Goal: Task Accomplishment & Management: Manage account settings

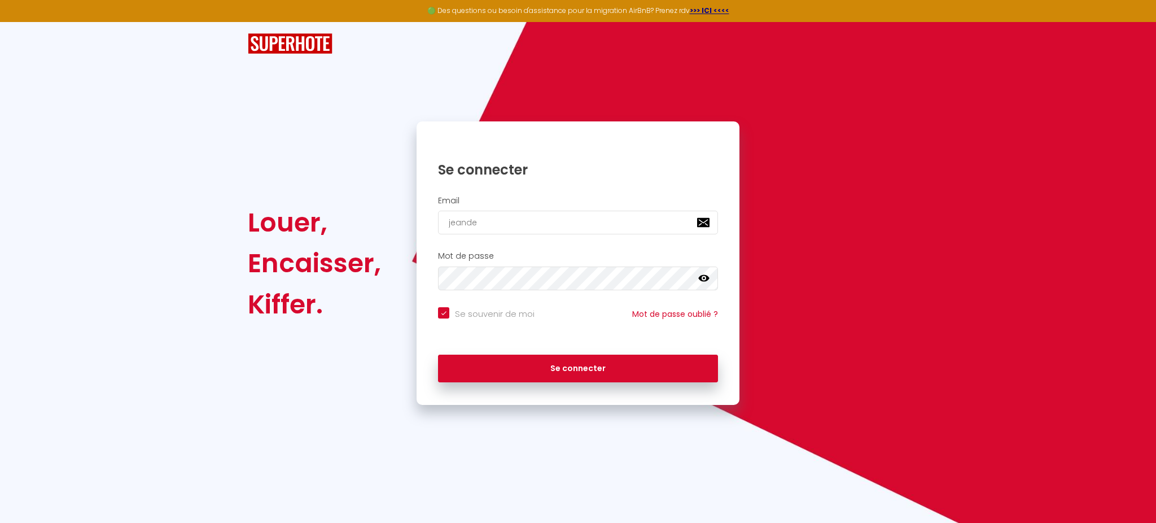
type input "jeandec"
checkbox input "true"
type input "jeandech"
checkbox input "true"
type input "jeandecha"
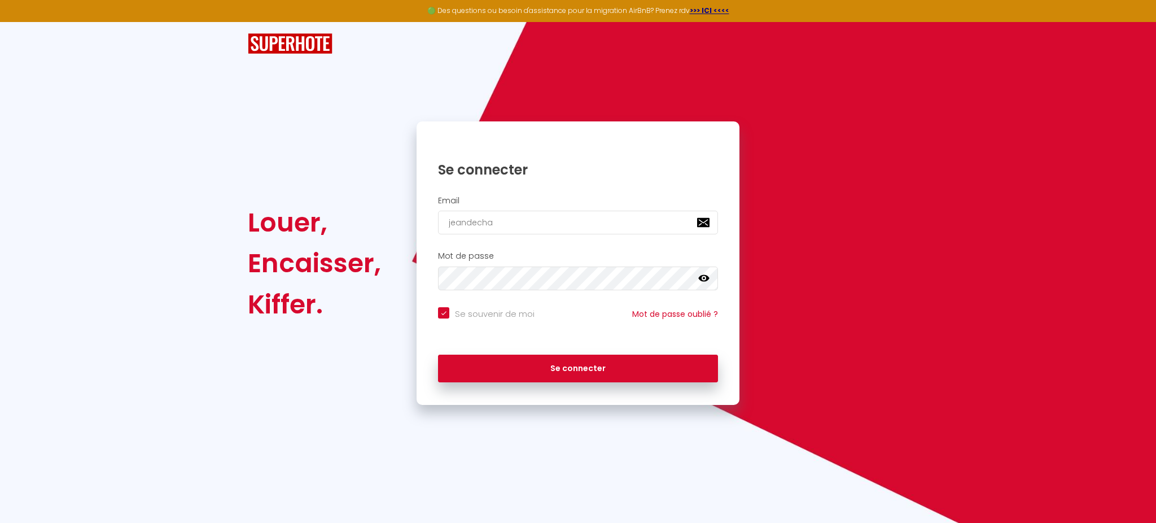
checkbox input "true"
type input "jeandecham"
checkbox input "true"
type input "jeandecham@"
checkbox input "true"
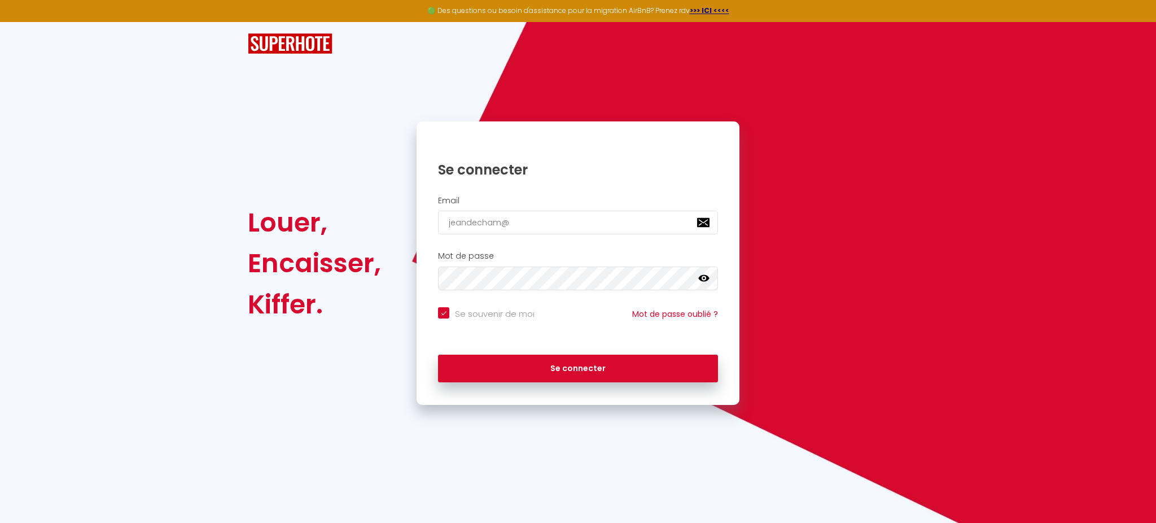
type input "jeandecham@j"
checkbox input "true"
type input "jeandecham@je"
checkbox input "true"
type input "jeandecham@jea"
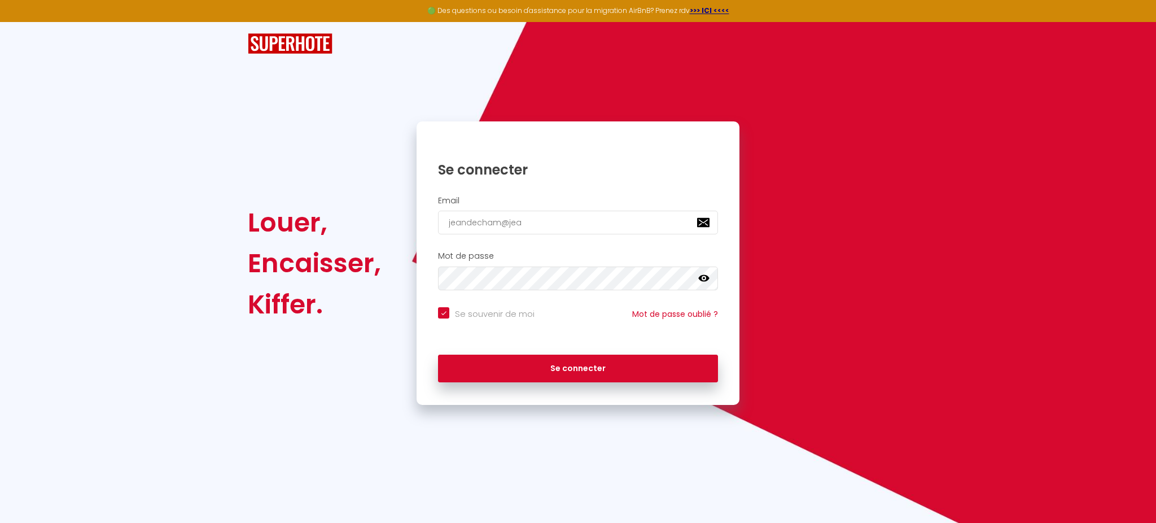
checkbox input "true"
type input "jeandecham@[PERSON_NAME]"
checkbox input "true"
type input "jeandecham@jeand"
checkbox input "true"
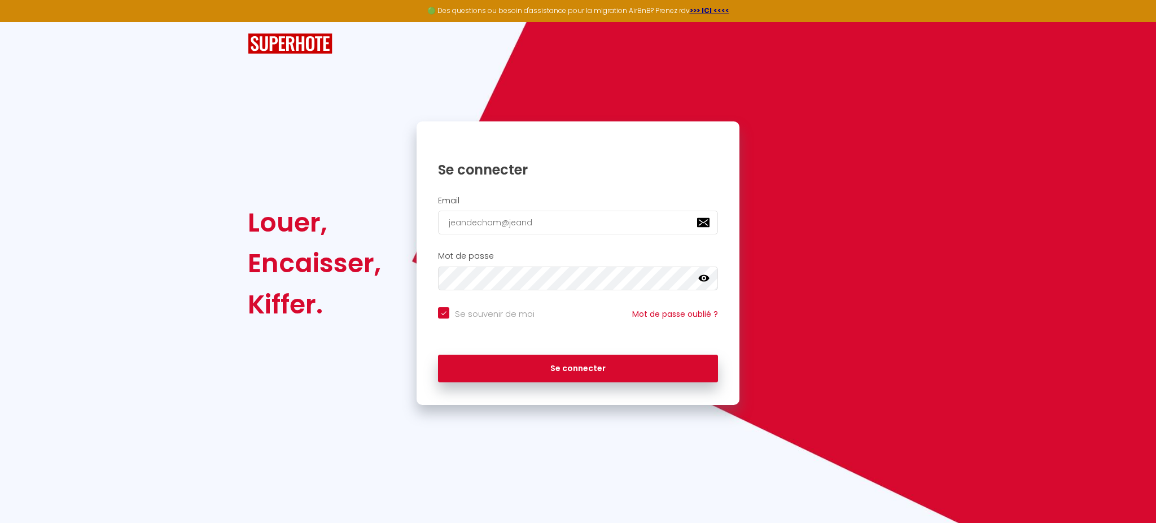
type input "jeandecham@jeande"
checkbox input "true"
type input "jeandecham@jeandec"
checkbox input "true"
type input "jeandecham@jeandech"
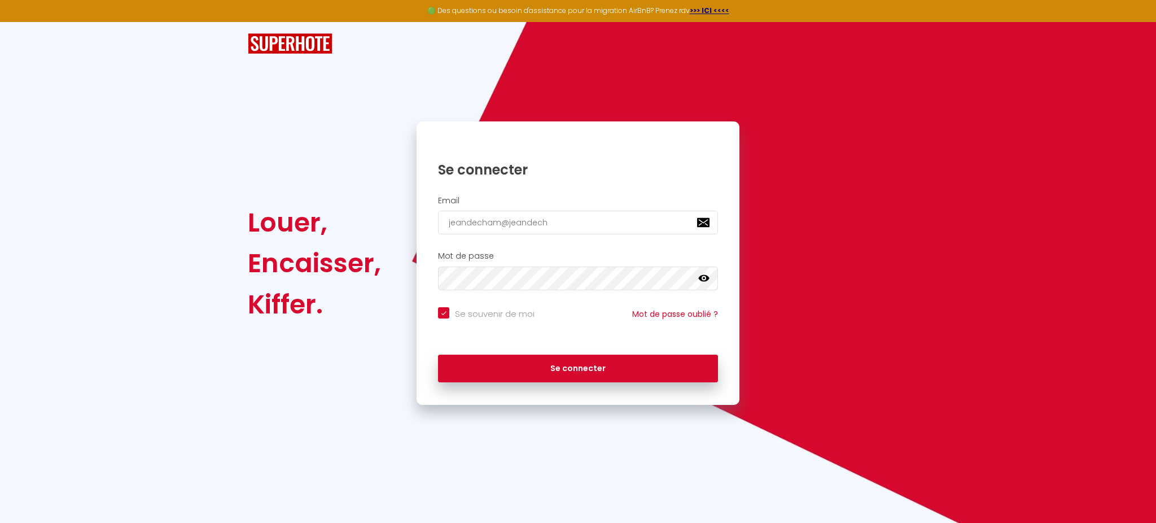
checkbox input "true"
type input "jeandecham@jeandecha"
checkbox input "true"
type input "jeandecham@jeandecham"
checkbox input "true"
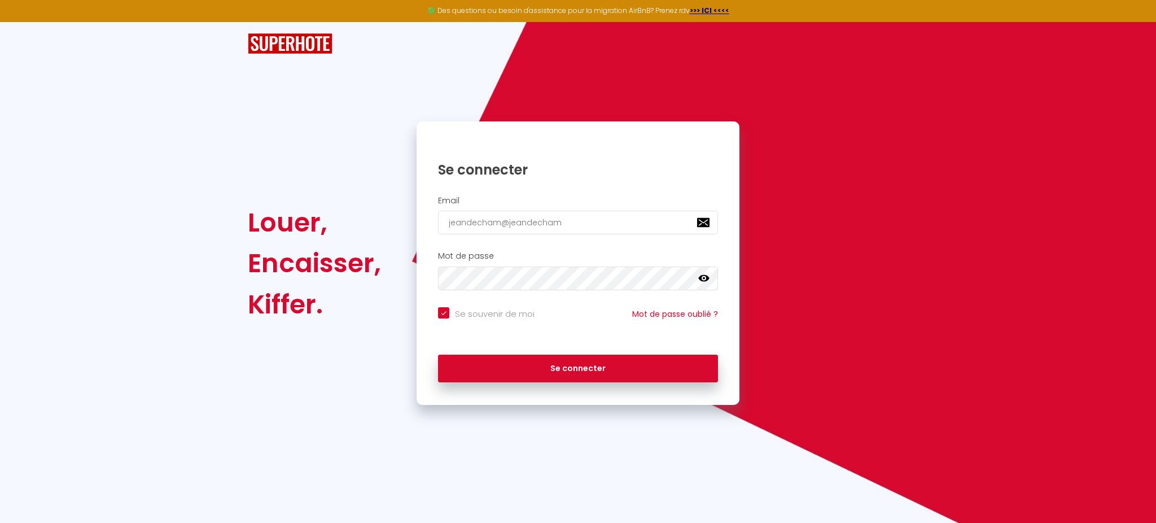
type input "jeandecham@jeandecham."
checkbox input "true"
type input "jeandecham@jeandecham.c"
checkbox input "true"
type input "[EMAIL_ADDRESS][DOMAIN_NAME]"
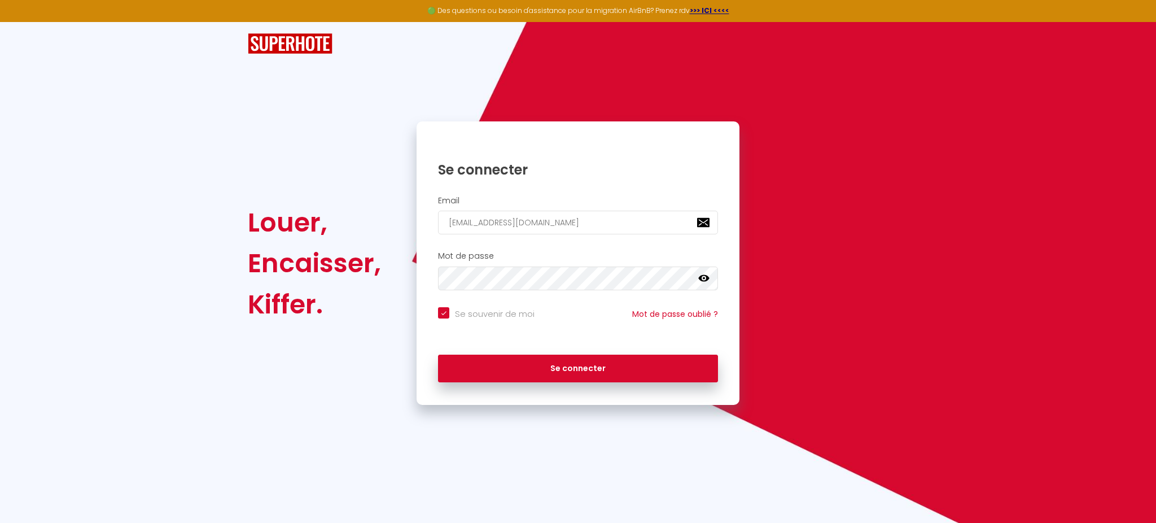
checkbox input "true"
type input "[EMAIL_ADDRESS][DOMAIN_NAME]"
checkbox input "true"
type input "[EMAIL_ADDRESS][DOMAIN_NAME]"
click at [438, 354] on button "Se connecter" at bounding box center [578, 368] width 280 height 28
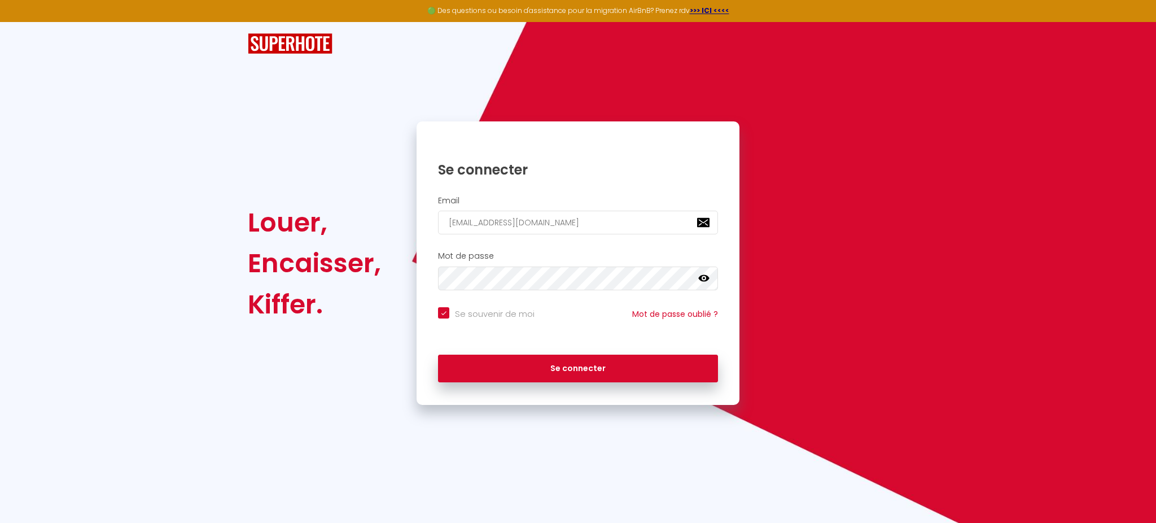
checkbox input "true"
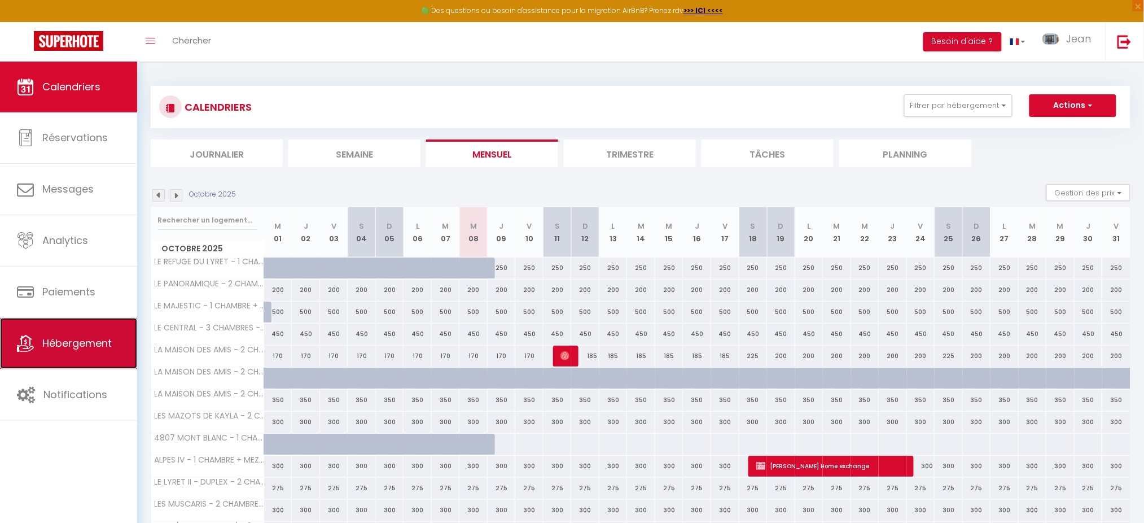
click at [74, 334] on link "Hébergement" at bounding box center [68, 343] width 137 height 51
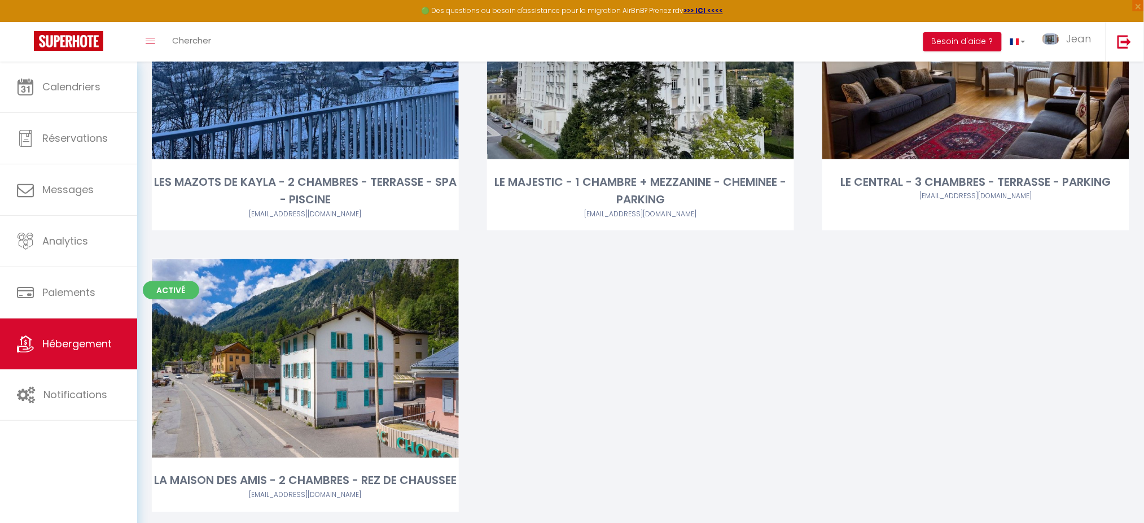
scroll to position [2008, 0]
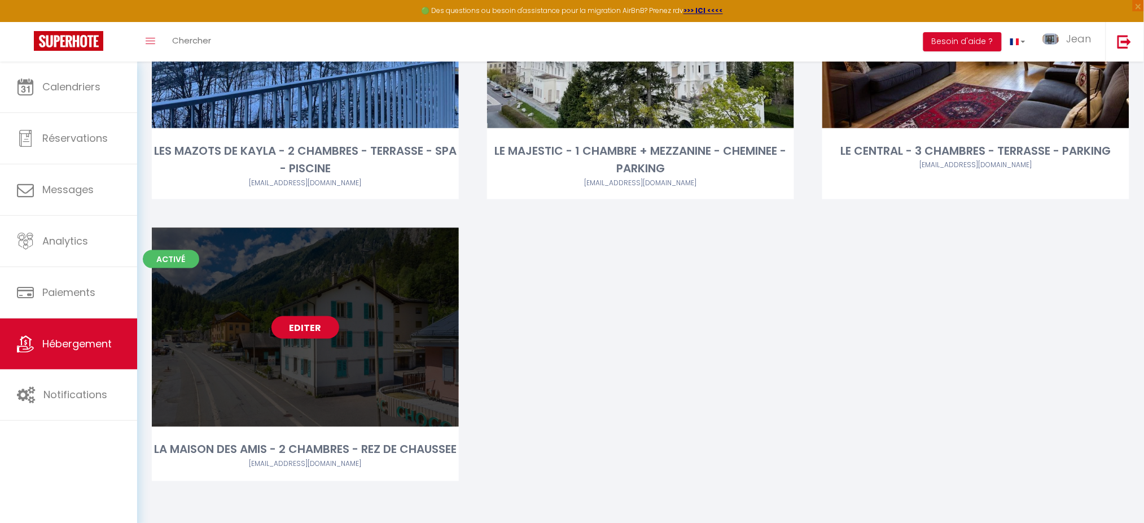
click at [299, 282] on div "Editer" at bounding box center [305, 326] width 307 height 199
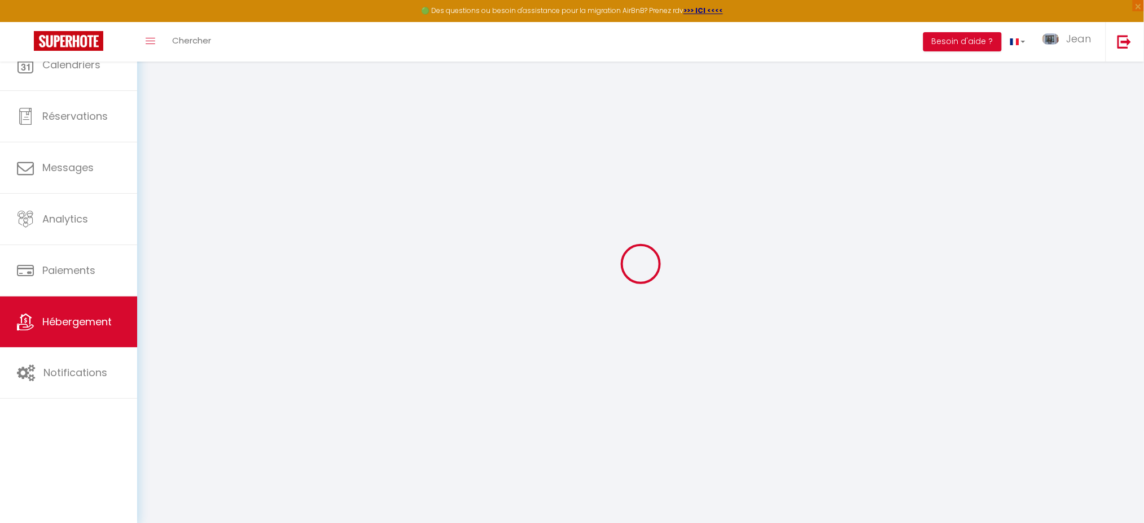
select select
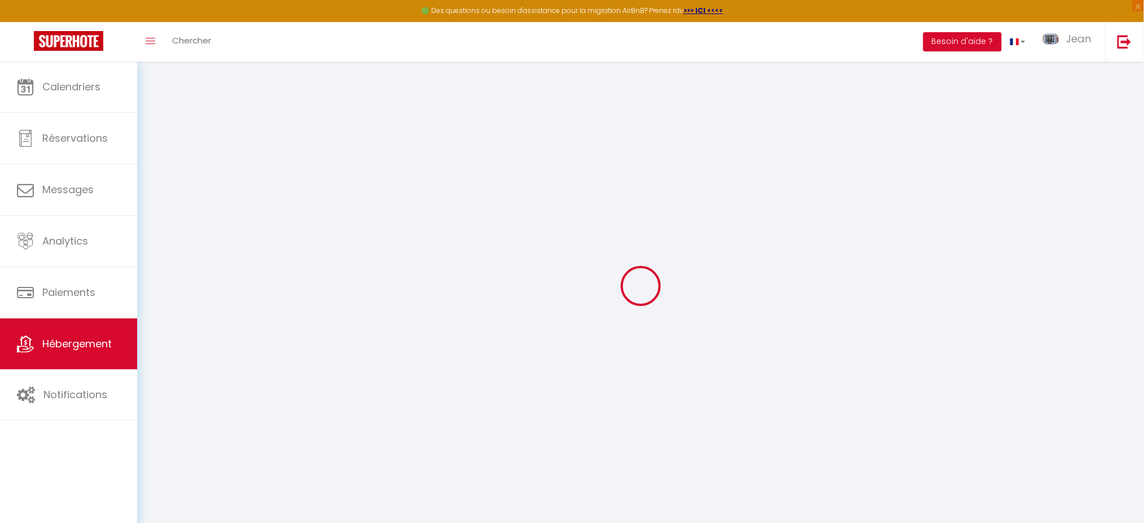
select select
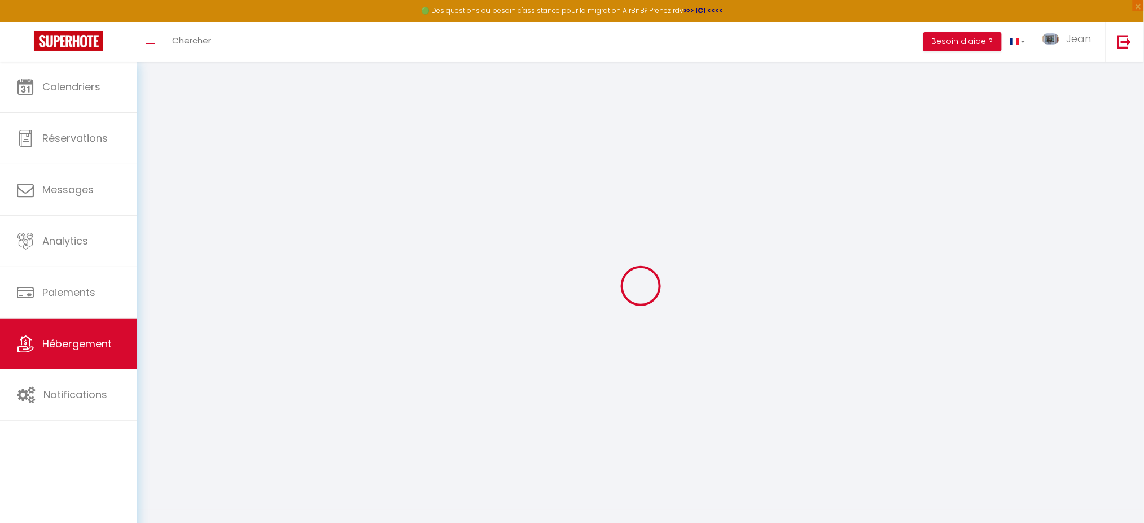
select select
type input "[PERSON_NAME][EMAIL_ADDRESS][DOMAIN_NAME]"
type input "[EMAIL_ADDRESS][DOMAIN_NAME]"
select select
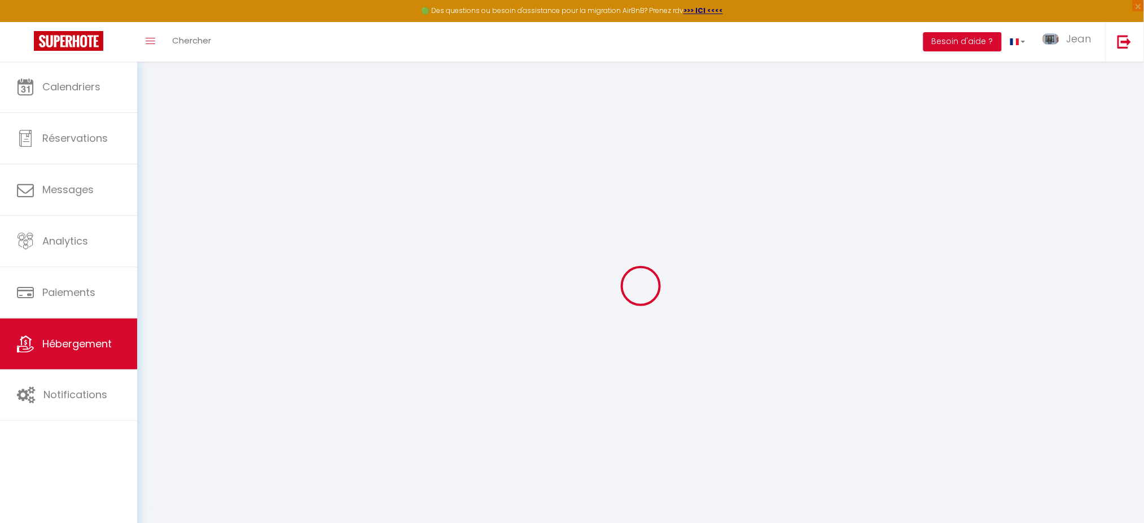
select select
select select "+ 16 %"
select select "+ 20 %"
select select "+ 3 %"
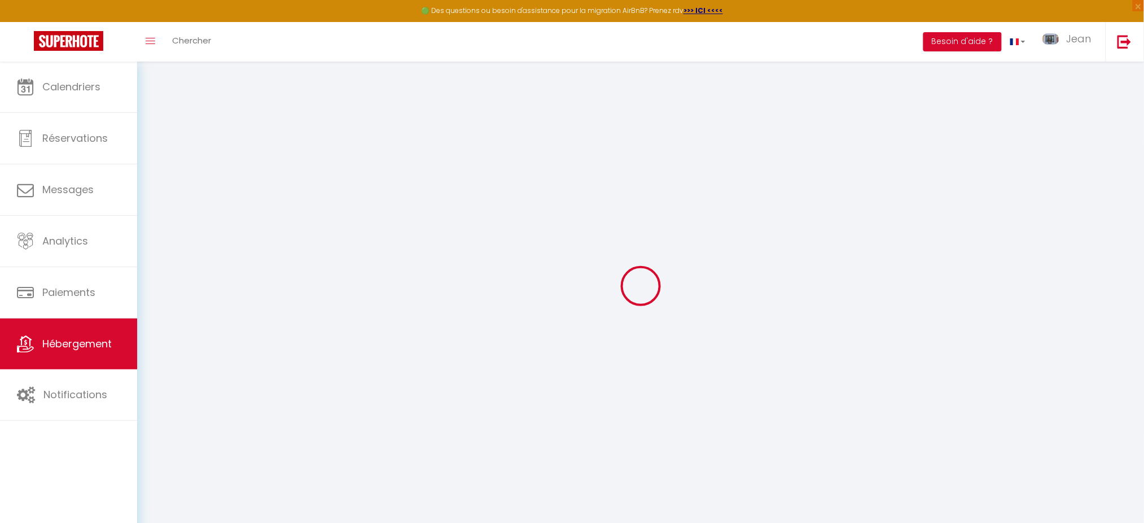
select select
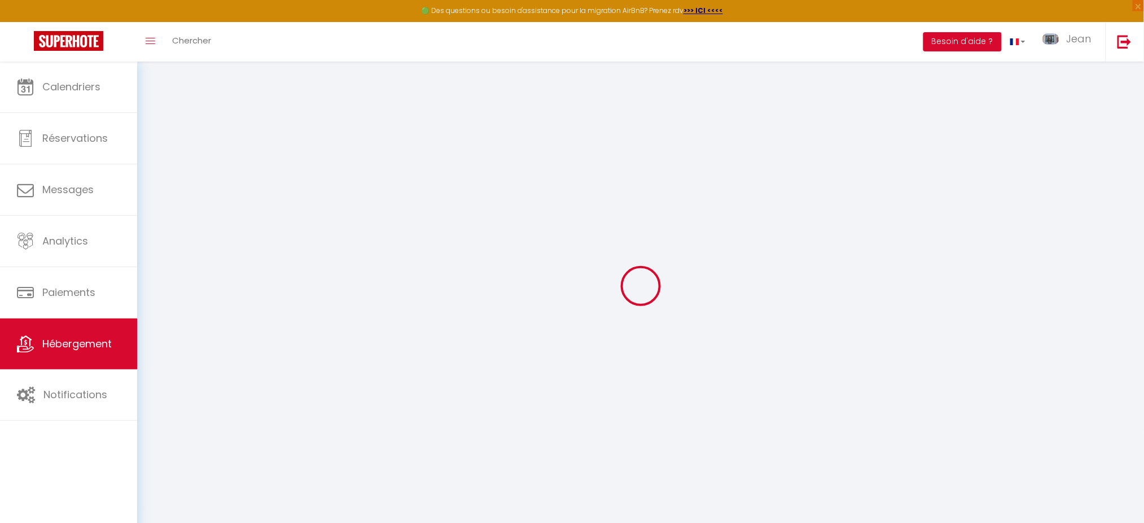
select select
checkbox input "false"
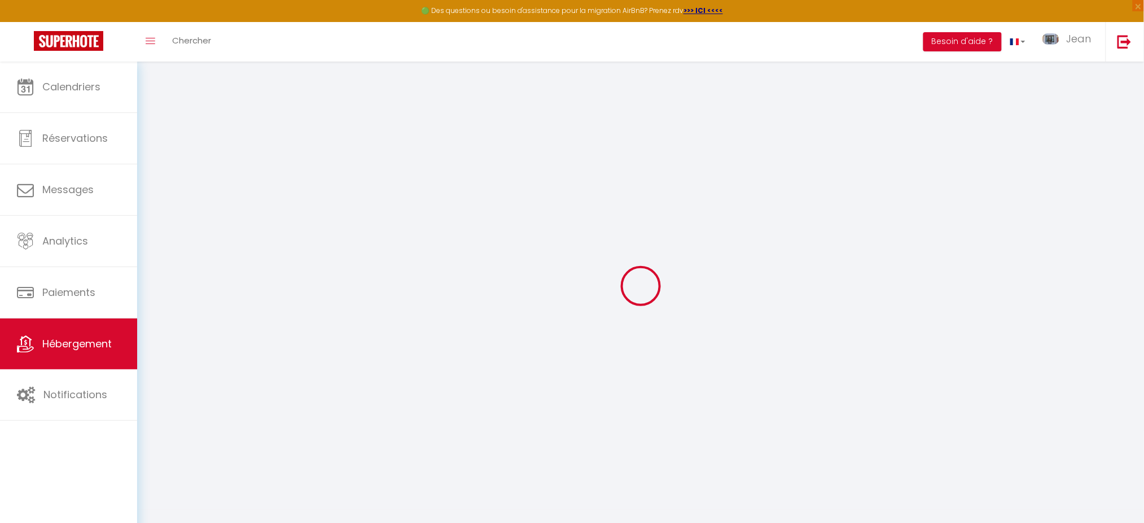
checkbox input "false"
select select
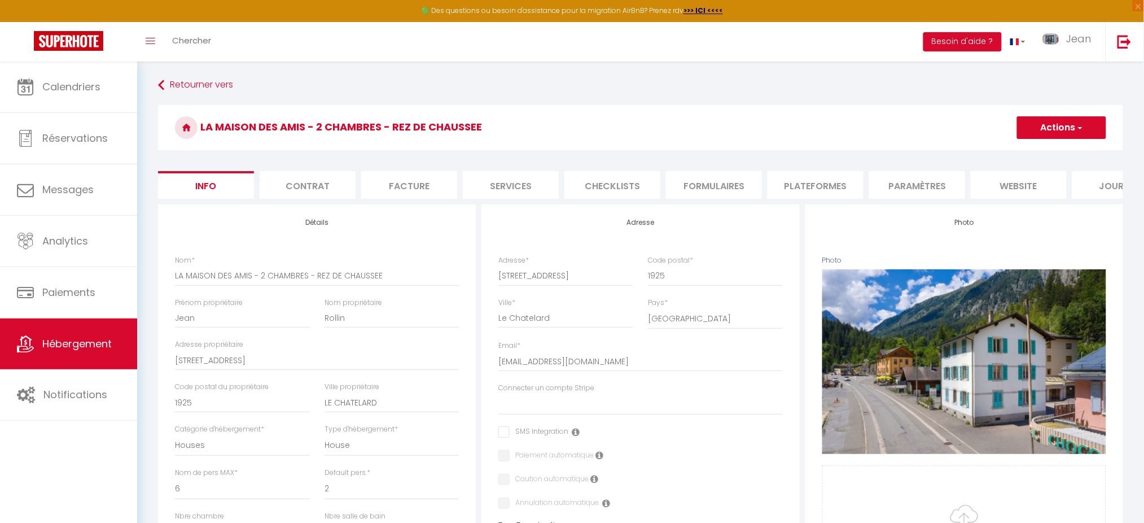
select select
checkbox input "false"
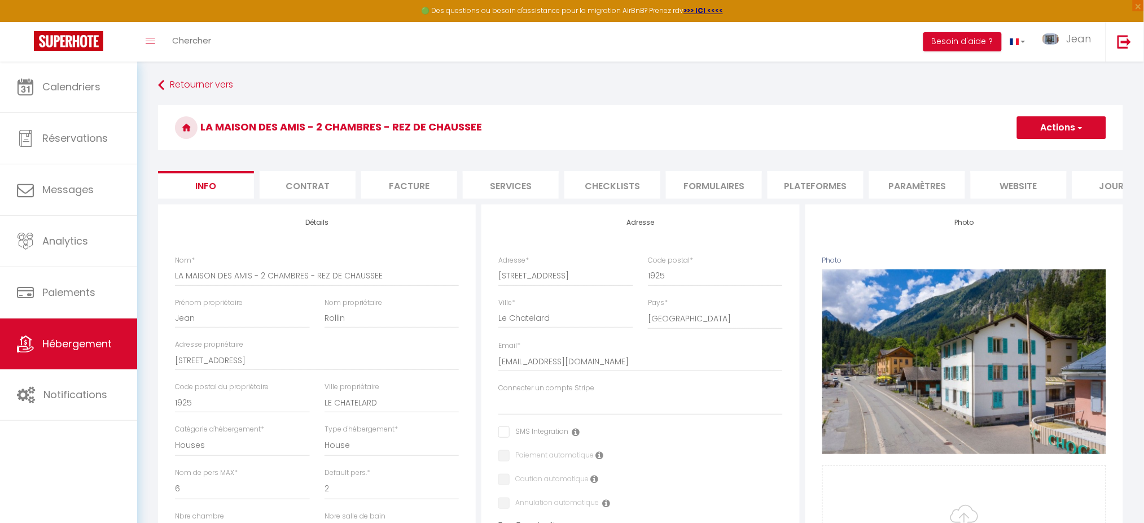
select select
select select "CHF"
select select
select select "3697-1371803375681471038"
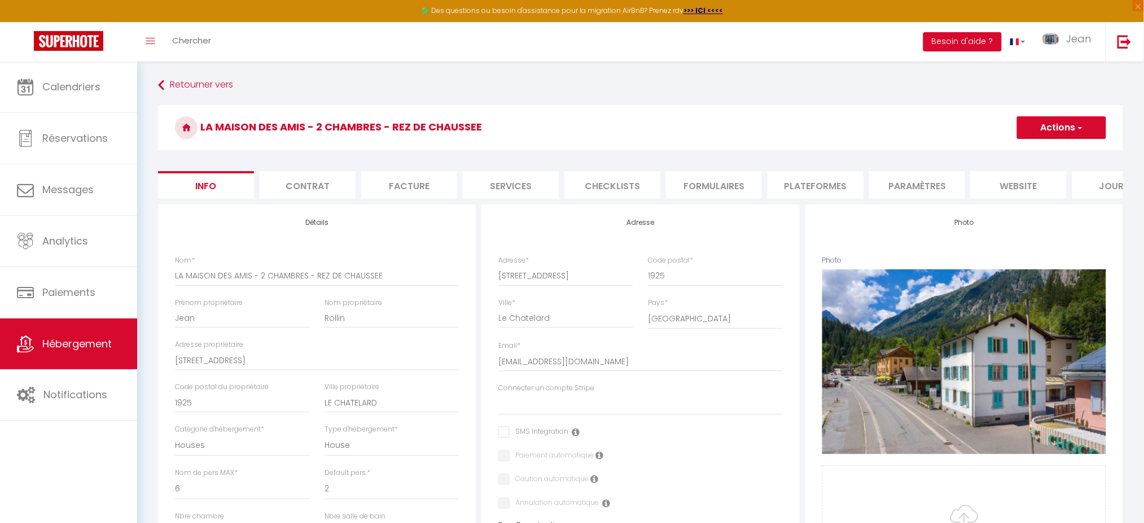
click at [822, 182] on li "Plateformes" at bounding box center [815, 185] width 96 height 28
select select
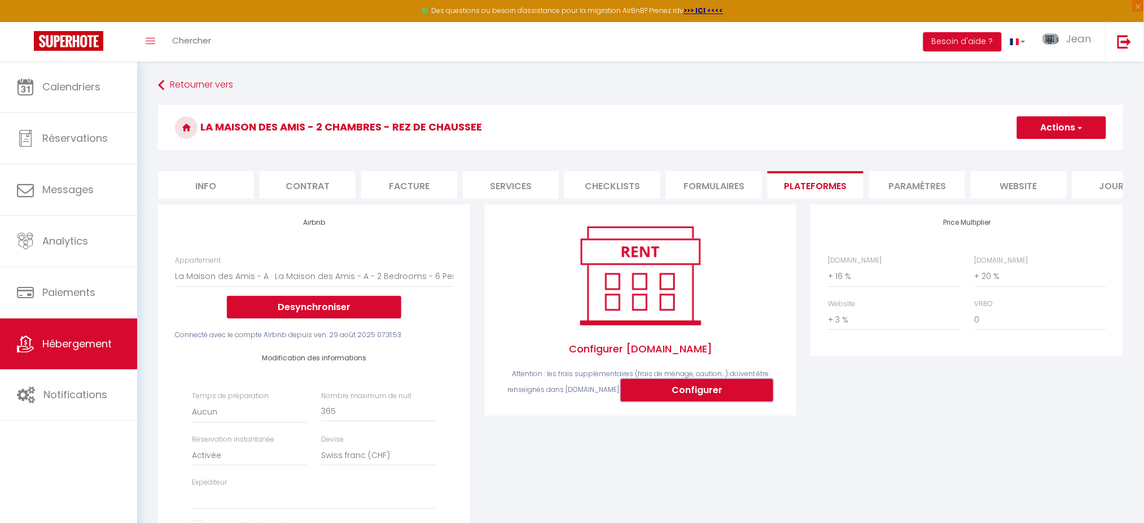
click at [648, 401] on button "Configurer" at bounding box center [697, 390] width 152 height 23
select select
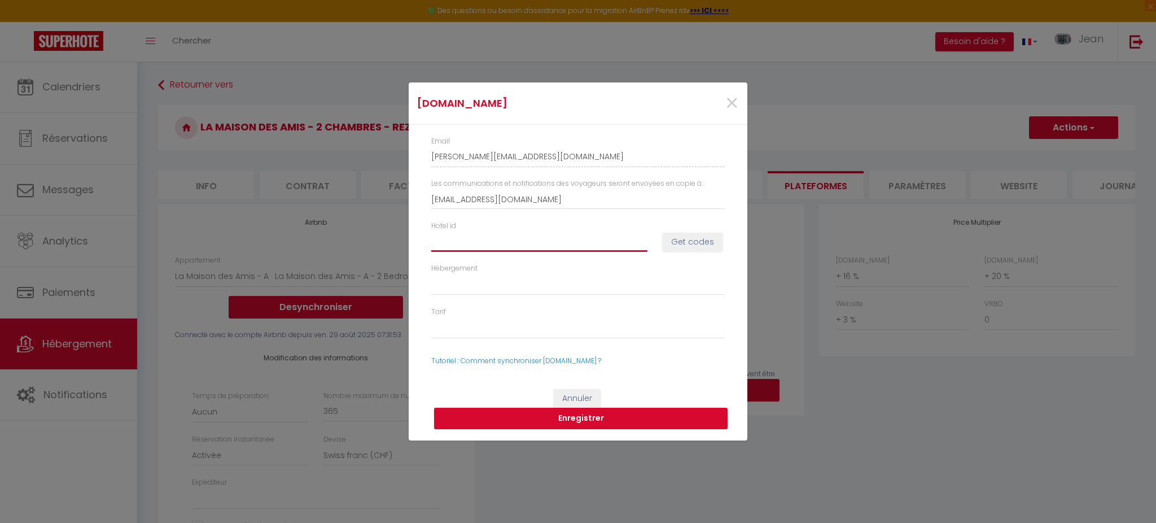
click at [507, 248] on input "Hotel id" at bounding box center [539, 241] width 216 height 20
click at [672, 244] on button "Get codes" at bounding box center [693, 242] width 60 height 19
select select
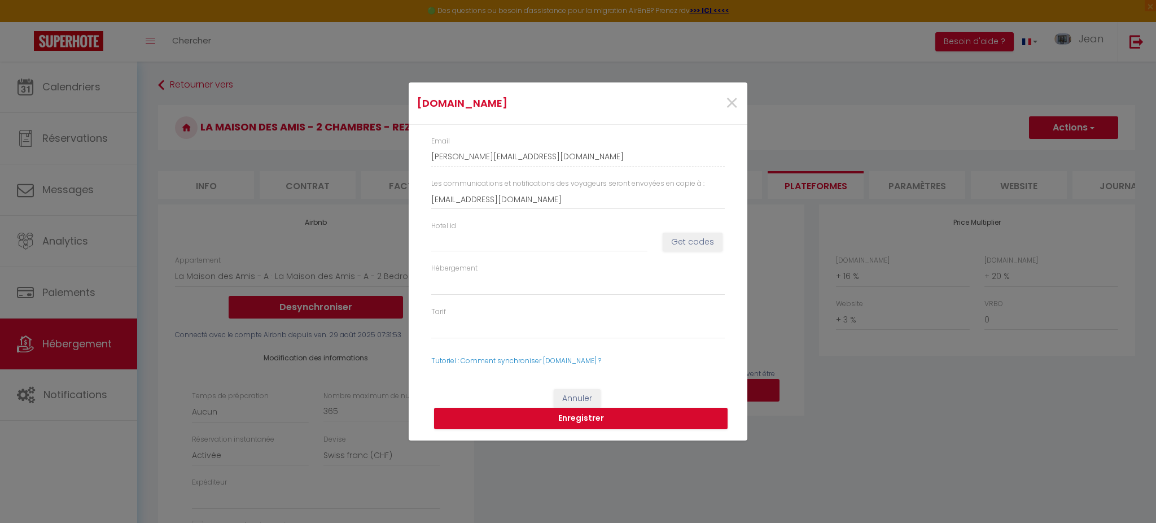
select select
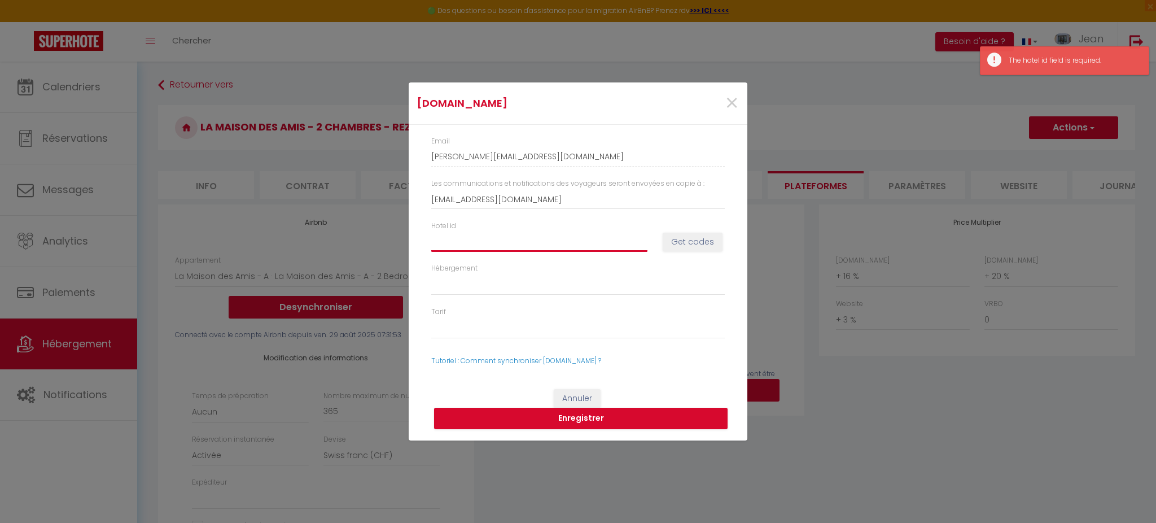
click at [609, 245] on input "Hotel id" at bounding box center [539, 241] width 216 height 20
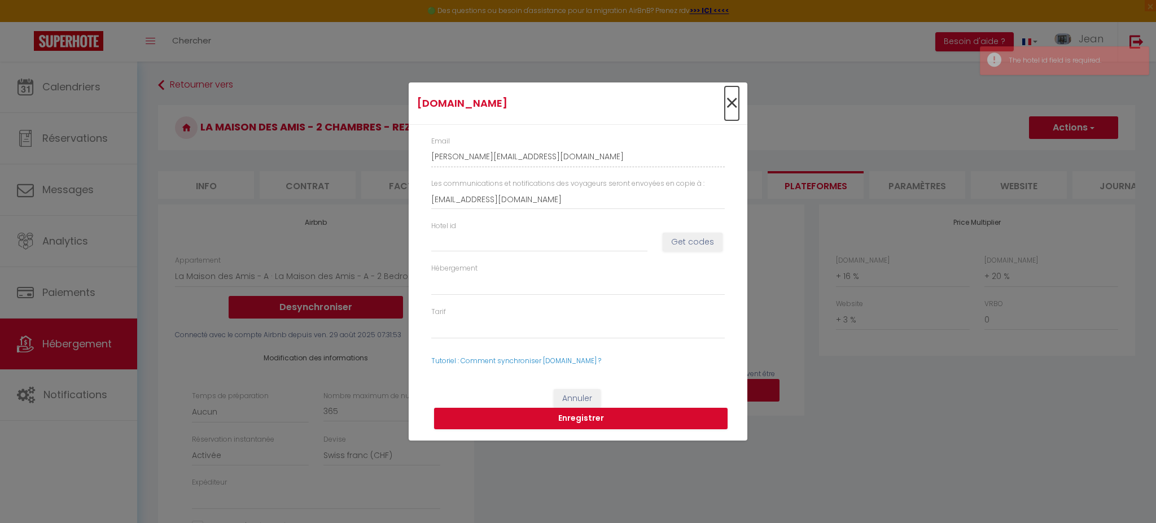
click at [727, 88] on span "×" at bounding box center [732, 103] width 14 height 34
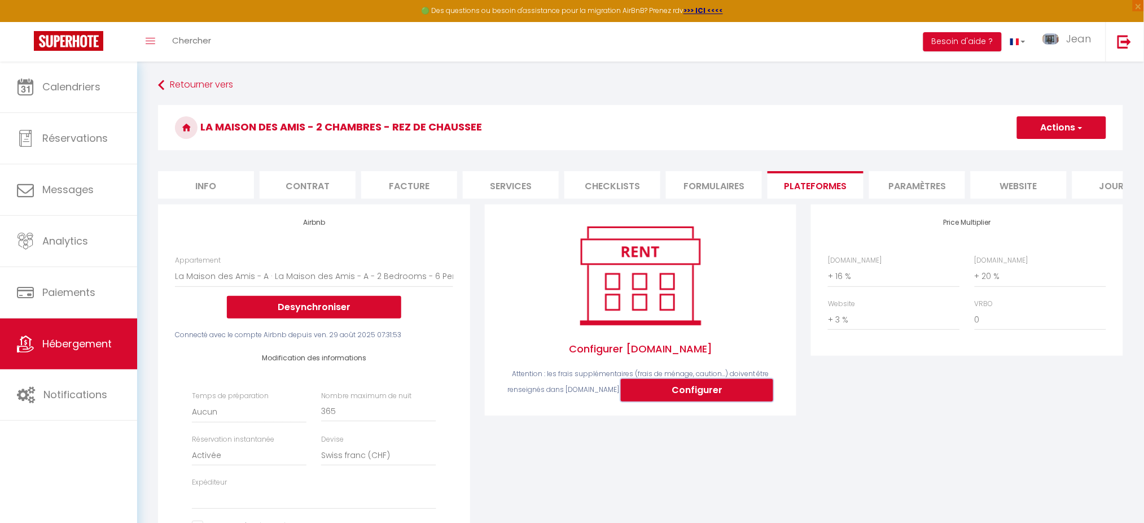
click at [660, 401] on button "Configurer" at bounding box center [697, 390] width 152 height 23
type input "[PERSON_NAME][EMAIL_ADDRESS][DOMAIN_NAME]"
type input "[EMAIL_ADDRESS][DOMAIN_NAME]"
select select
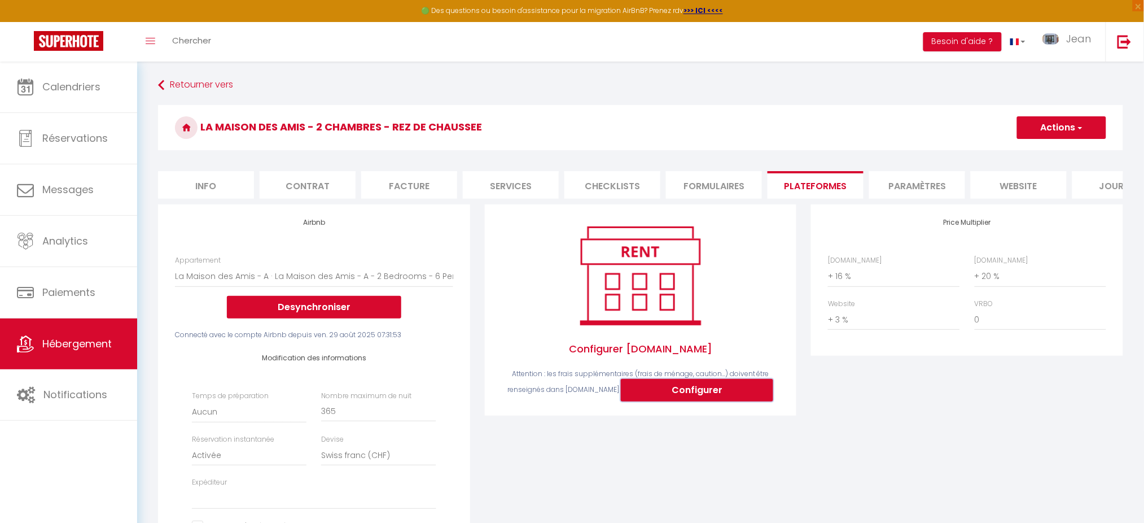
select select
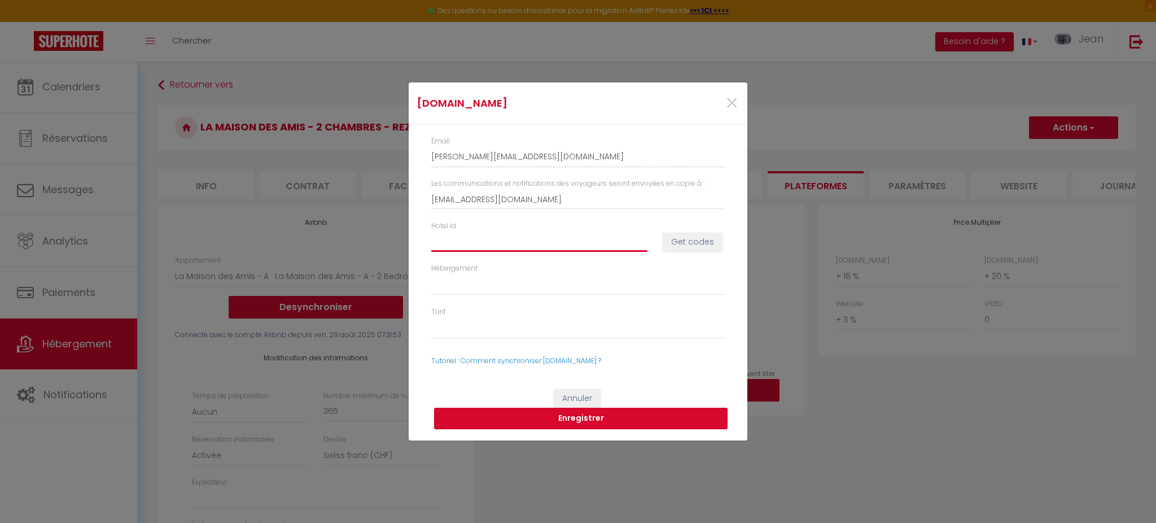
click at [470, 242] on input "Hotel id" at bounding box center [539, 241] width 216 height 20
type input "1"
select select
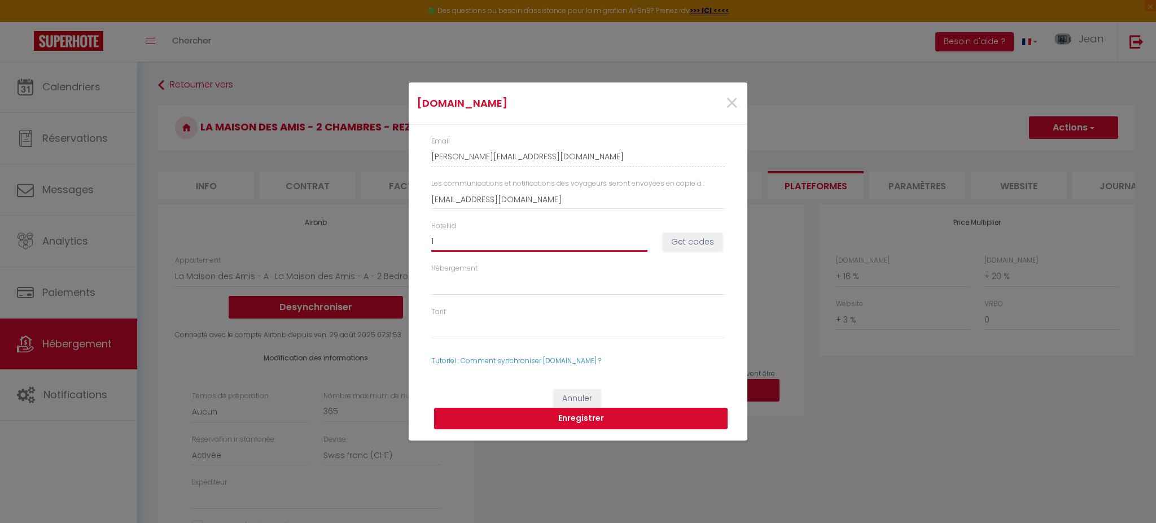
type input "15"
select select
type input "150"
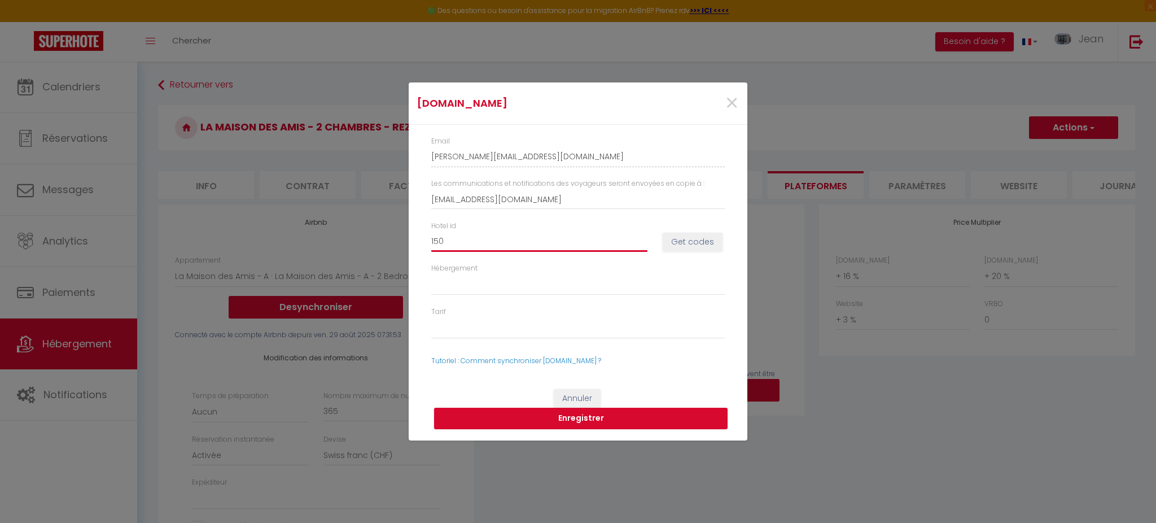
select select
type input "1505"
select select
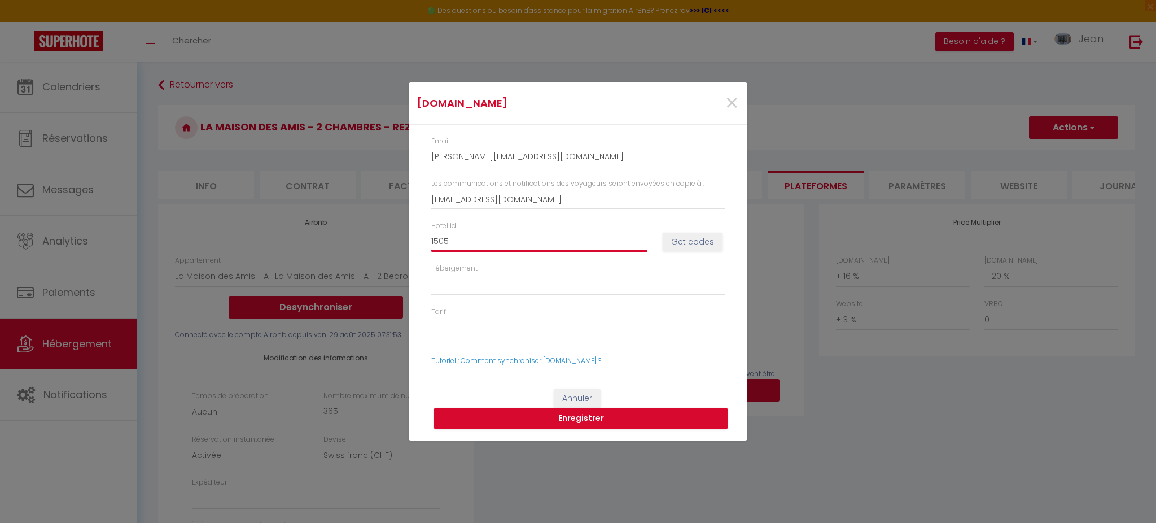
select select
type input "15059"
select select
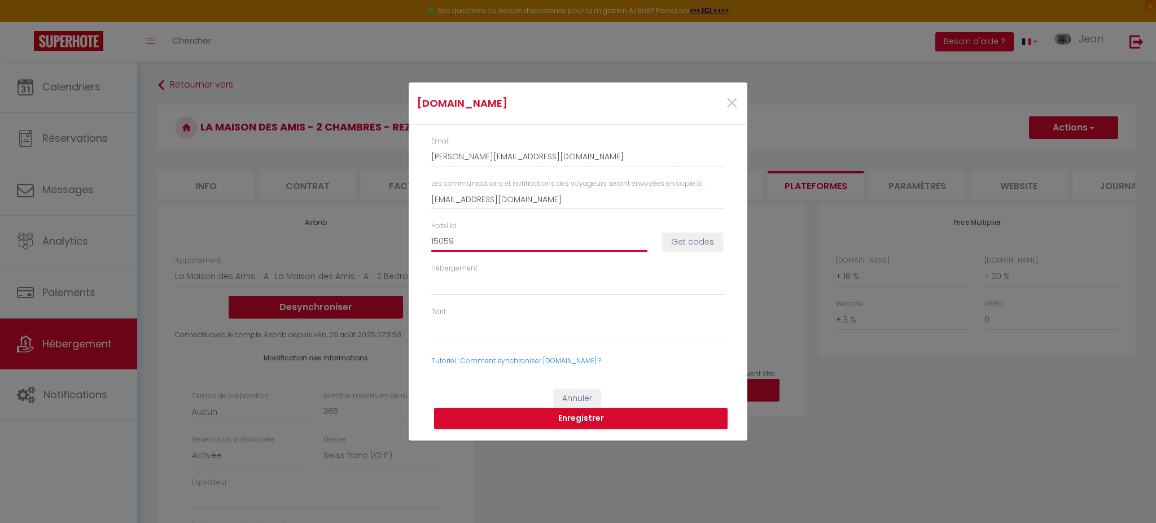
select select
type input "150596"
select select
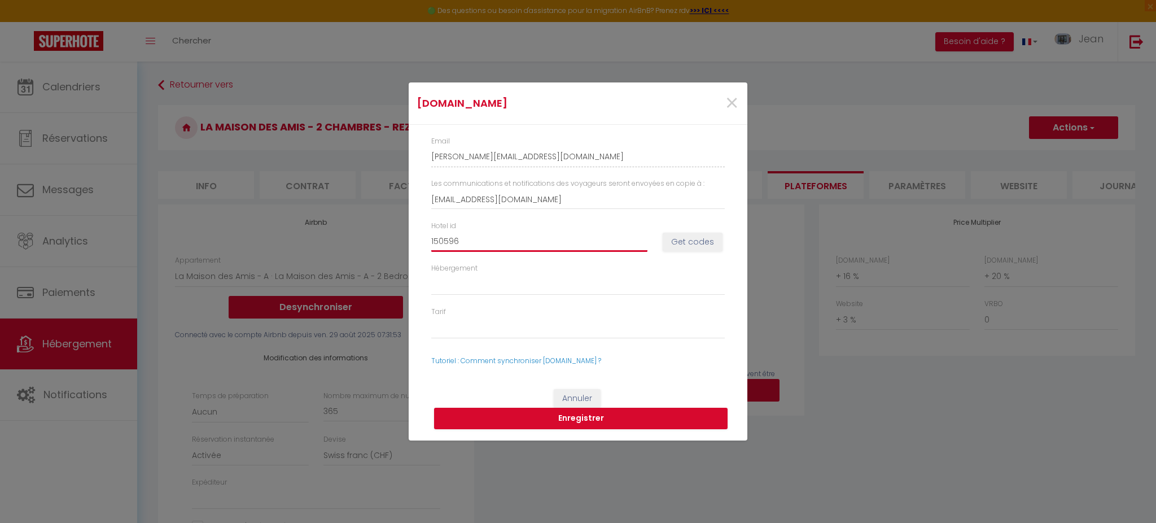
type input "1505960"
select select
type input "15059602"
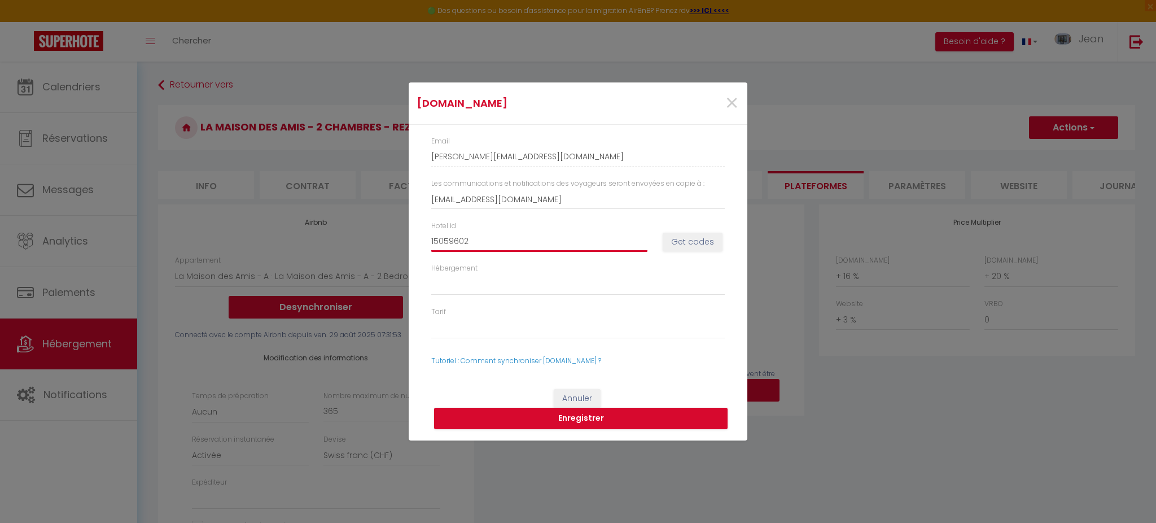
select select
type input "15059602"
click at [710, 230] on div "Hotel id 15059602 Get codes" at bounding box center [578, 242] width 308 height 42
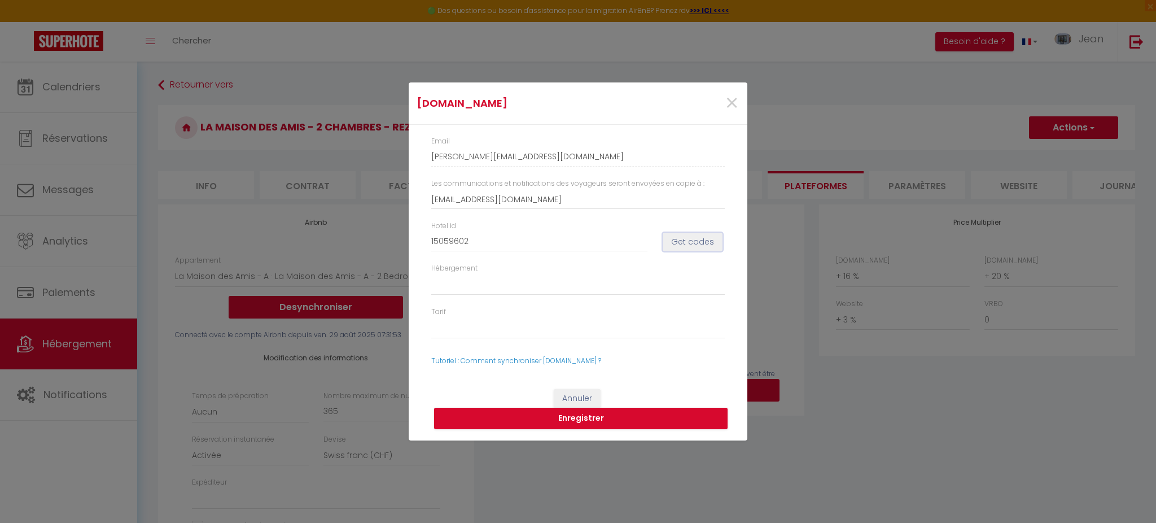
click at [708, 235] on button "Get codes" at bounding box center [693, 242] width 60 height 19
select select
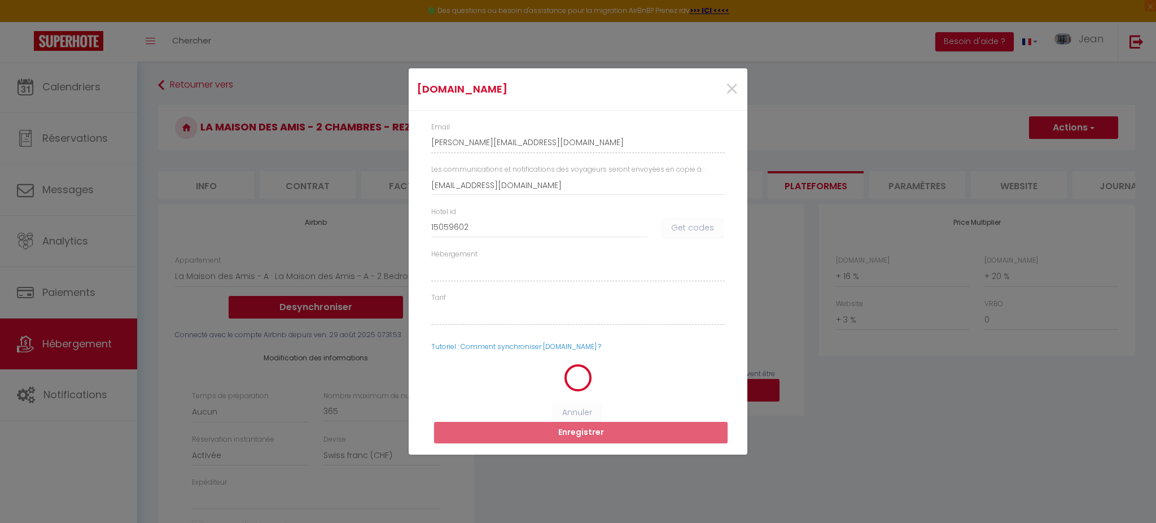
select select
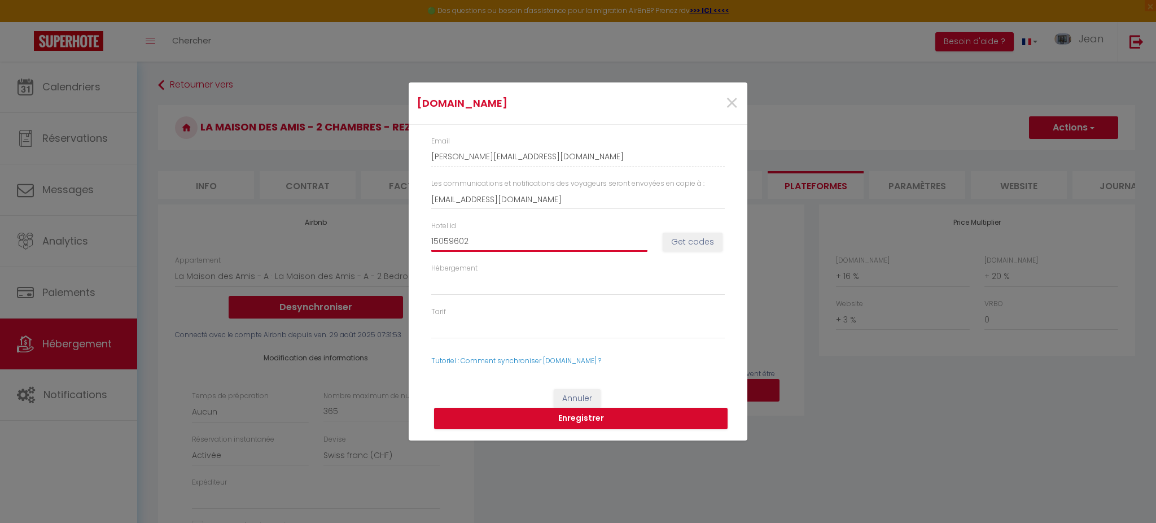
click at [550, 244] on input "15059602" at bounding box center [539, 241] width 216 height 20
type input "150596020"
select select
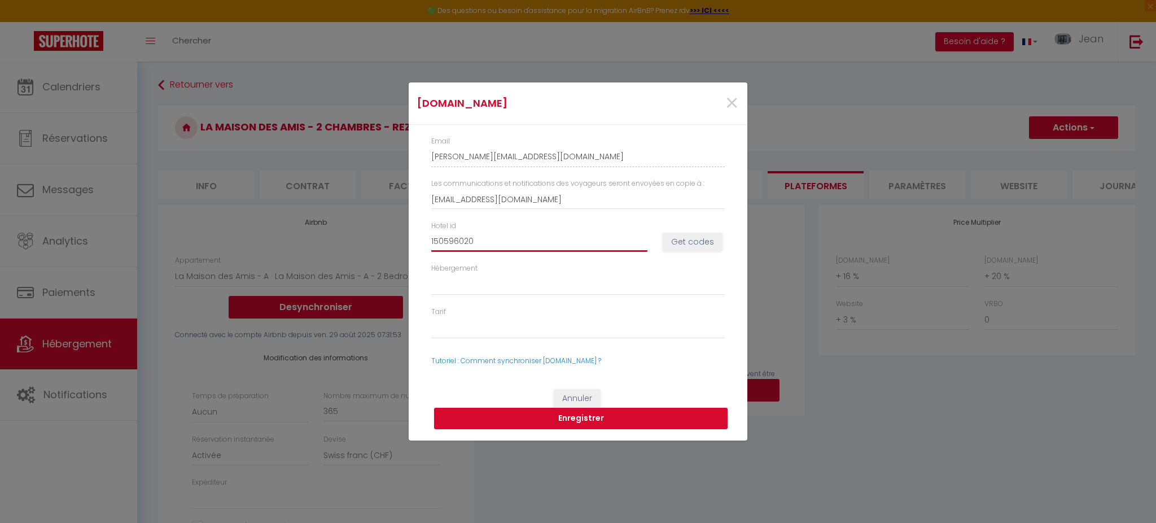
type input "1505960202"
select select
type input "150596020"
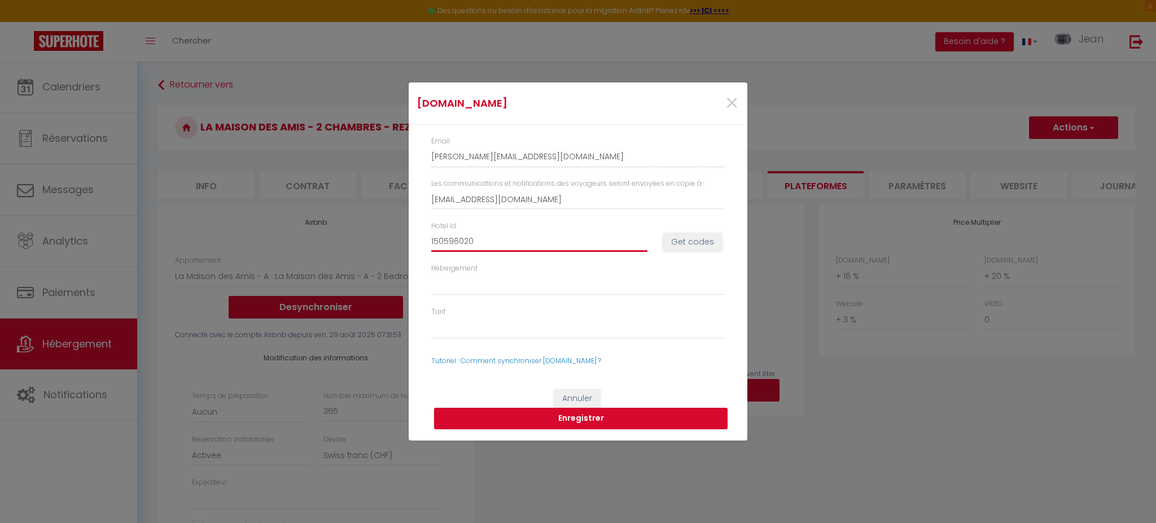
select select
type input "1505960201"
select select
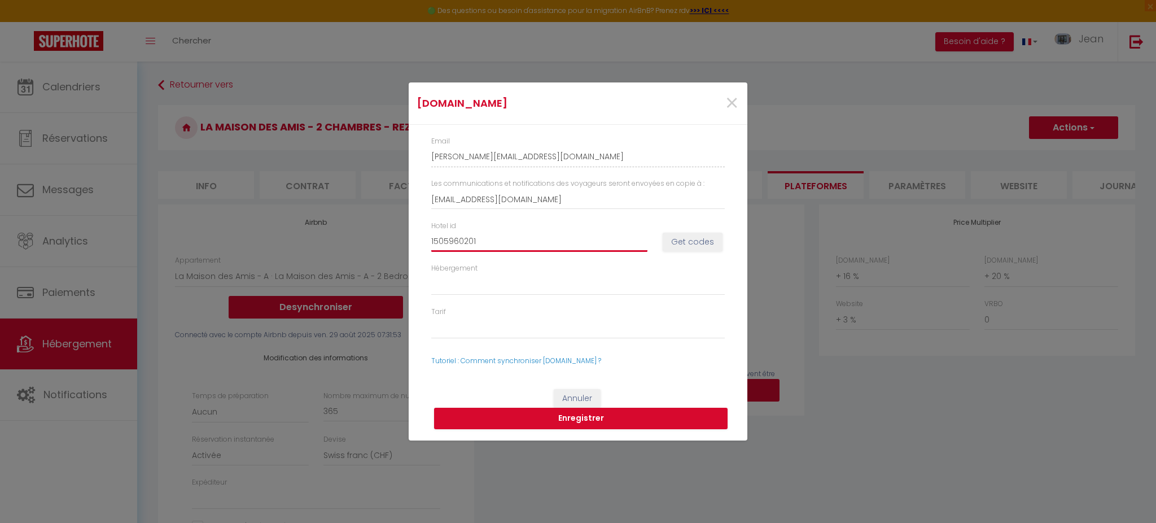
select select
type input "1505960201"
click at [691, 245] on button "Get codes" at bounding box center [693, 242] width 60 height 19
select select
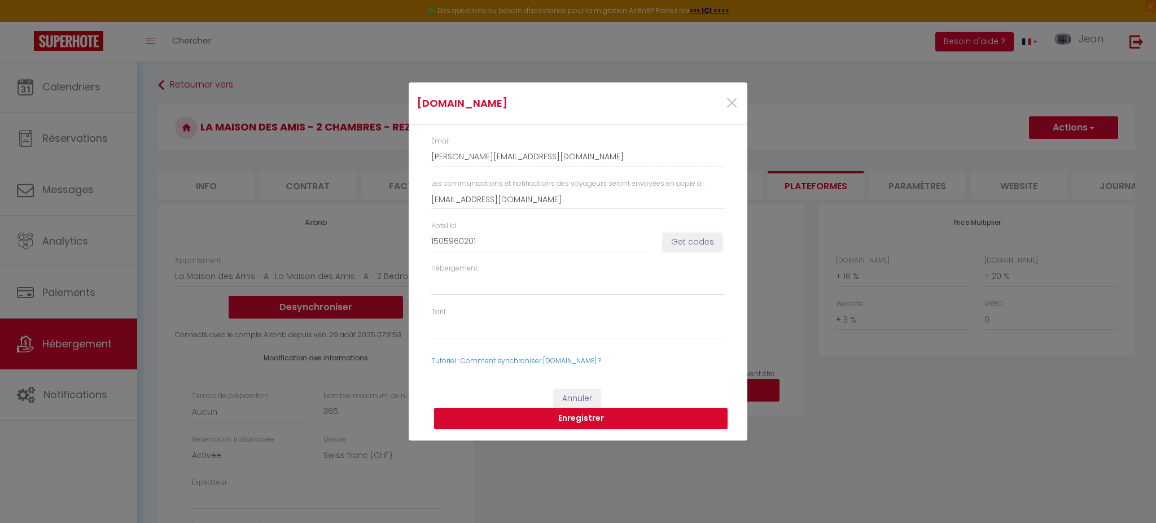
select select
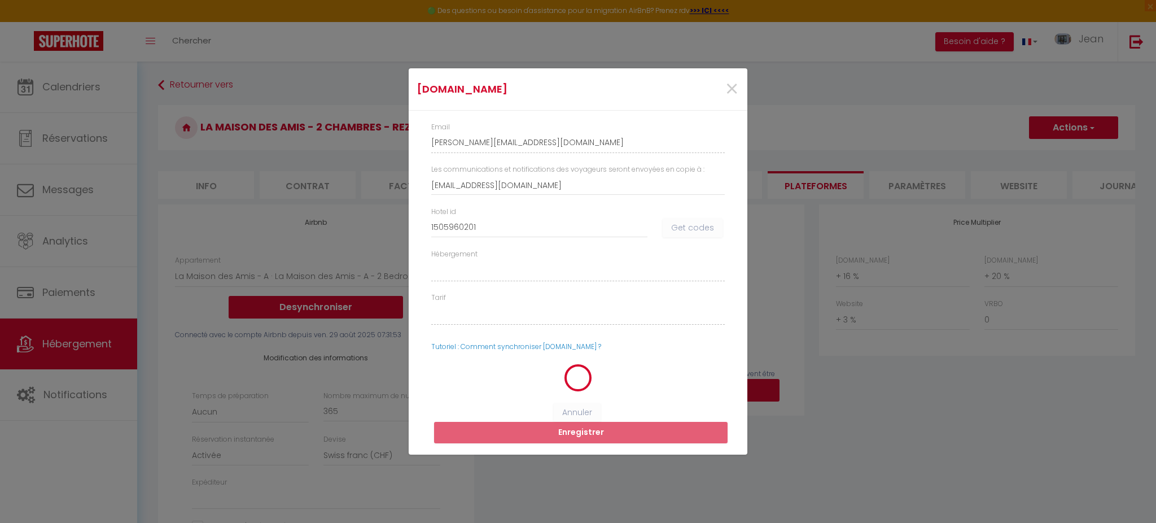
select select
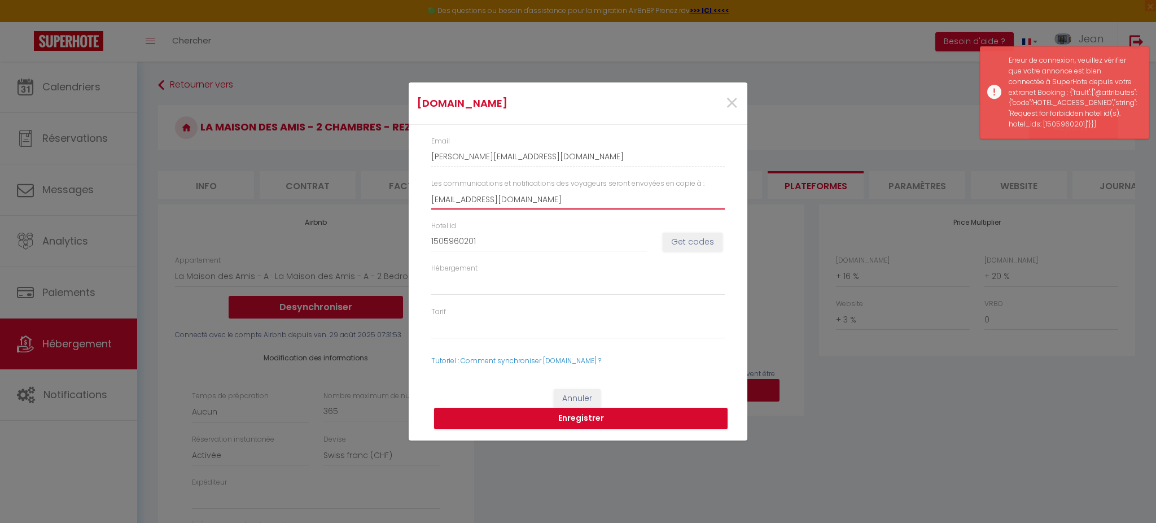
click at [467, 199] on input "[EMAIL_ADDRESS][DOMAIN_NAME]" at bounding box center [577, 199] width 293 height 20
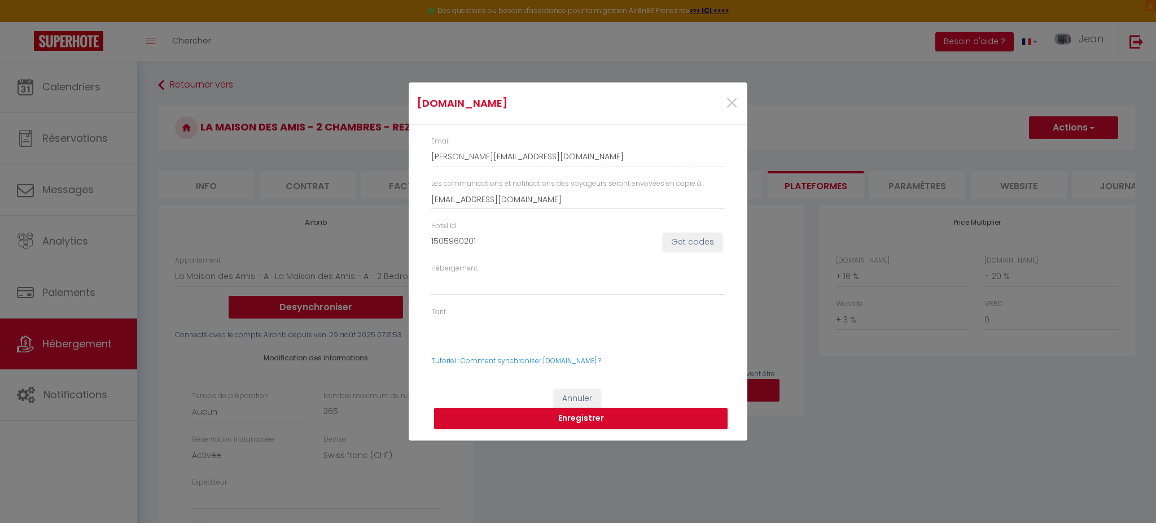
click at [599, 260] on div "Hotel id 1505960201 Get codes" at bounding box center [578, 242] width 308 height 42
click at [735, 108] on span "×" at bounding box center [732, 103] width 14 height 34
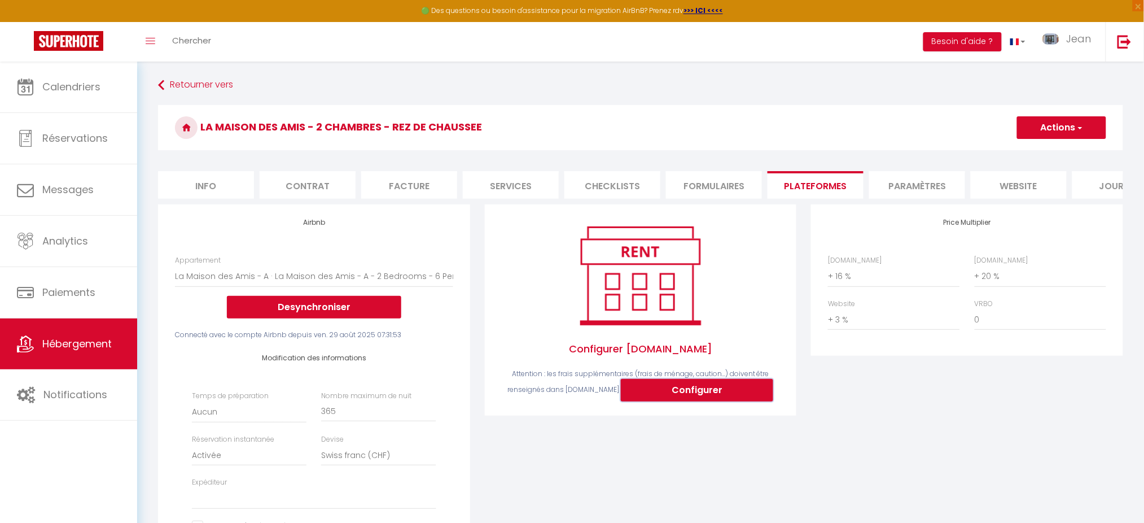
click at [624, 401] on button "Configurer" at bounding box center [697, 390] width 152 height 23
type input "[PERSON_NAME][EMAIL_ADDRESS][DOMAIN_NAME]"
type input "[EMAIL_ADDRESS][DOMAIN_NAME]"
select select
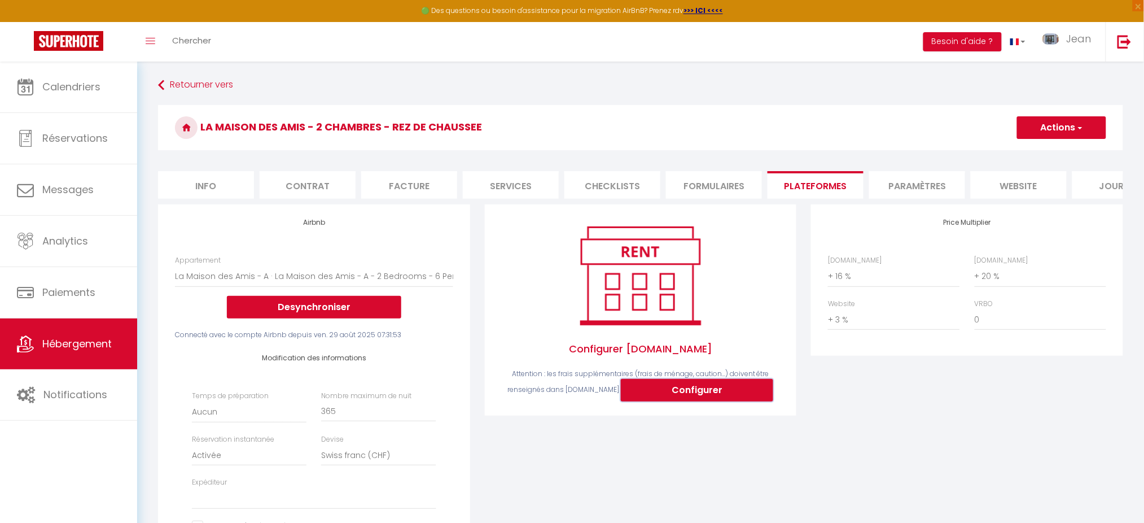
select select
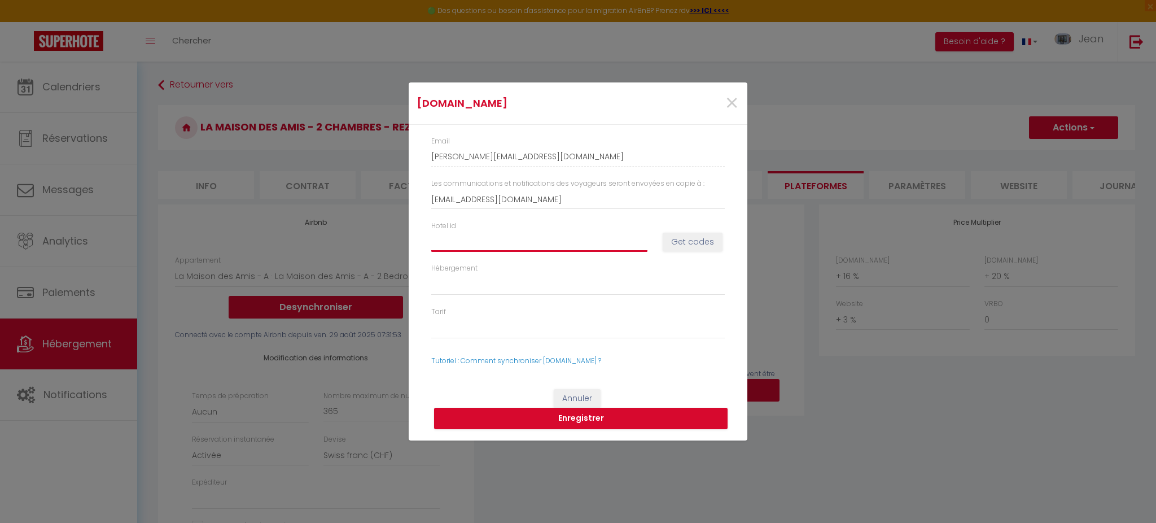
click at [502, 245] on input "Hotel id" at bounding box center [539, 241] width 216 height 20
type input "1"
select select
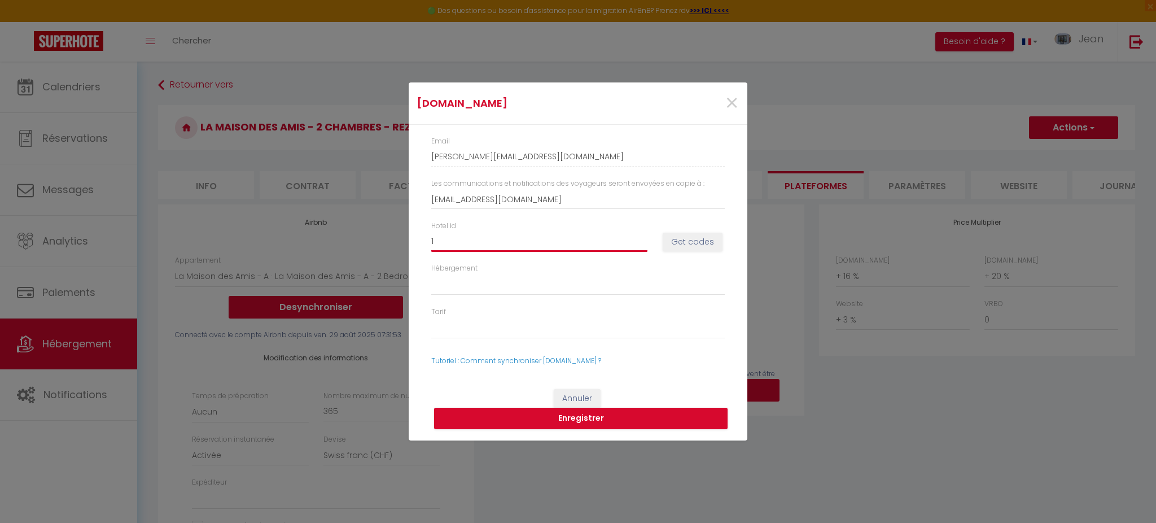
type input "15"
select select
type input "150"
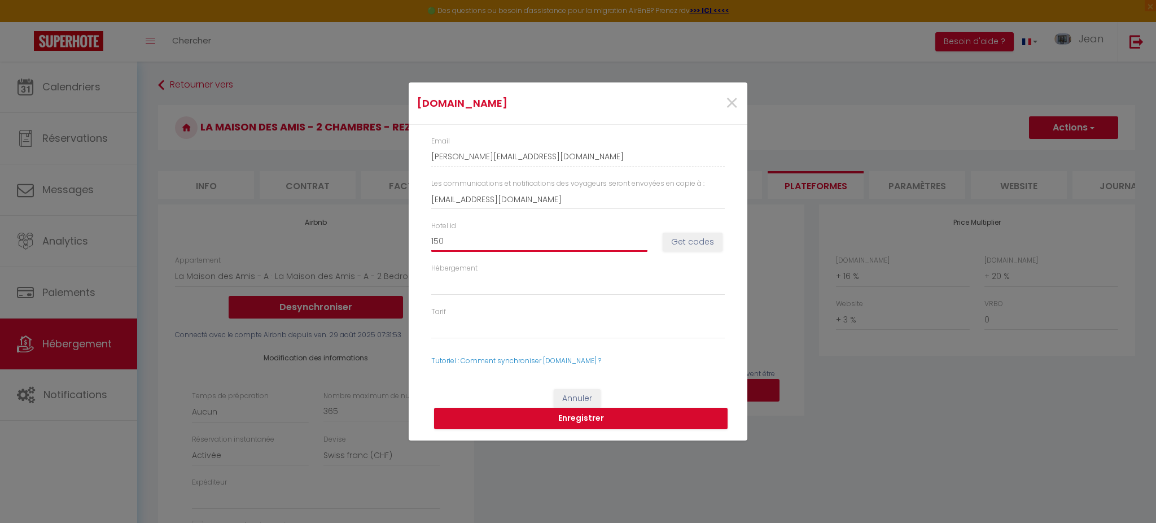
select select
type input "1505"
select select
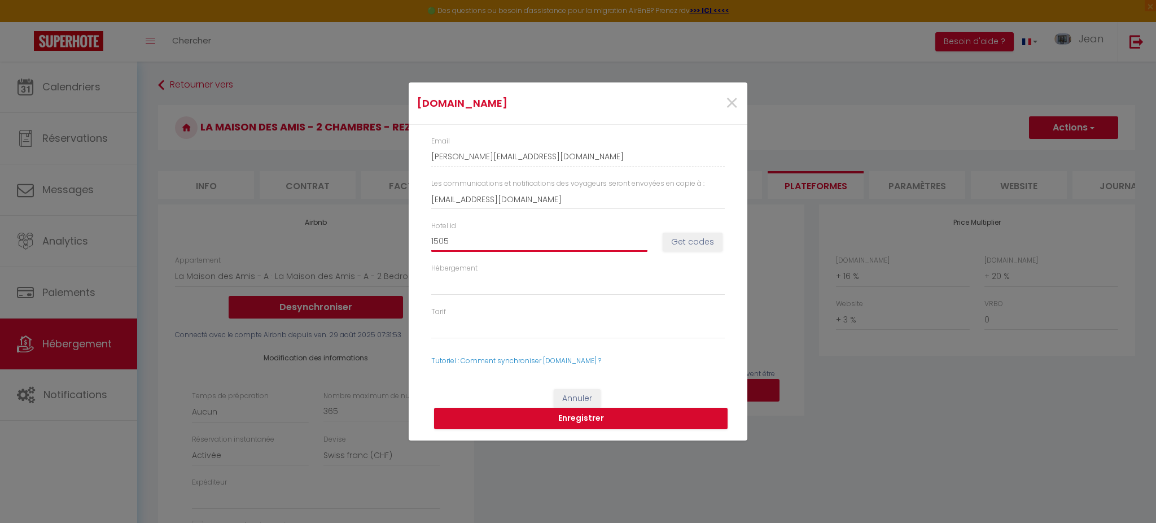
select select
type input "15059"
select select
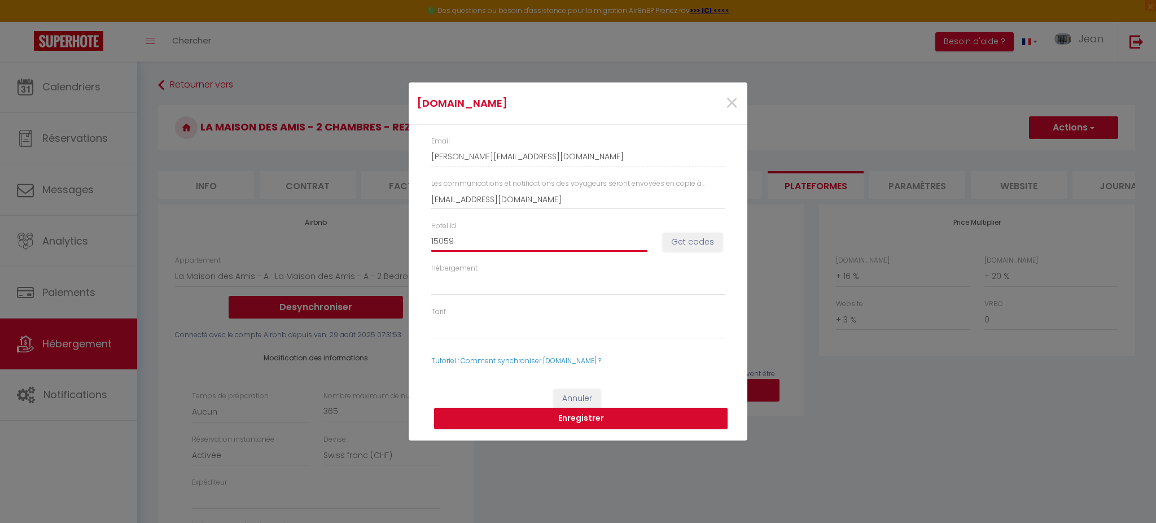
select select
type input "150596"
select select
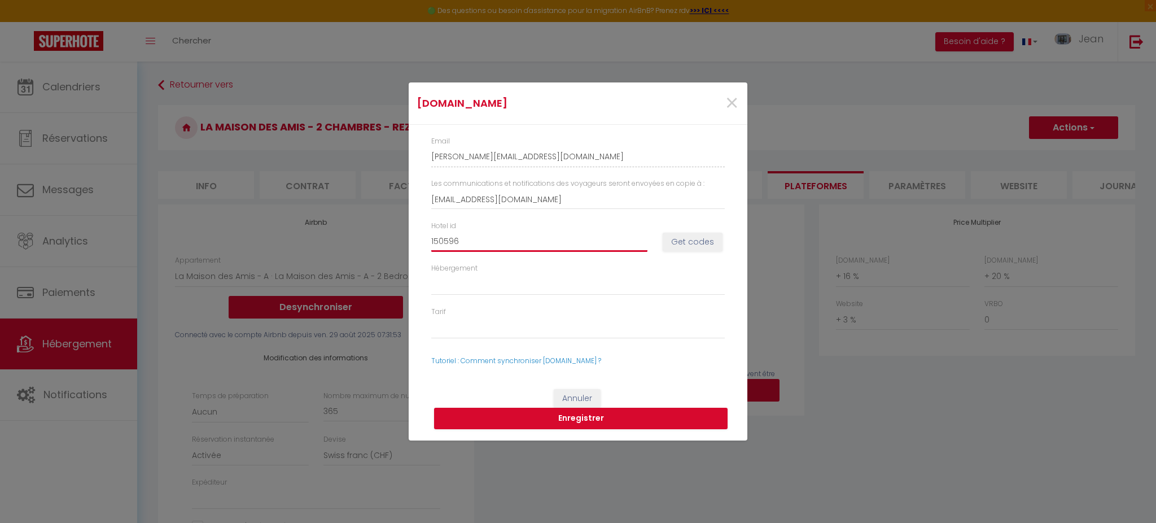
type input "1505960"
select select
type input "15059602"
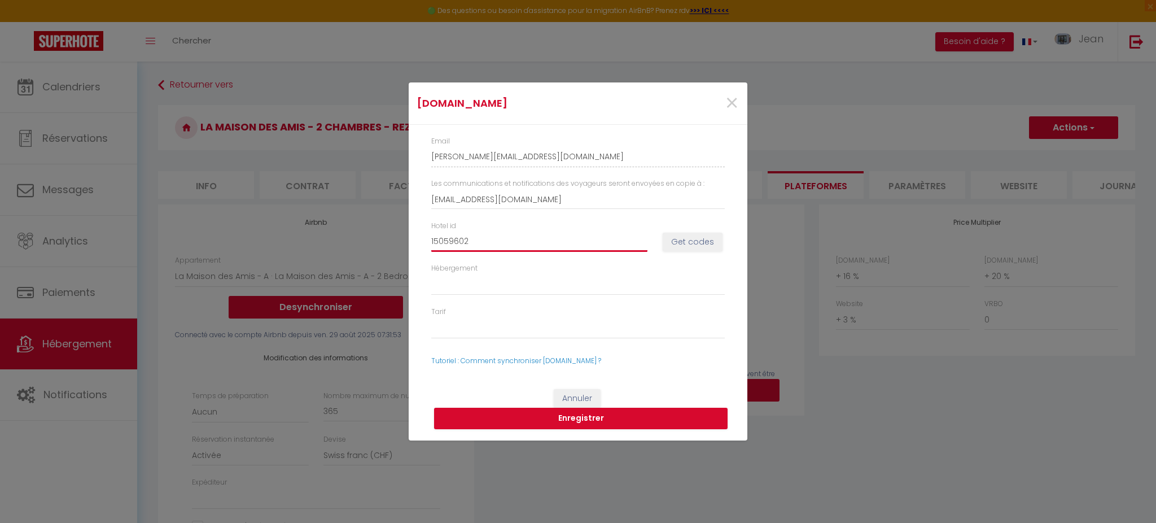
select select
type input "15059602"
click at [700, 248] on button "Get codes" at bounding box center [693, 242] width 60 height 19
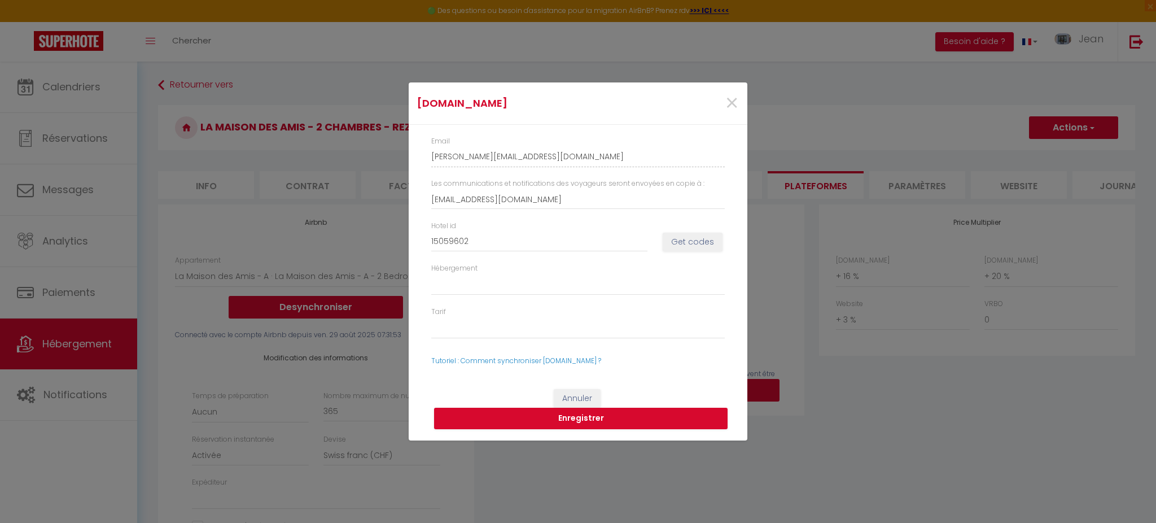
select select
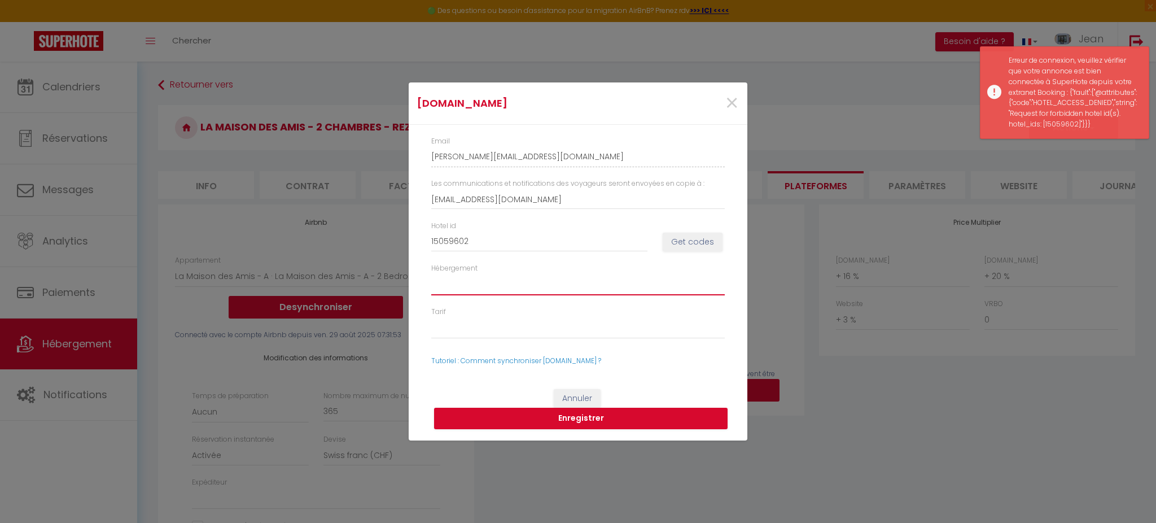
click at [545, 294] on select "Hébergement" at bounding box center [577, 284] width 293 height 21
click at [530, 287] on select "Hébergement" at bounding box center [577, 284] width 293 height 21
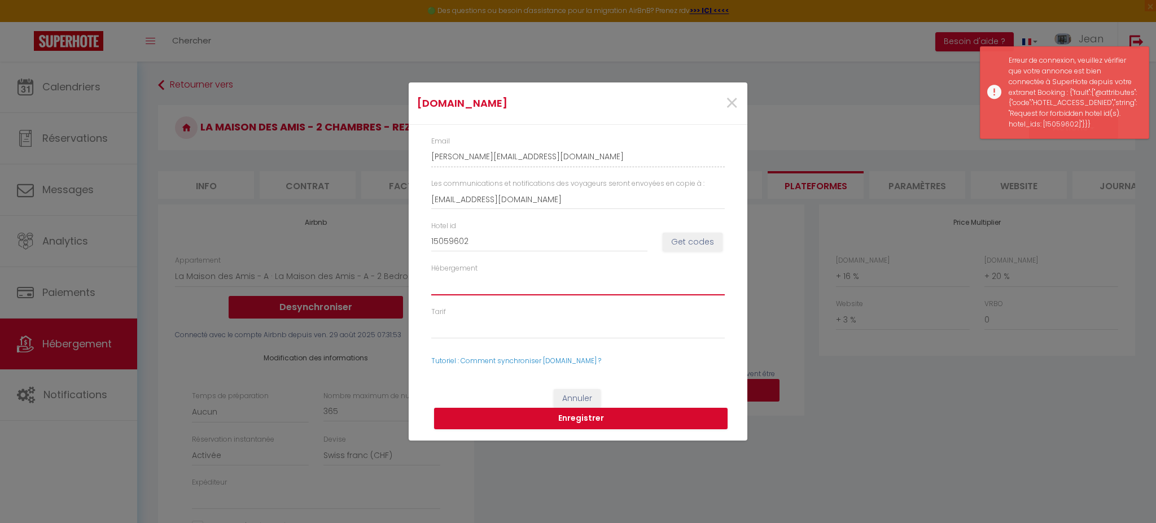
click at [530, 287] on select "Hébergement" at bounding box center [577, 284] width 293 height 21
click at [502, 357] on link "Tutoriel : Comment synchroniser [DOMAIN_NAME] ?" at bounding box center [516, 361] width 170 height 10
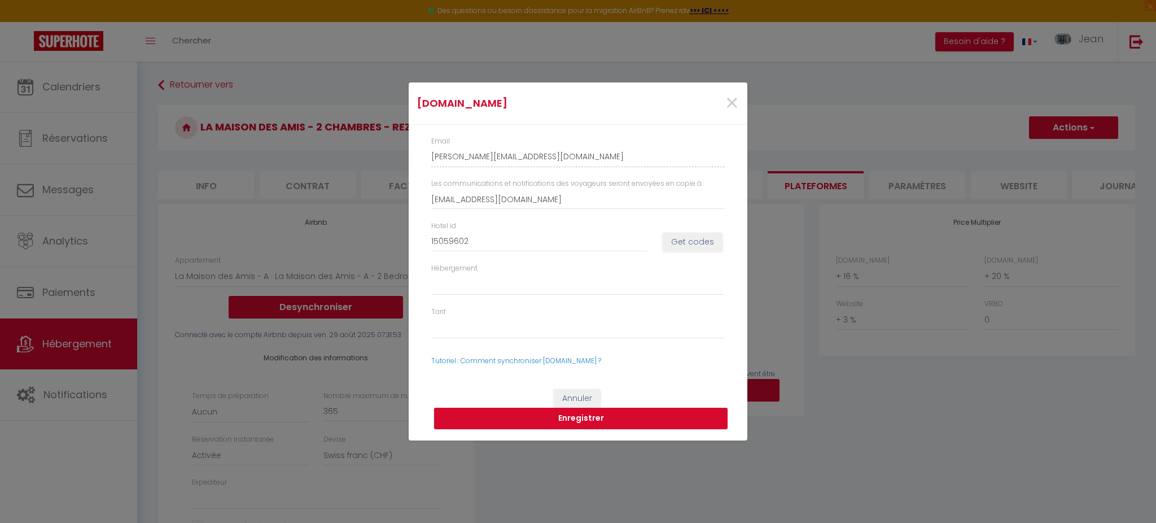
click at [740, 108] on div "×" at bounding box center [690, 103] width 112 height 25
click at [735, 104] on span "×" at bounding box center [732, 103] width 14 height 34
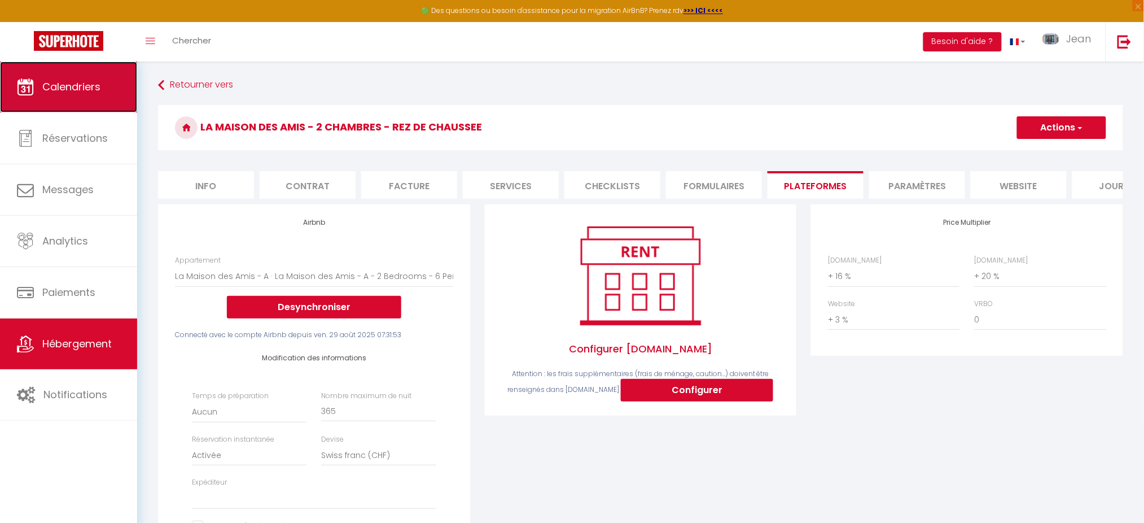
click at [91, 95] on link "Calendriers" at bounding box center [68, 87] width 137 height 51
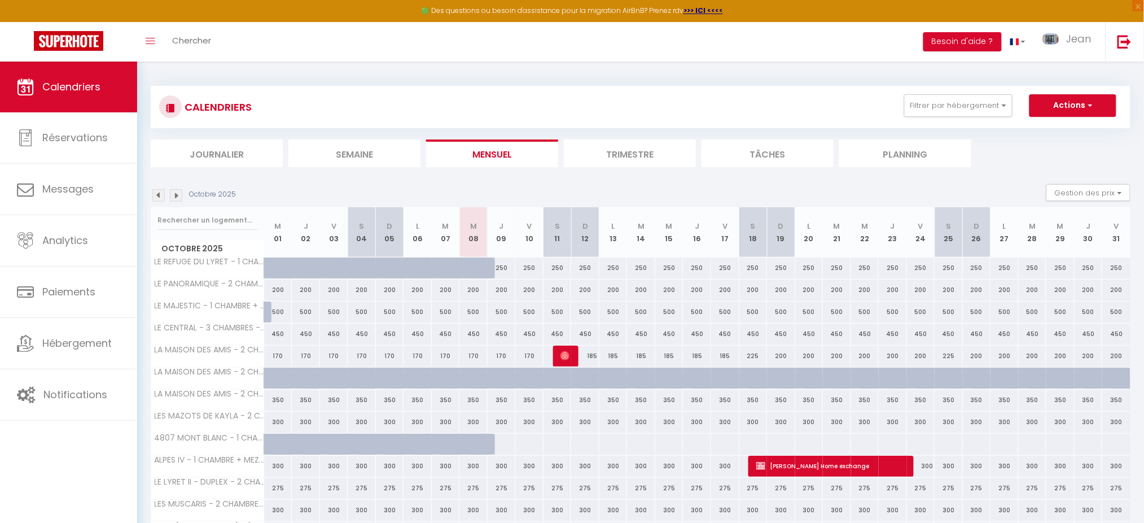
click at [174, 195] on img at bounding box center [176, 195] width 12 height 12
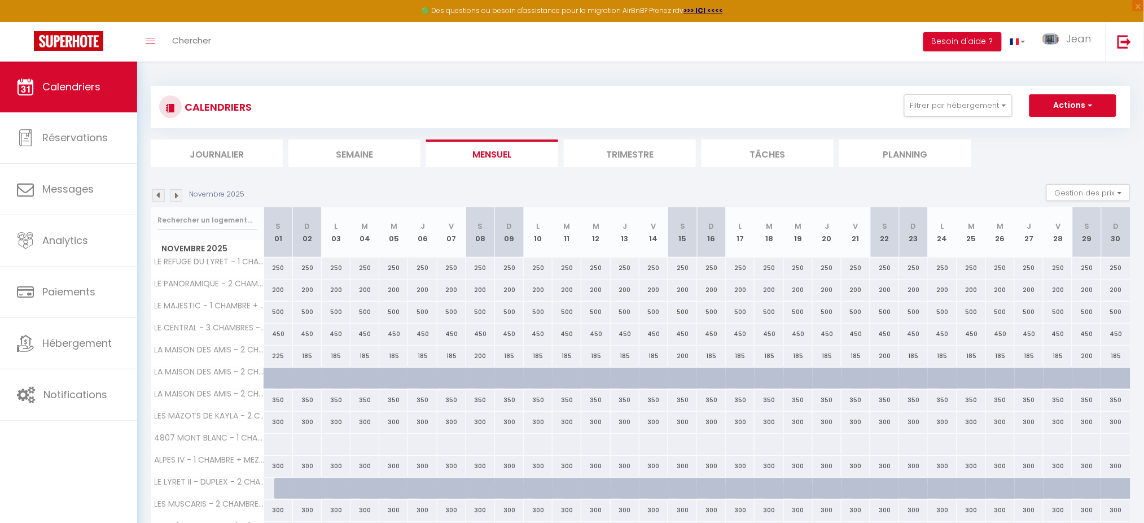
click at [174, 195] on img at bounding box center [176, 195] width 12 height 12
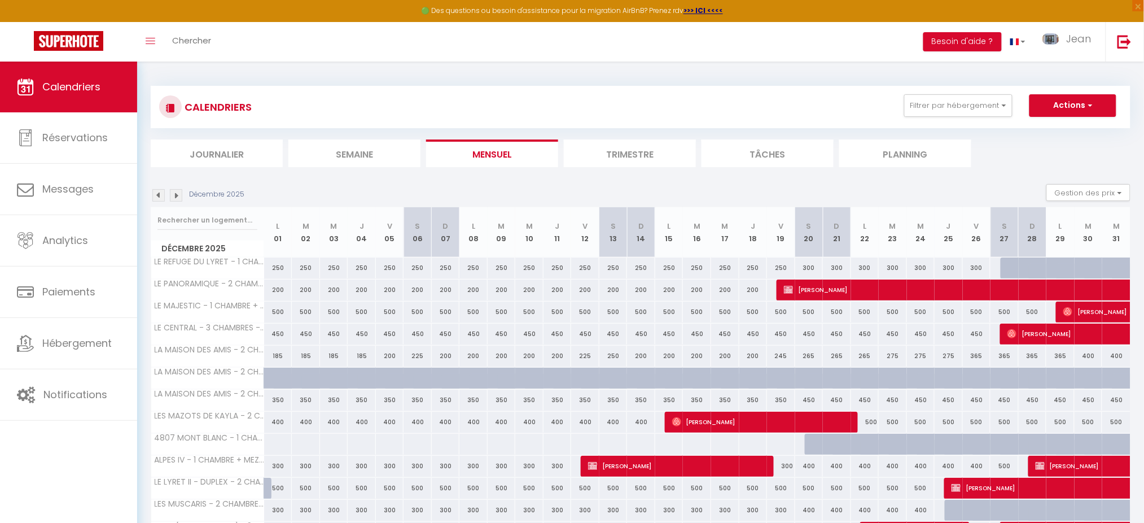
click at [174, 195] on img at bounding box center [176, 195] width 12 height 12
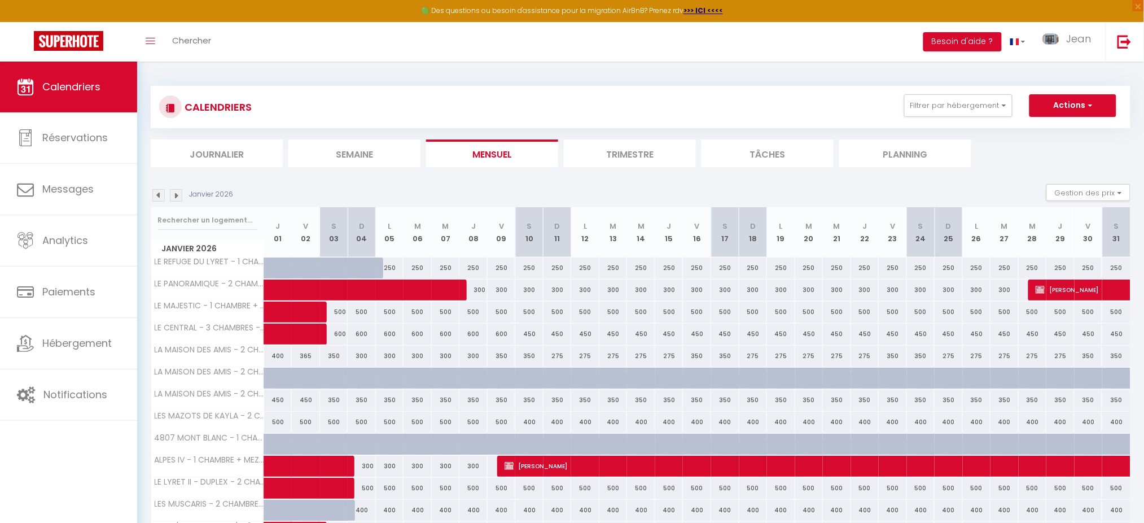
click at [174, 195] on img at bounding box center [176, 195] width 12 height 12
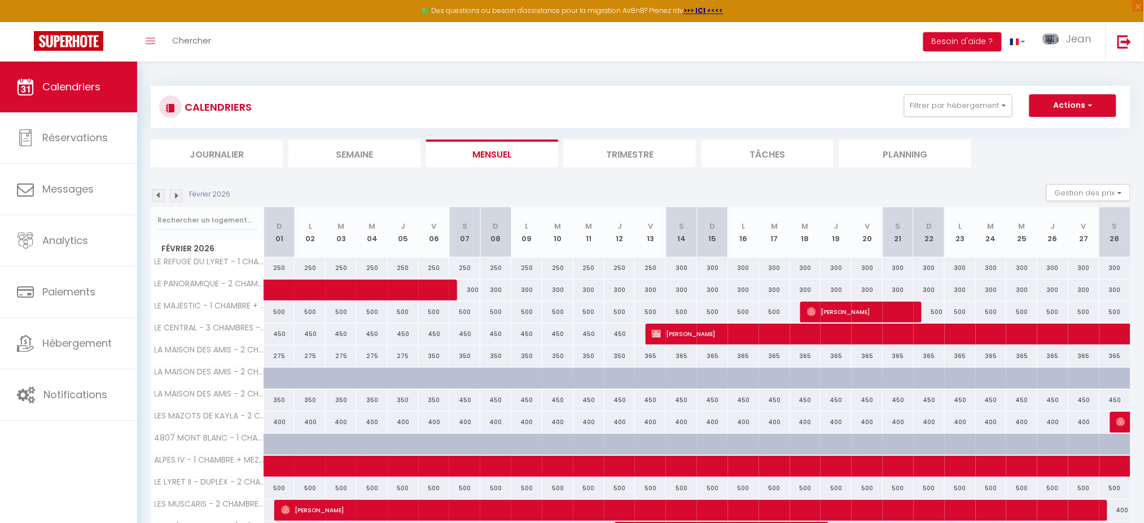
click at [174, 195] on img at bounding box center [176, 195] width 12 height 12
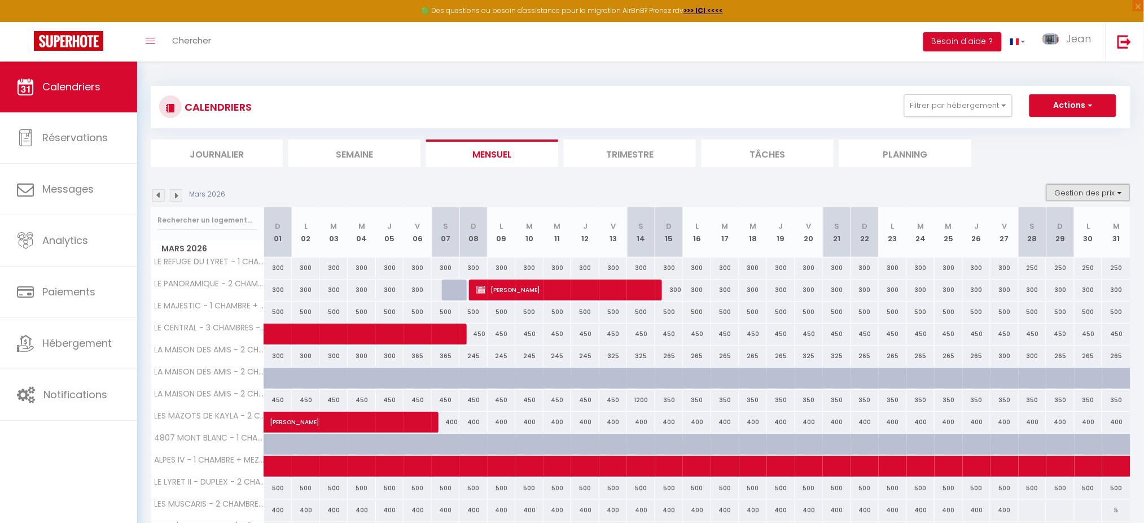
click at [1089, 188] on button "Gestion des prix" at bounding box center [1088, 192] width 84 height 17
click at [1079, 222] on input "Nb Nuits minimum" at bounding box center [1079, 227] width 102 height 11
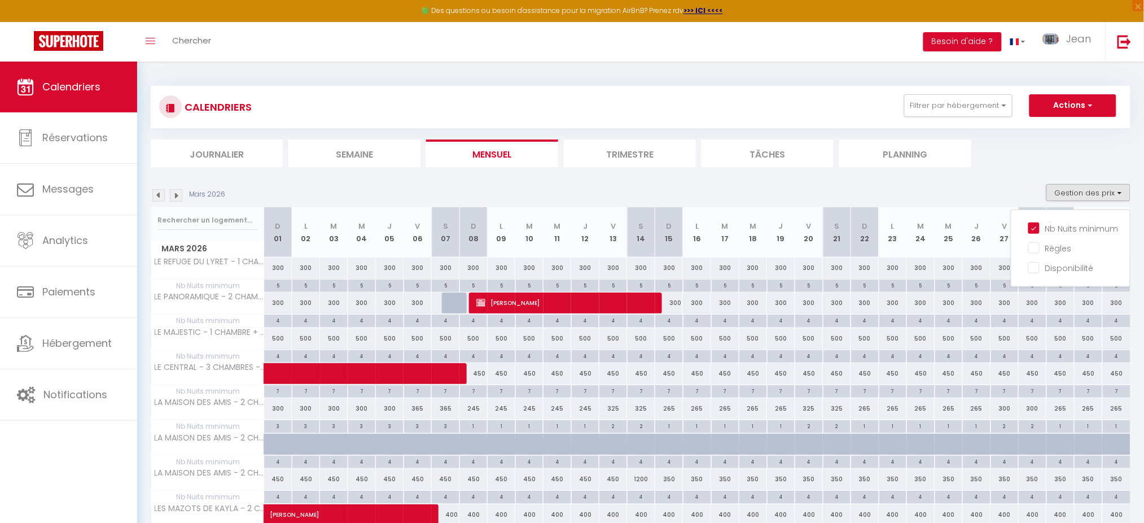
click at [538, 190] on div "Mars 2026 Gestion des prix Nb Nuits minimum Règles Disponibilité" at bounding box center [641, 195] width 980 height 23
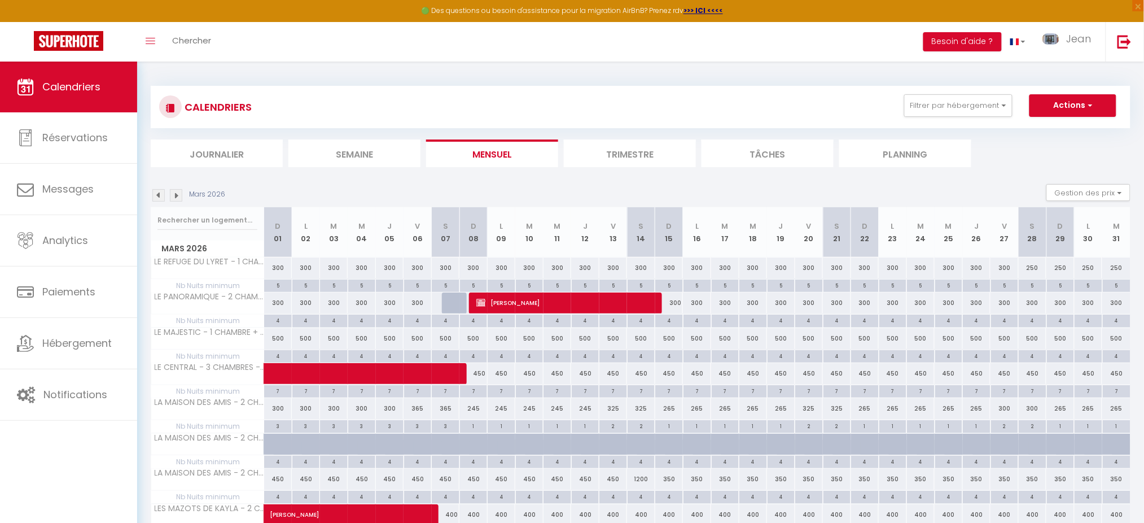
click at [160, 196] on img at bounding box center [158, 195] width 12 height 12
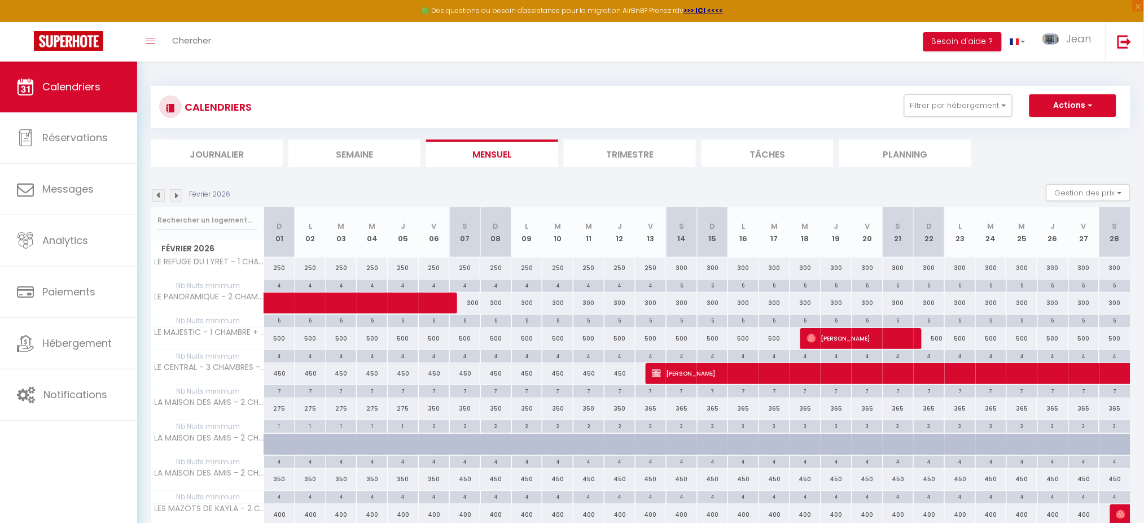
click at [160, 196] on img at bounding box center [158, 195] width 12 height 12
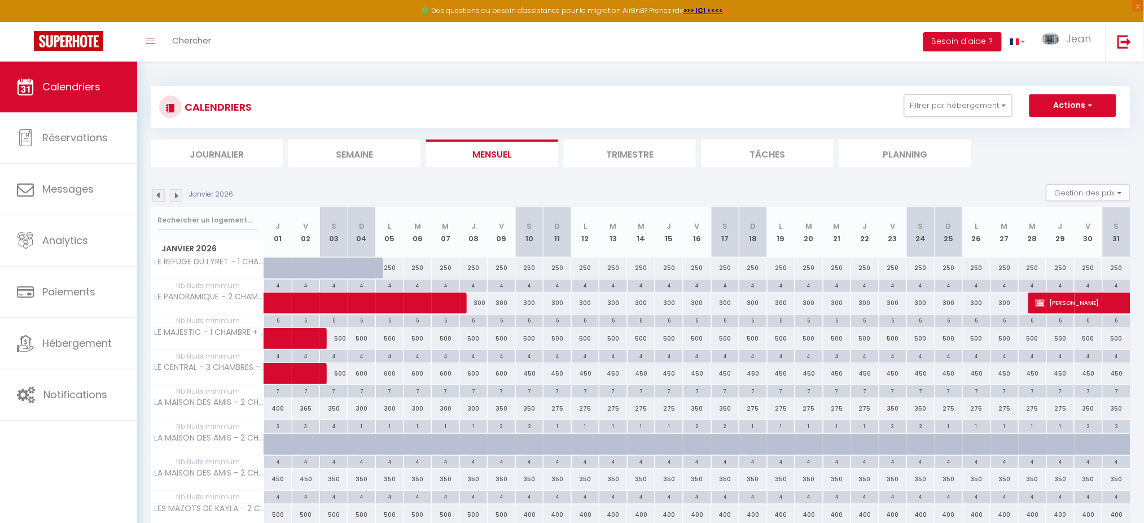
click at [160, 196] on img at bounding box center [158, 195] width 12 height 12
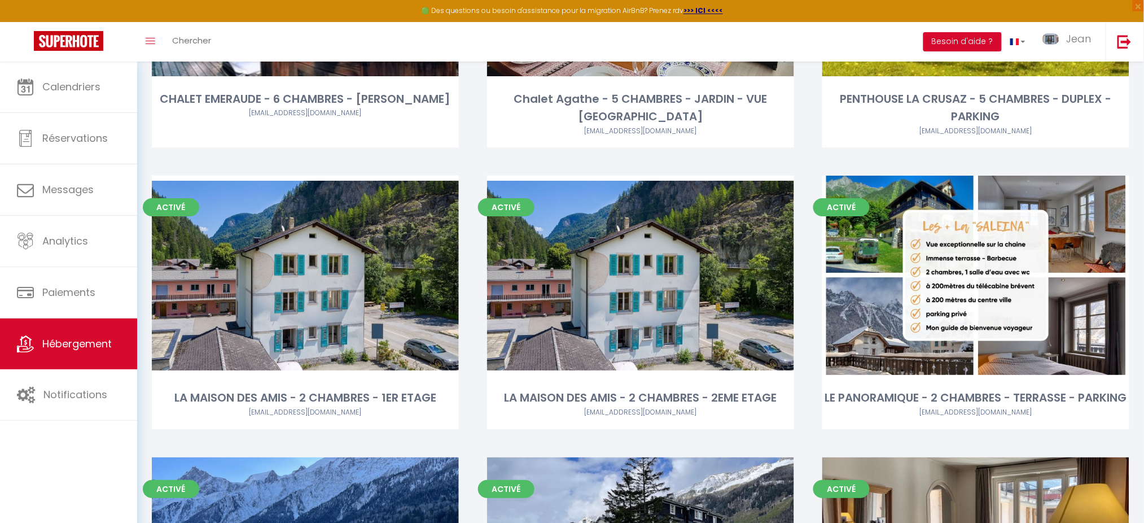
scroll to position [2008, 0]
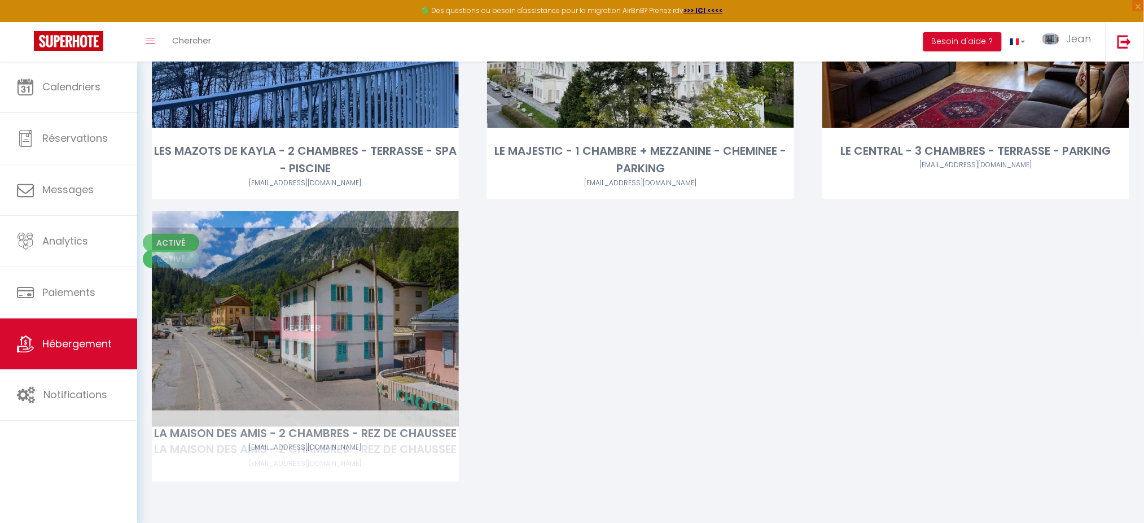
click at [255, 304] on div "Editer" at bounding box center [305, 326] width 307 height 199
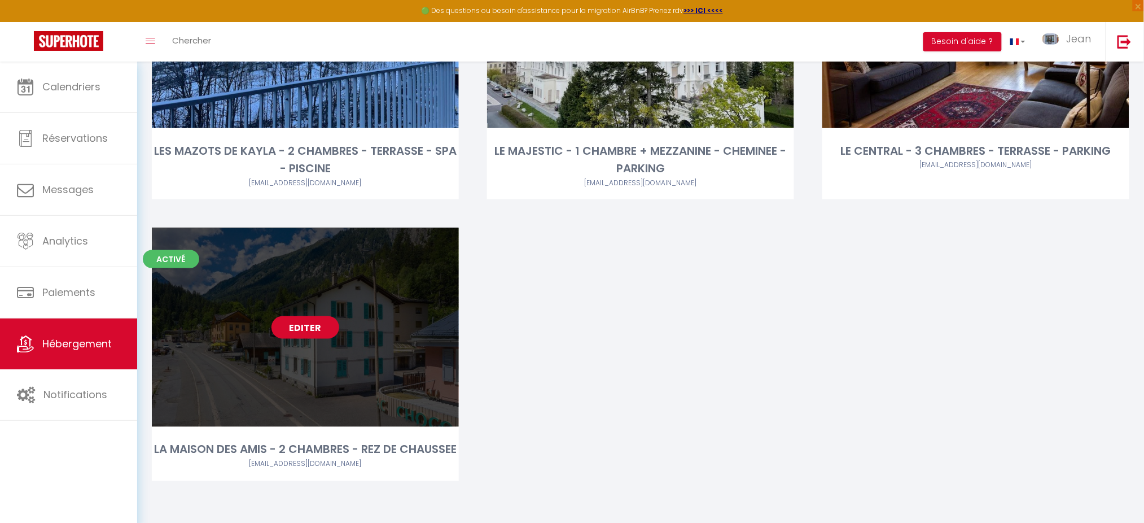
click at [286, 316] on link "Editer" at bounding box center [305, 327] width 68 height 23
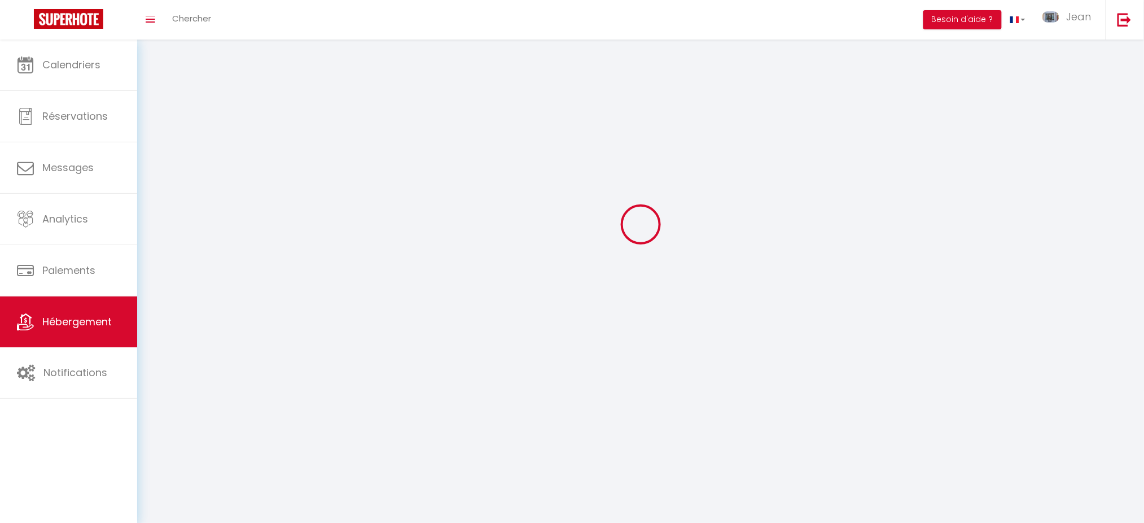
select select
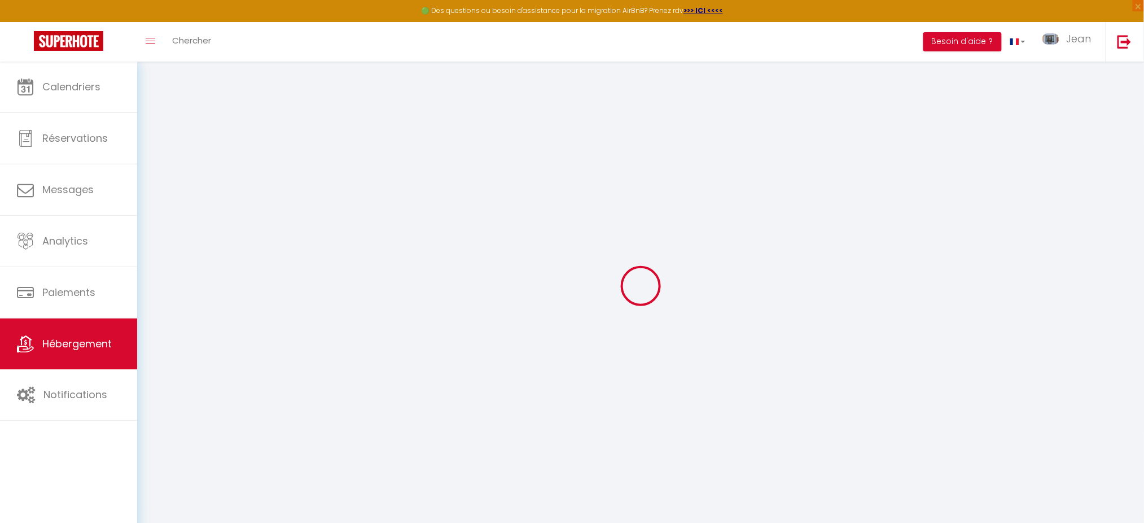
select select
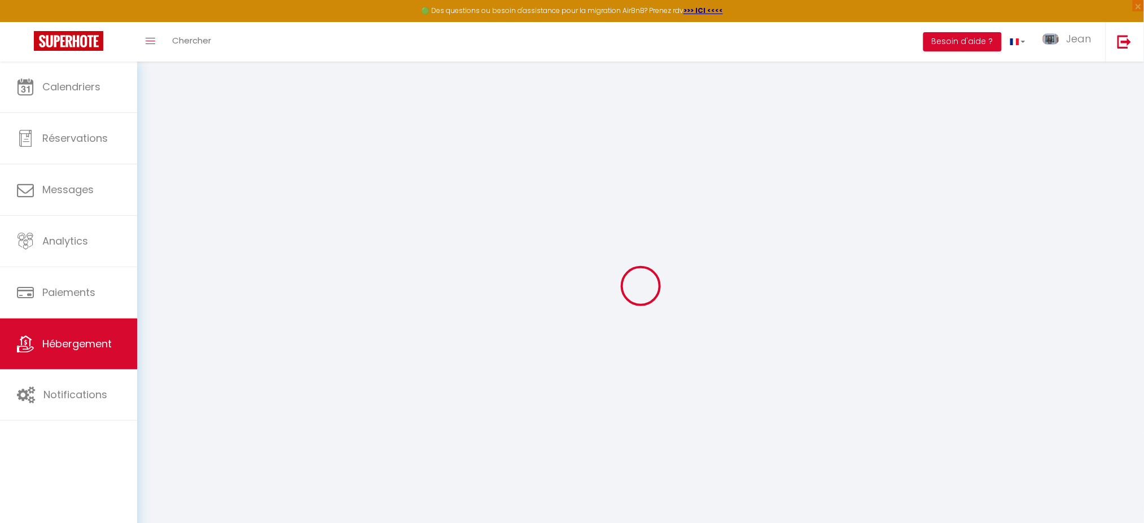
select select
type input "[PERSON_NAME][EMAIL_ADDRESS][DOMAIN_NAME]"
type input "[EMAIL_ADDRESS][DOMAIN_NAME]"
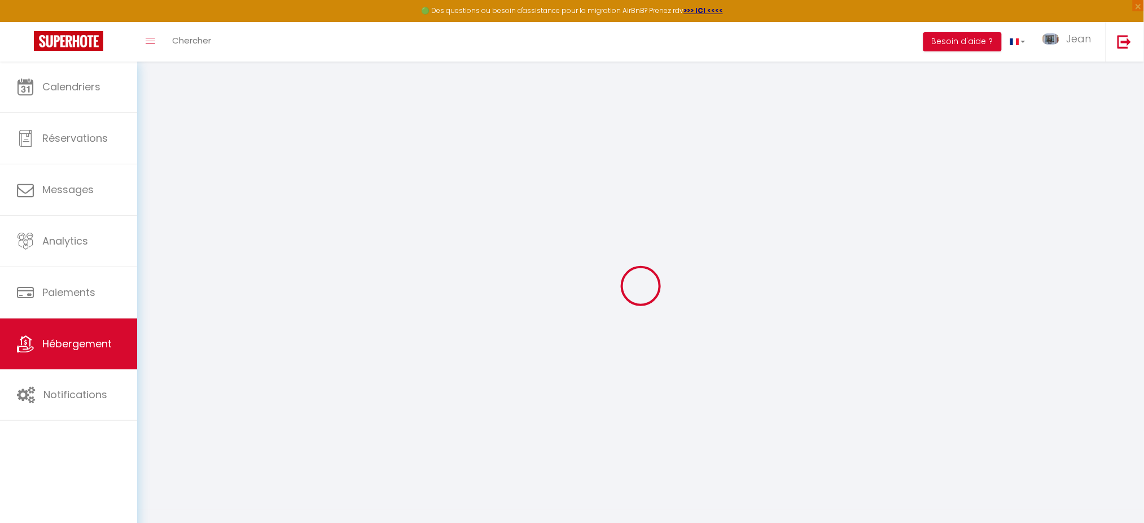
select select
select select "+ 16 %"
select select "+ 20 %"
select select "+ 3 %"
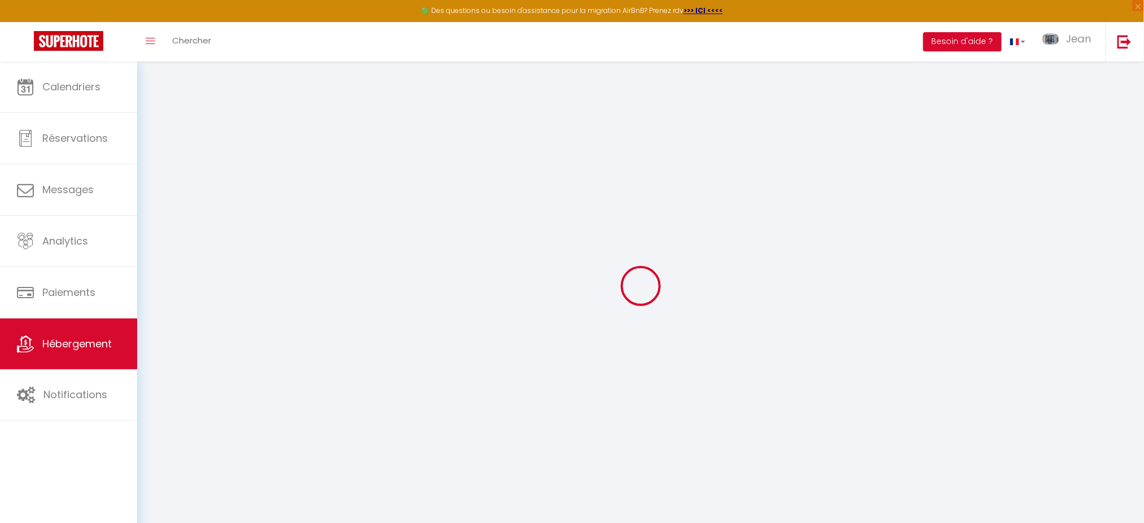
select select
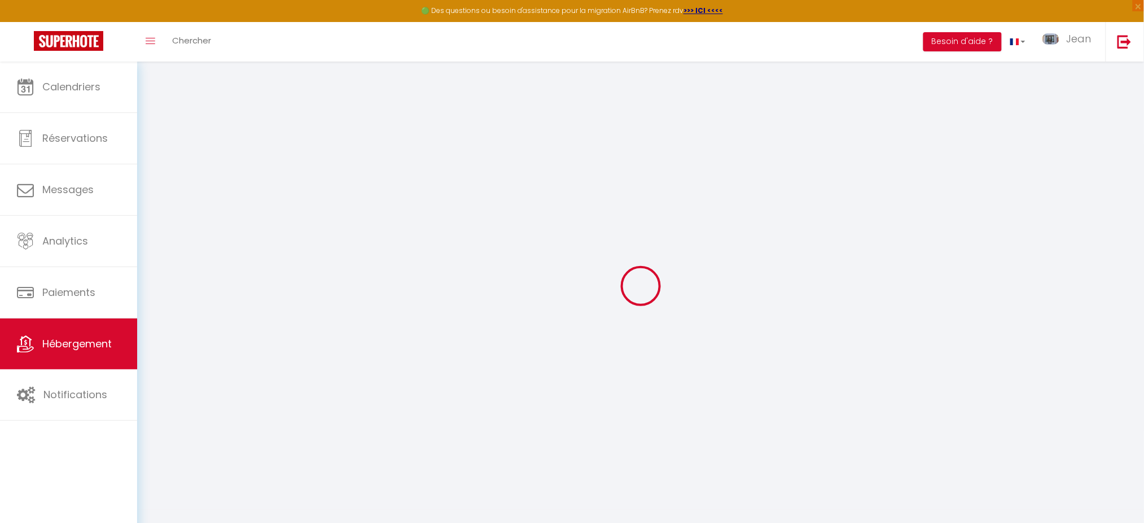
select select
checkbox input "false"
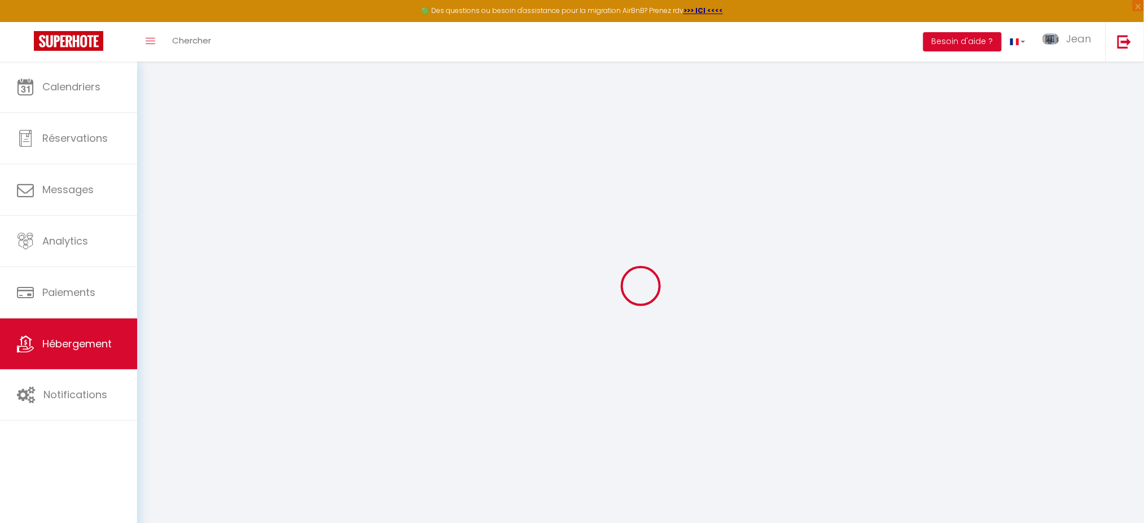
checkbox input "false"
select select
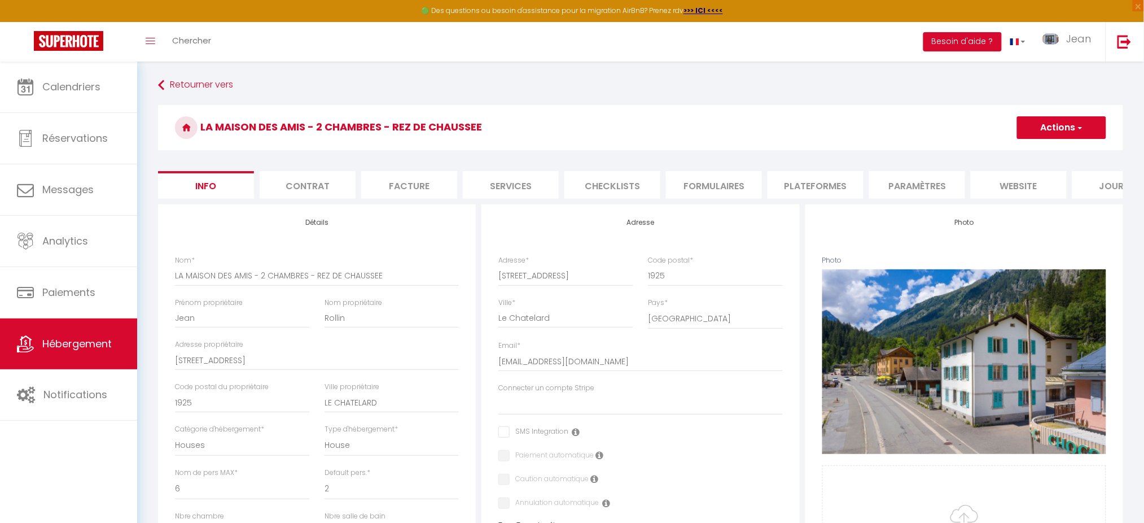
select select
checkbox input "false"
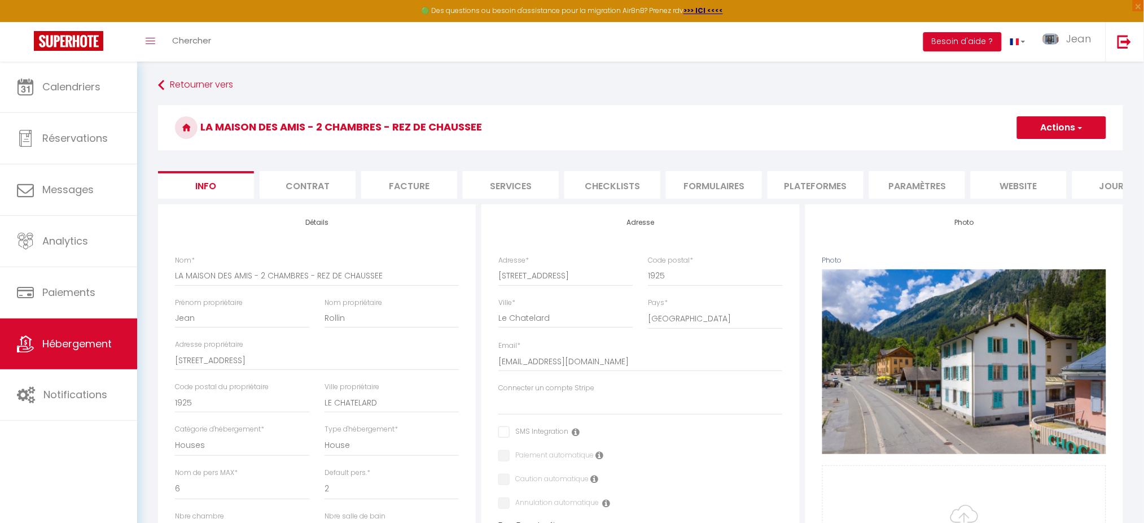
select select
checkbox input "false"
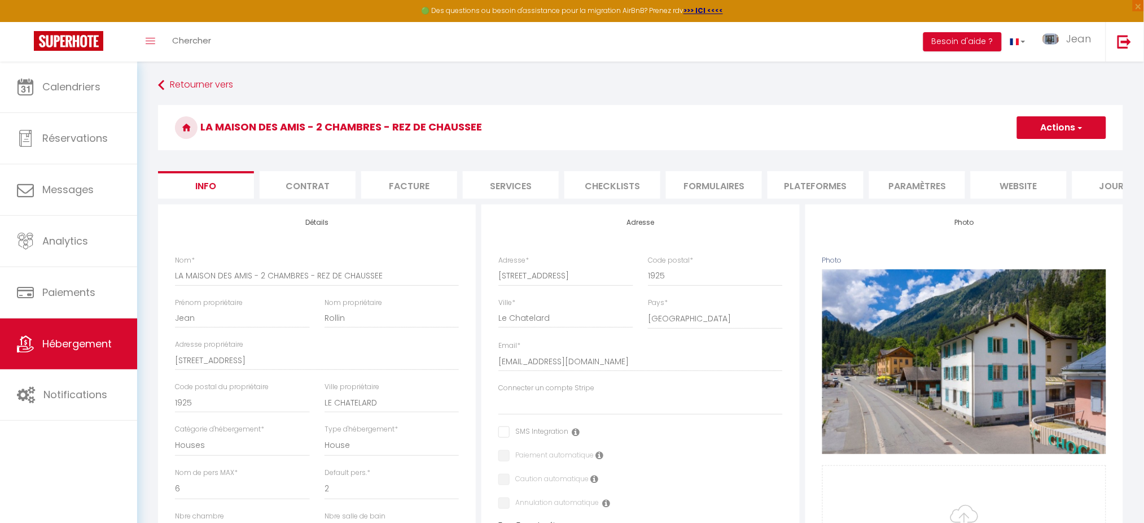
checkbox input "false"
select select
select select "CHF"
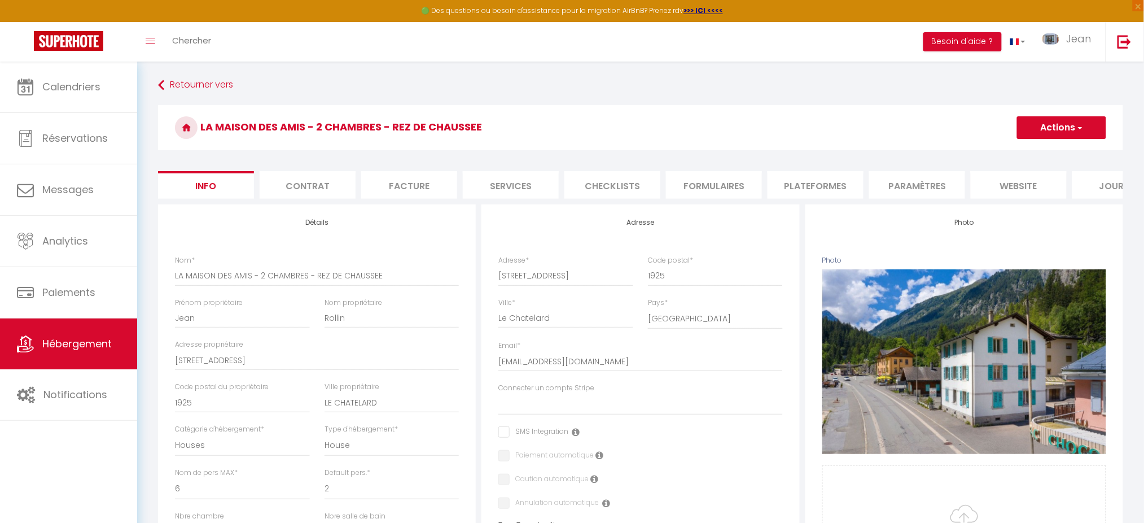
select select
select select "3697-1371803375681471038"
click at [799, 178] on li "Plateformes" at bounding box center [815, 185] width 96 height 28
select select
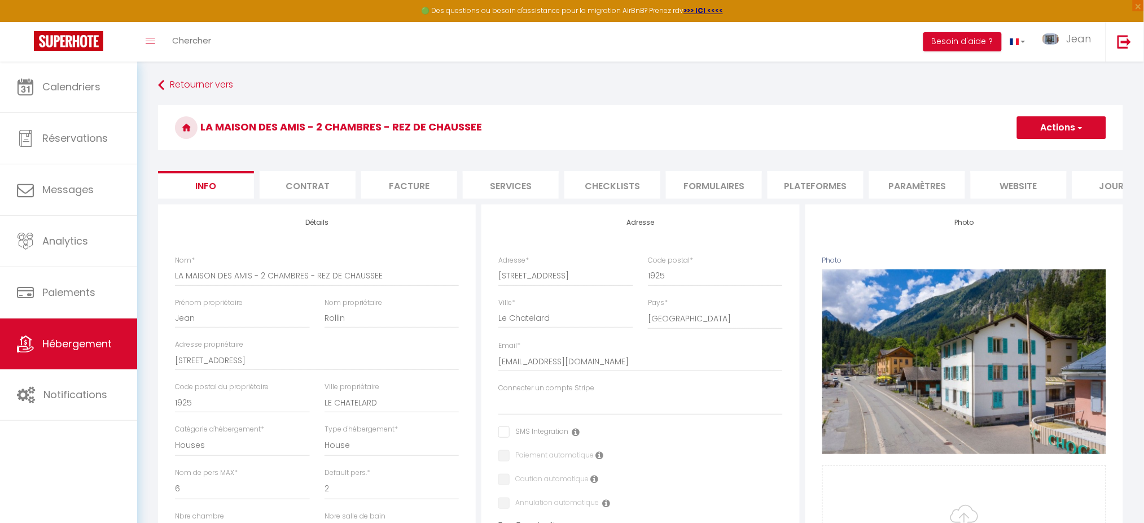
select select
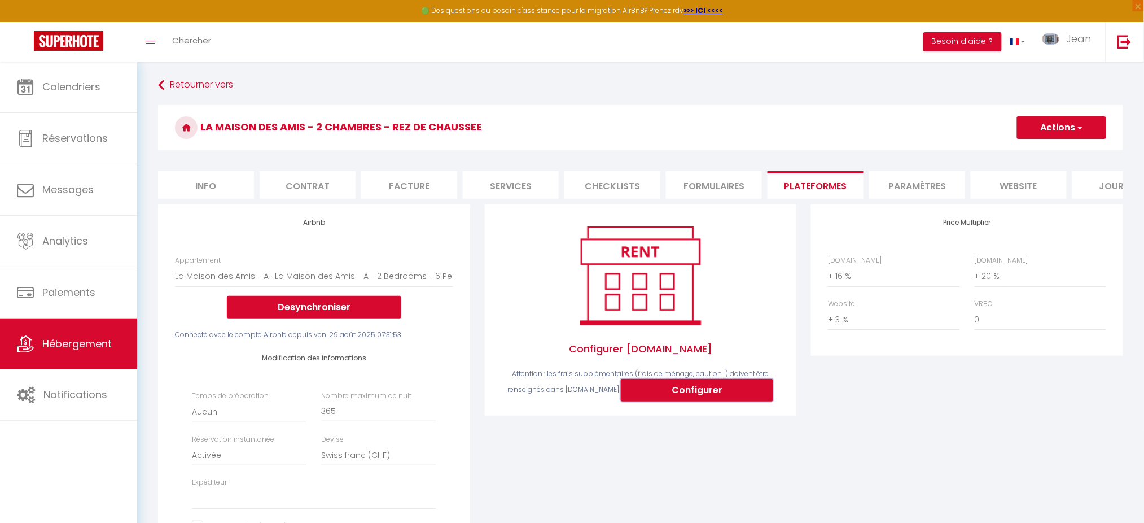
click at [725, 400] on button "Configurer" at bounding box center [697, 390] width 152 height 23
select select
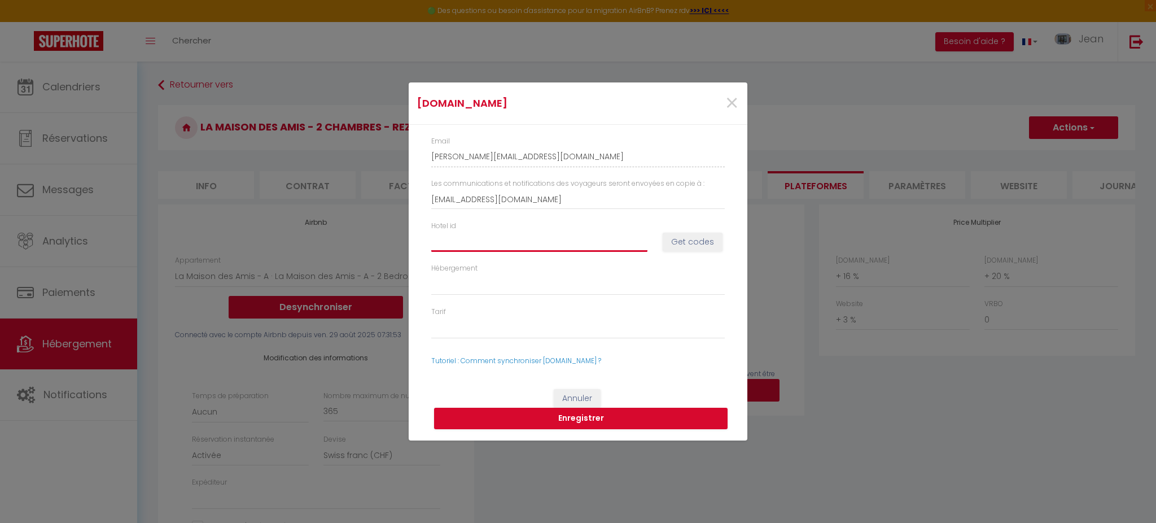
click at [571, 243] on input "Hotel id" at bounding box center [539, 241] width 216 height 20
type input "1"
select select
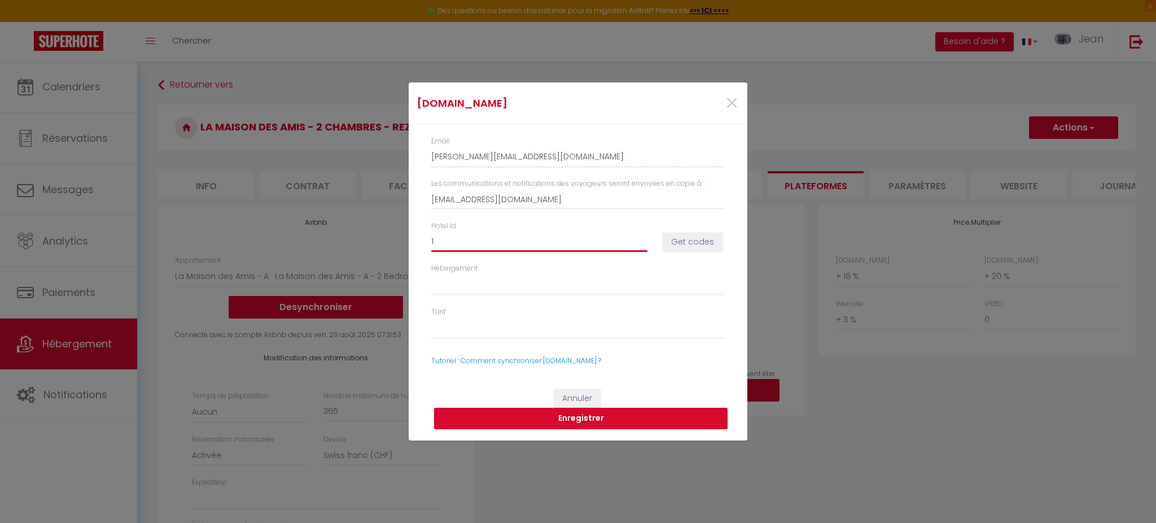
type input "15"
select select
type input "150"
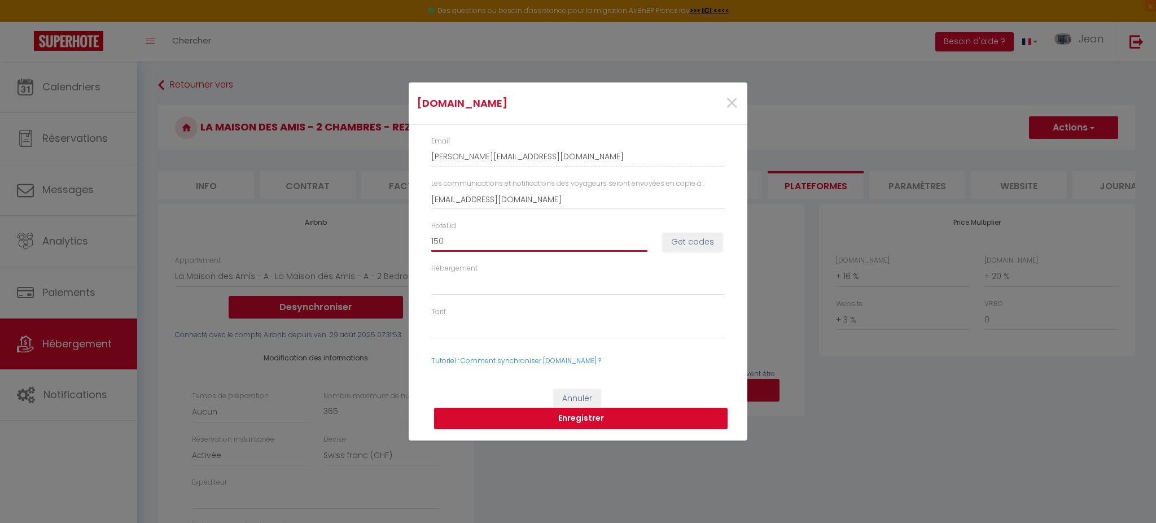
select select
type input "1505"
select select
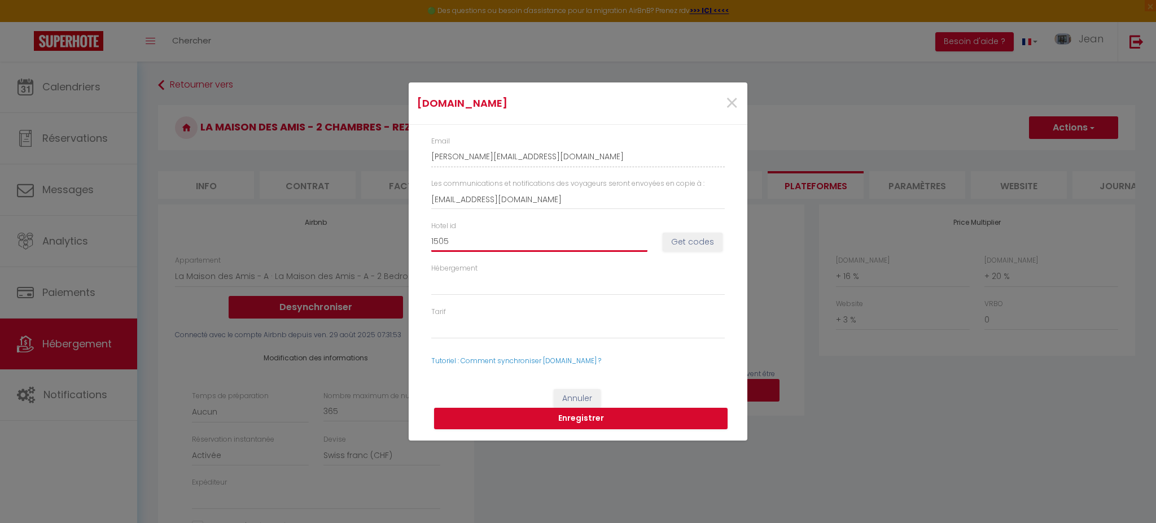
select select
type input "15059"
select select
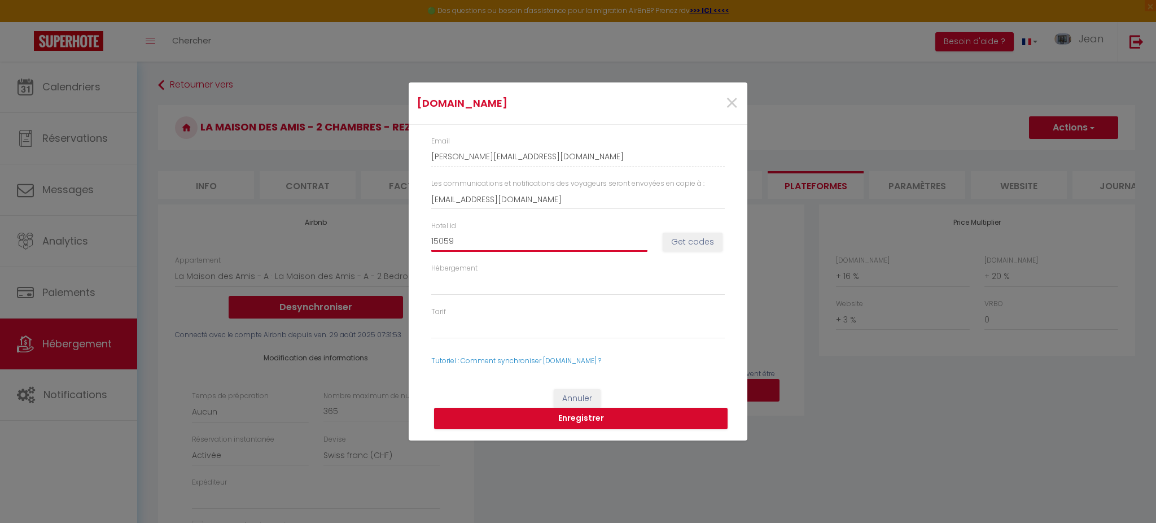
select select
type input "150596"
select select
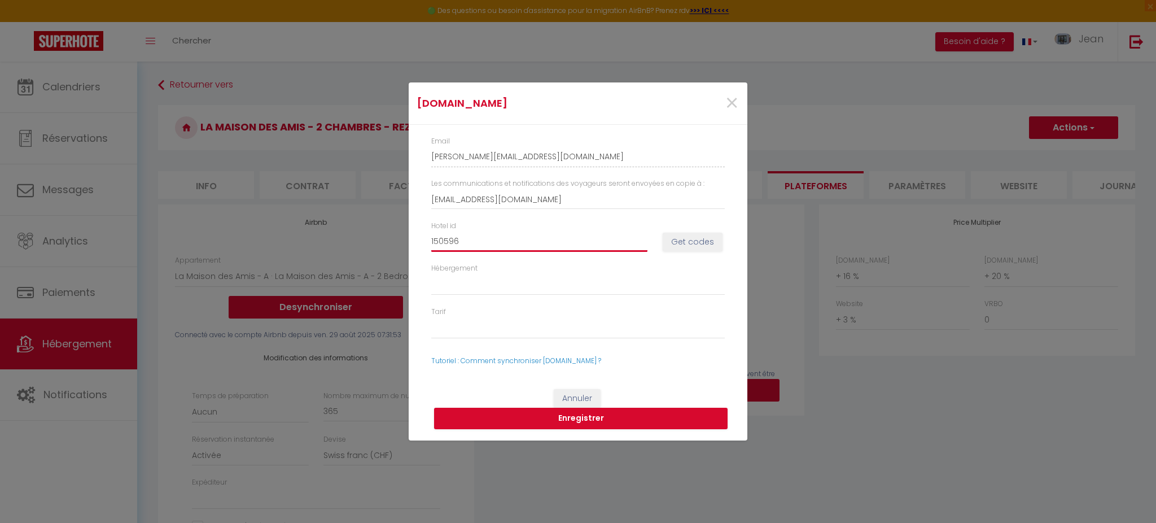
type input "1505960"
select select
type input "15059602"
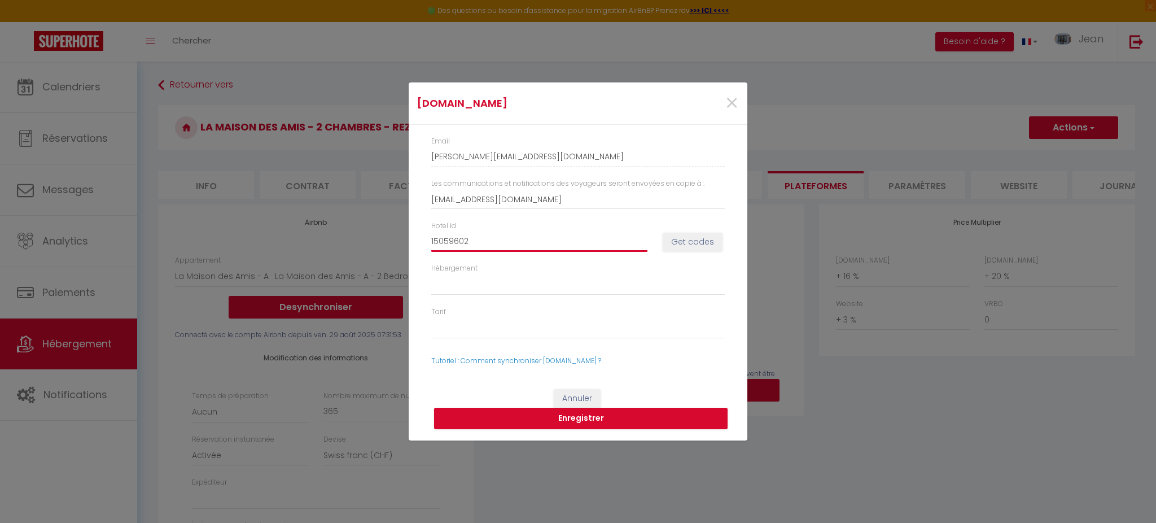
select select
type input "15059602"
click at [685, 241] on button "Get codes" at bounding box center [693, 242] width 60 height 19
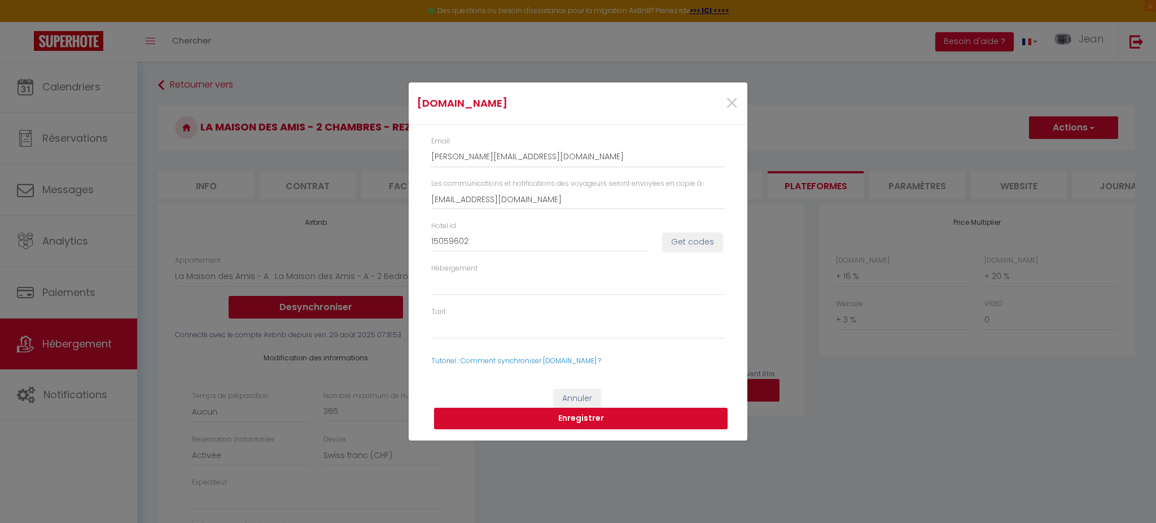
select select
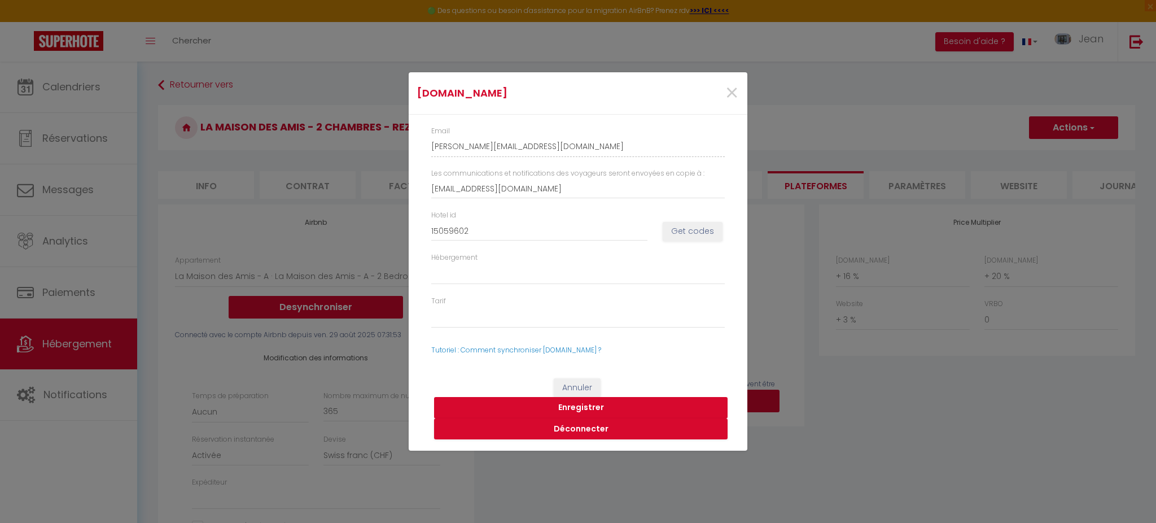
click at [572, 402] on button "Enregistrer" at bounding box center [580, 407] width 293 height 21
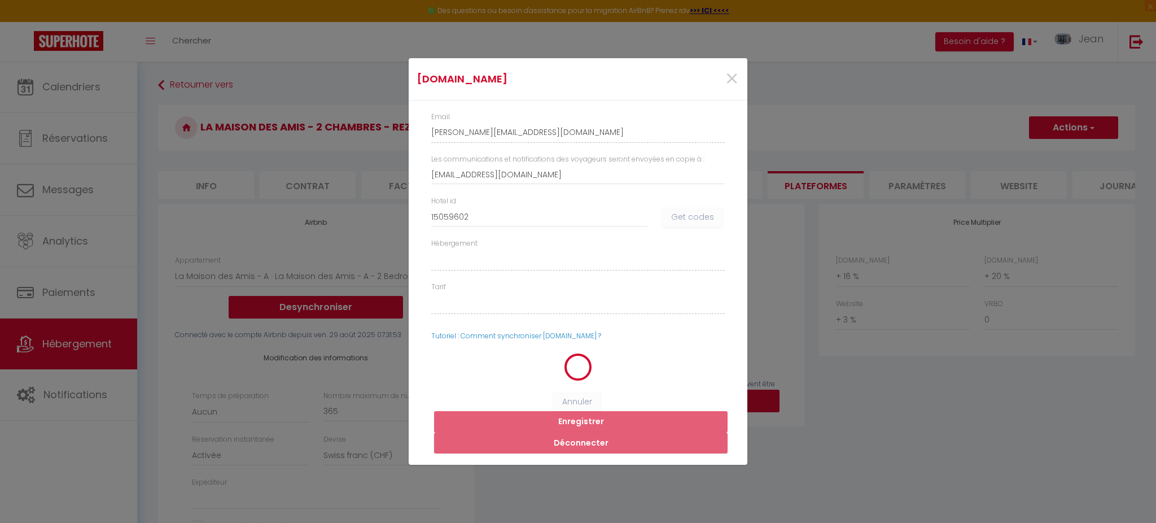
select select
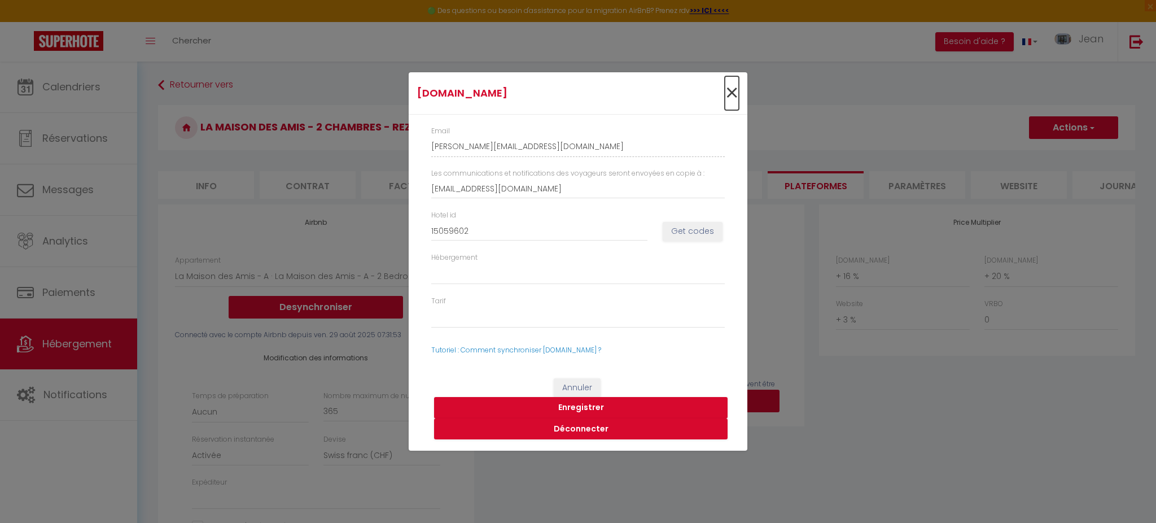
click at [738, 99] on span "×" at bounding box center [732, 93] width 14 height 34
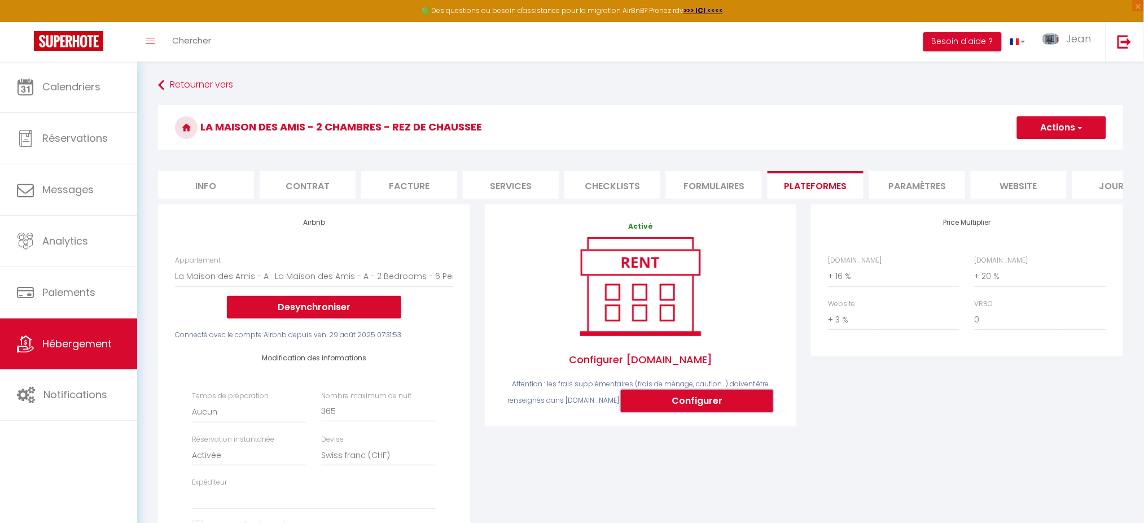
click at [661, 407] on button "Configurer" at bounding box center [697, 400] width 152 height 23
type input "[PERSON_NAME][EMAIL_ADDRESS][DOMAIN_NAME]"
type input "[EMAIL_ADDRESS][DOMAIN_NAME]"
select select
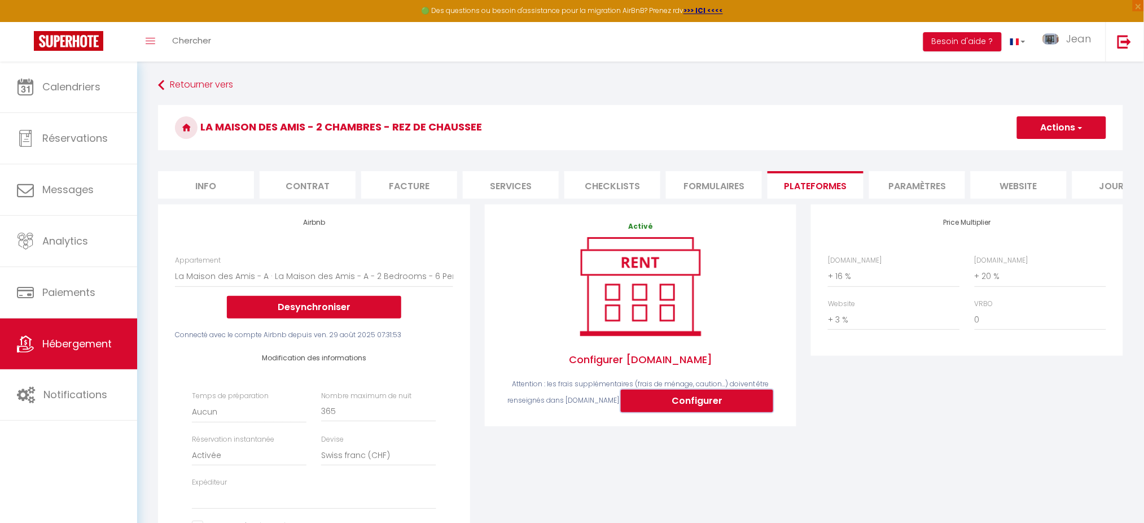
select select
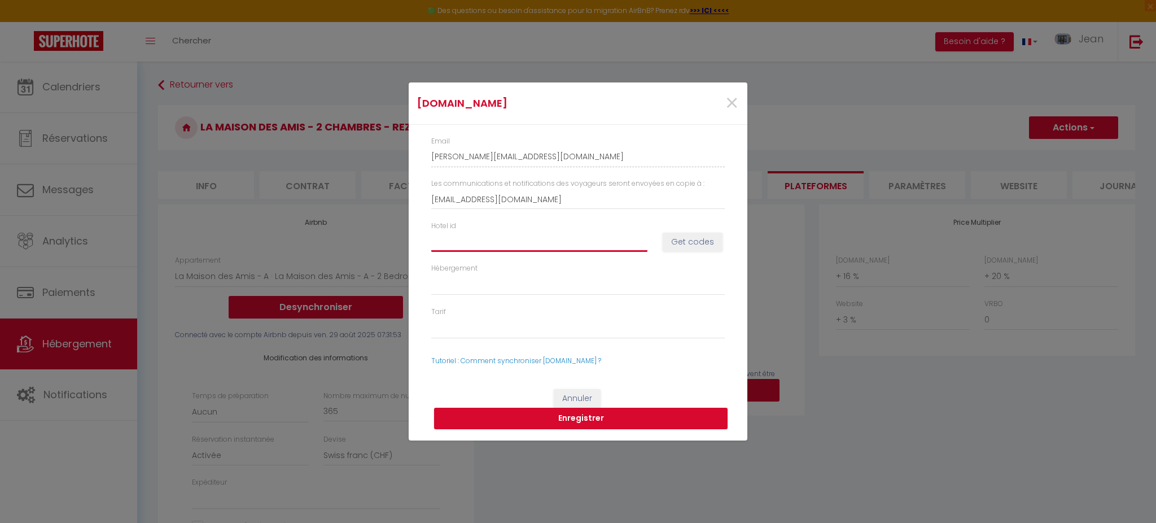
click at [542, 238] on input "Hotel id" at bounding box center [539, 241] width 216 height 20
click at [730, 99] on span "×" at bounding box center [732, 103] width 14 height 34
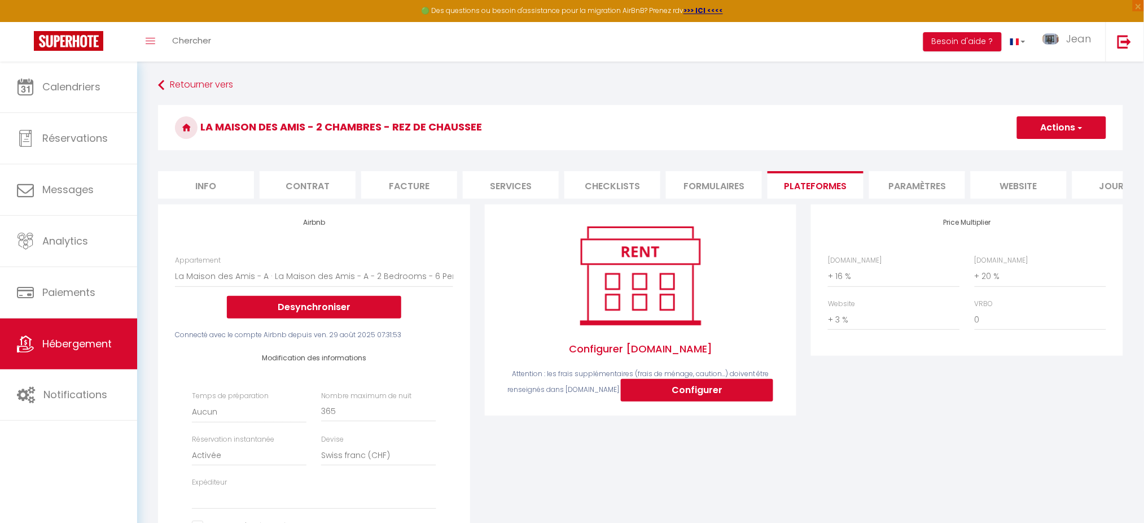
click at [887, 178] on li "Paramètres" at bounding box center [917, 185] width 96 height 28
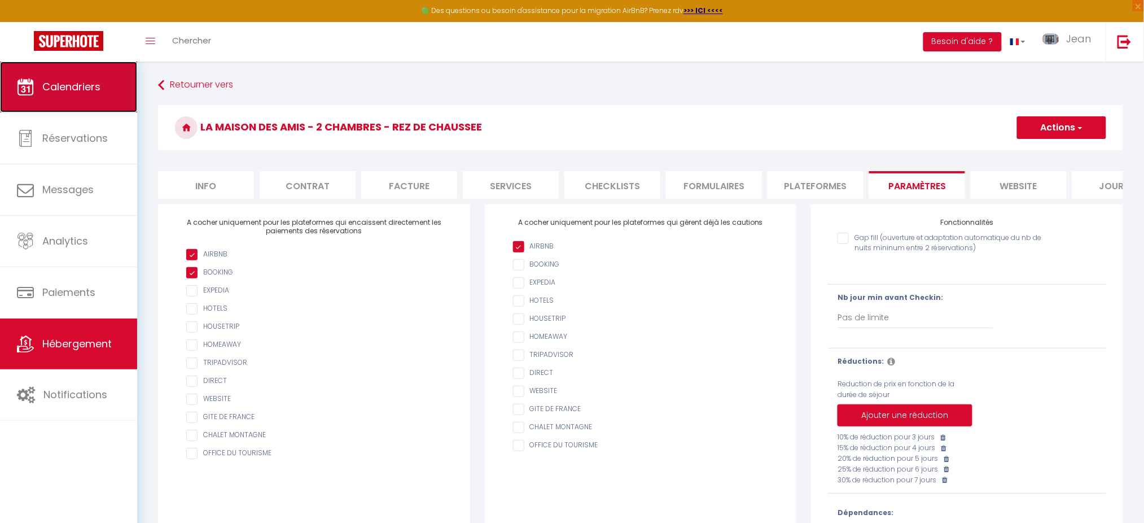
click at [92, 93] on span "Calendriers" at bounding box center [71, 87] width 58 height 14
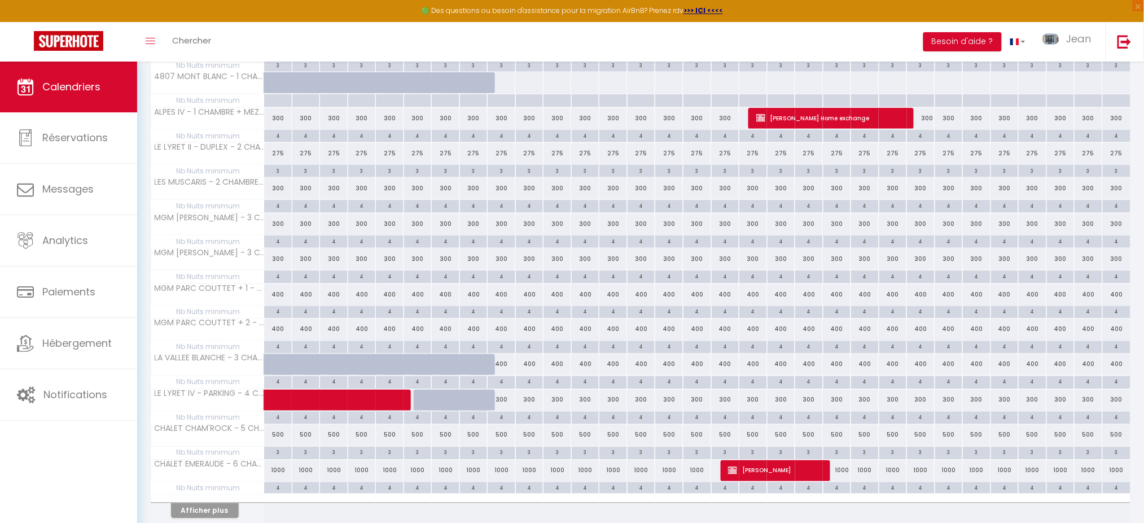
scroll to position [514, 0]
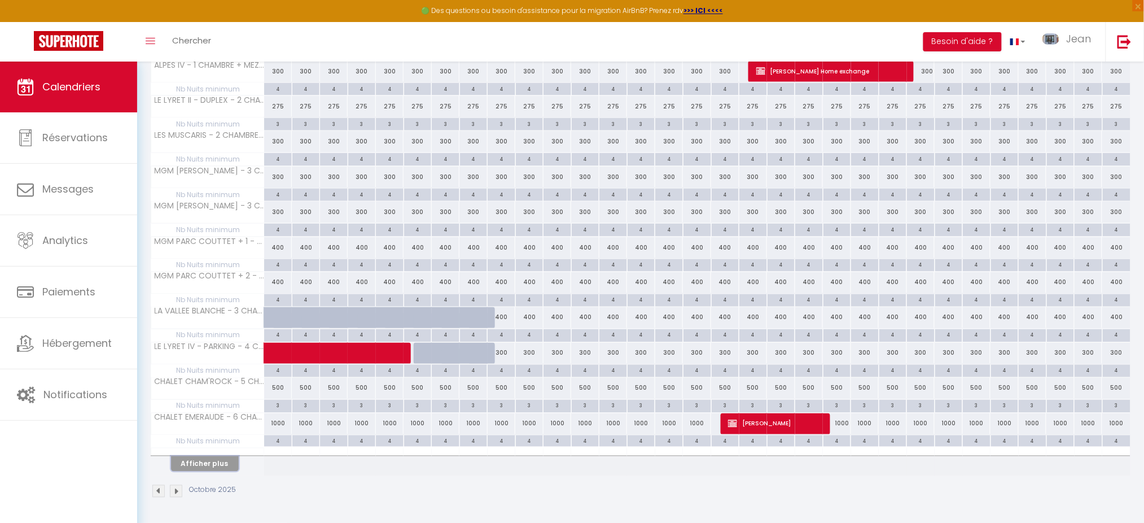
click at [220, 459] on button "Afficher plus" at bounding box center [205, 463] width 68 height 15
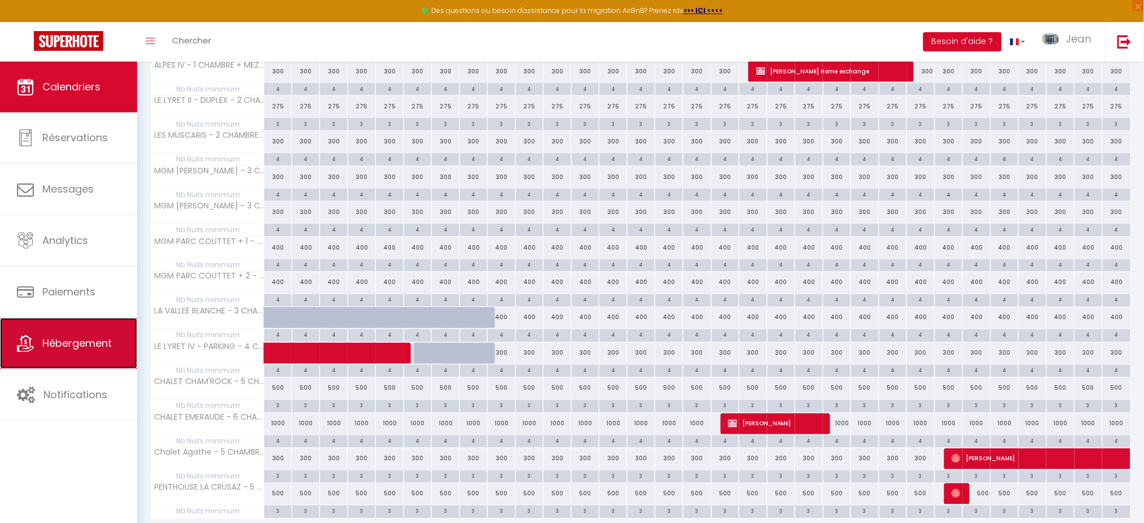
click at [62, 330] on link "Hébergement" at bounding box center [68, 343] width 137 height 51
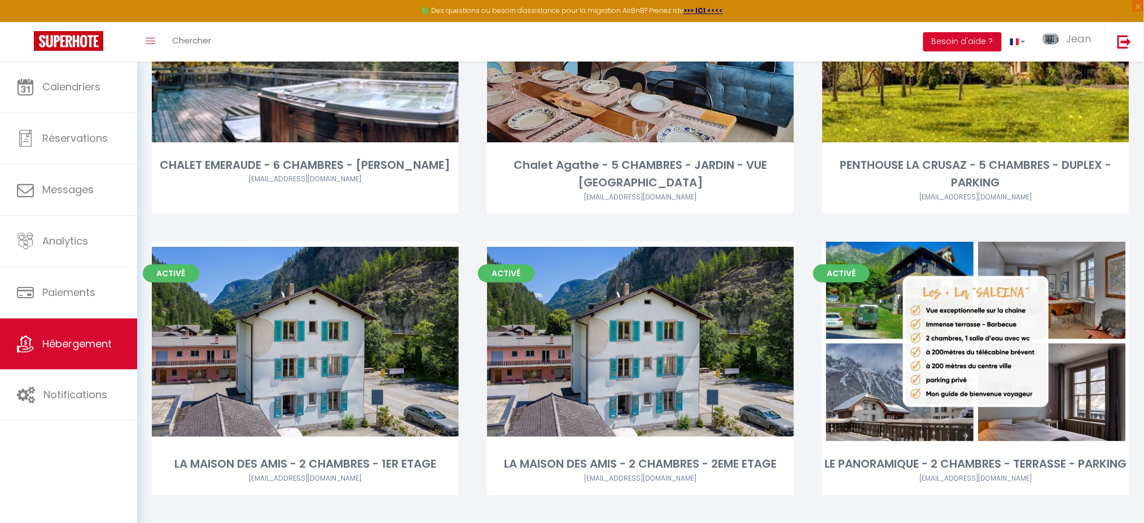
scroll to position [2008, 0]
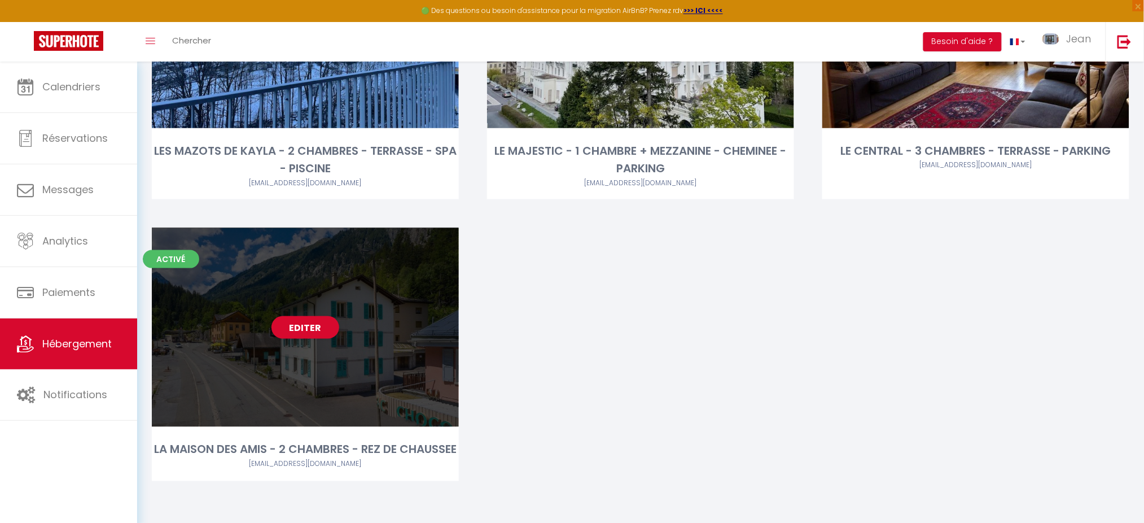
click at [311, 323] on div "Editer" at bounding box center [305, 326] width 307 height 199
select select "3"
select select "2"
select select "1"
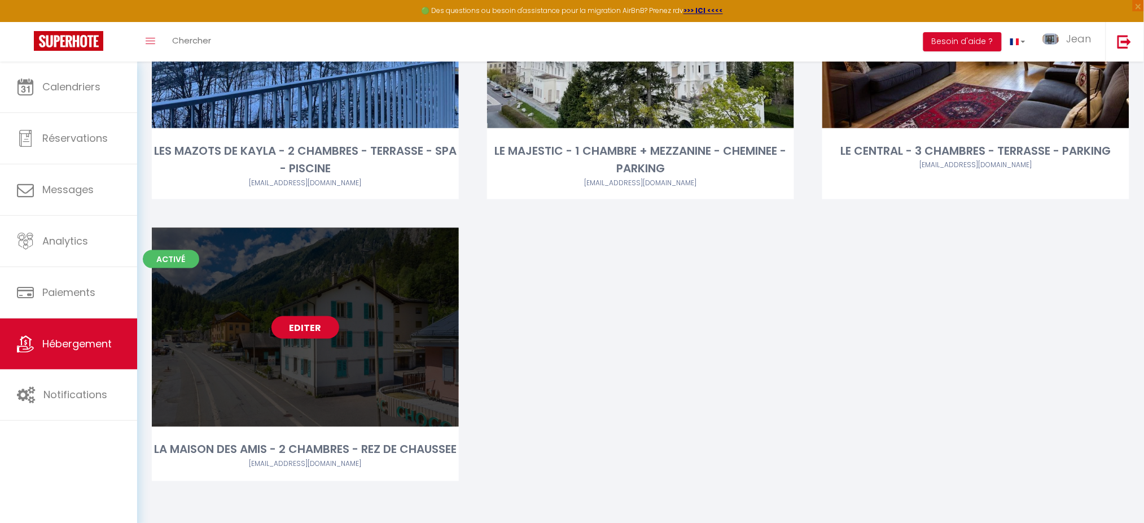
select select "28"
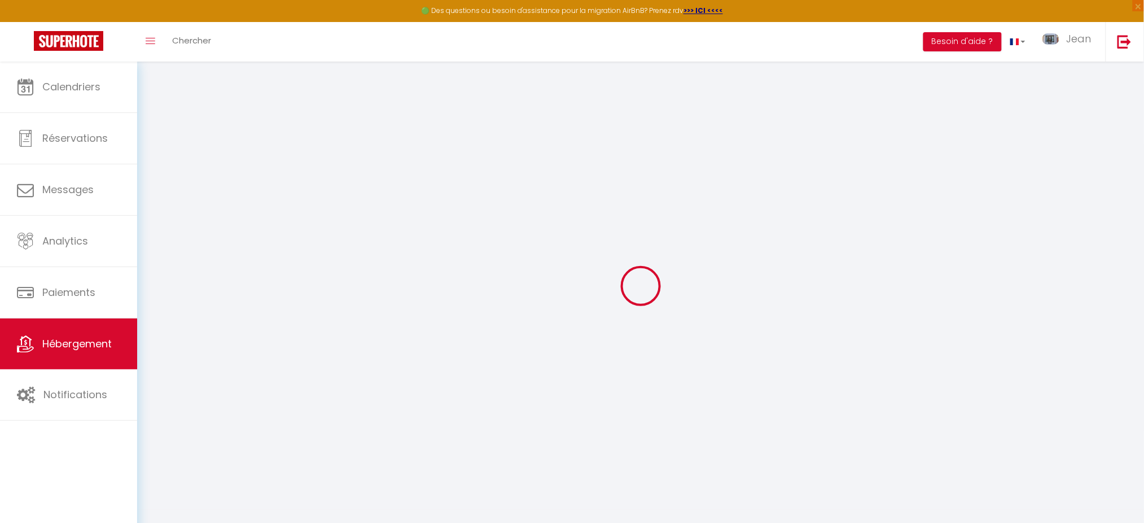
click at [310, 313] on div at bounding box center [641, 285] width 980 height 421
select select
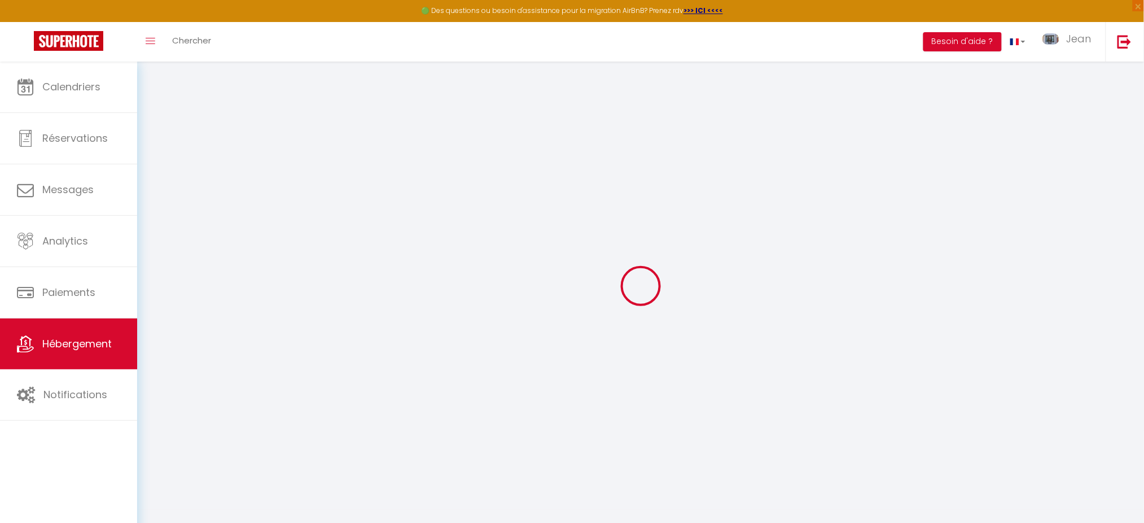
select select
checkbox input "false"
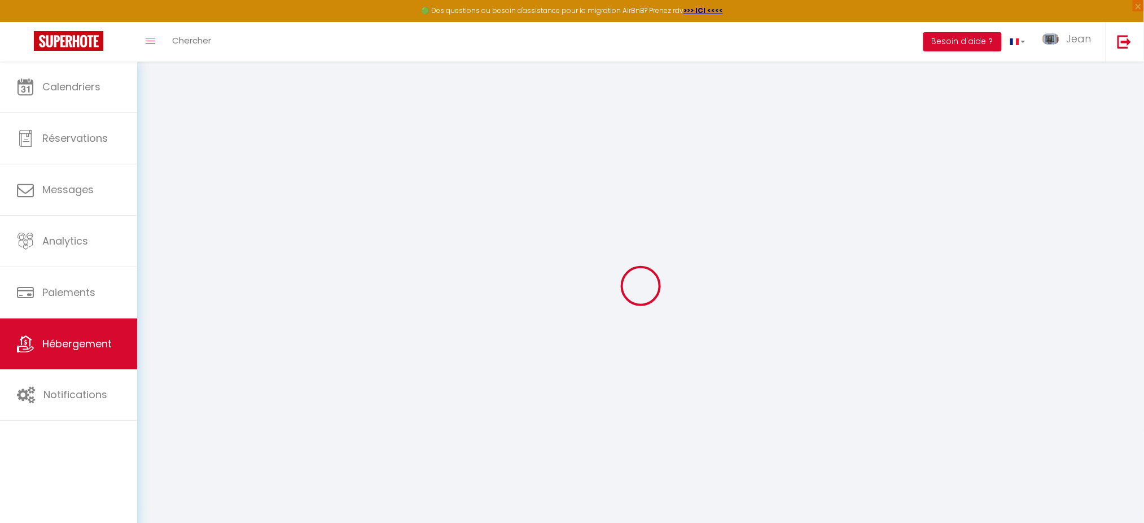
checkbox input "false"
select select
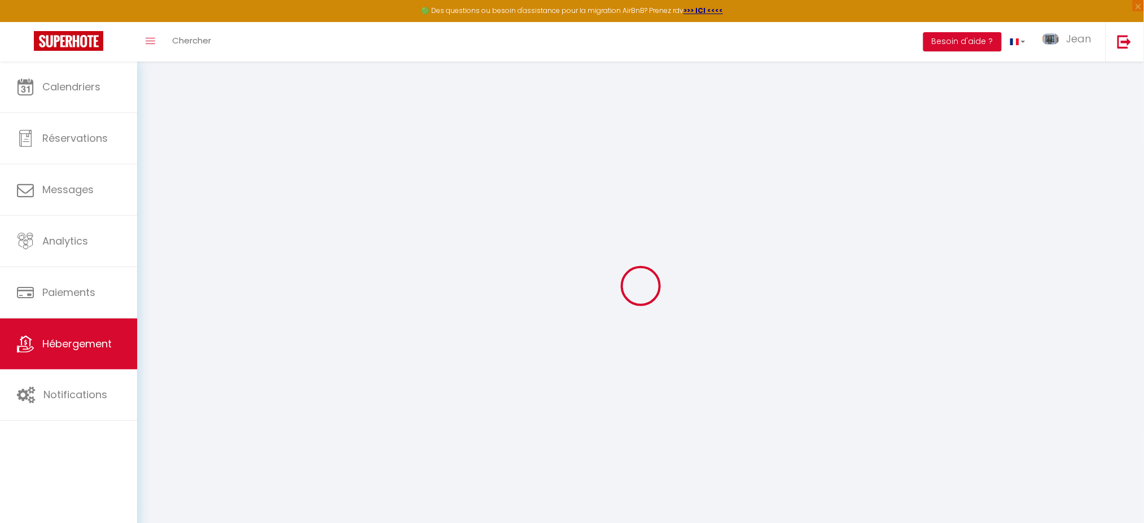
select select
checkbox input "false"
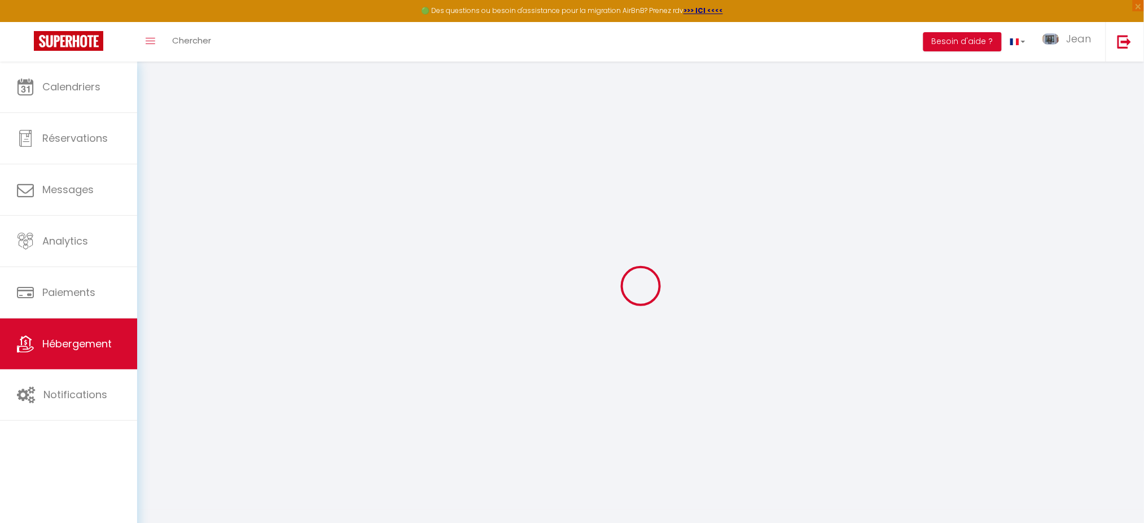
checkbox input "false"
select select
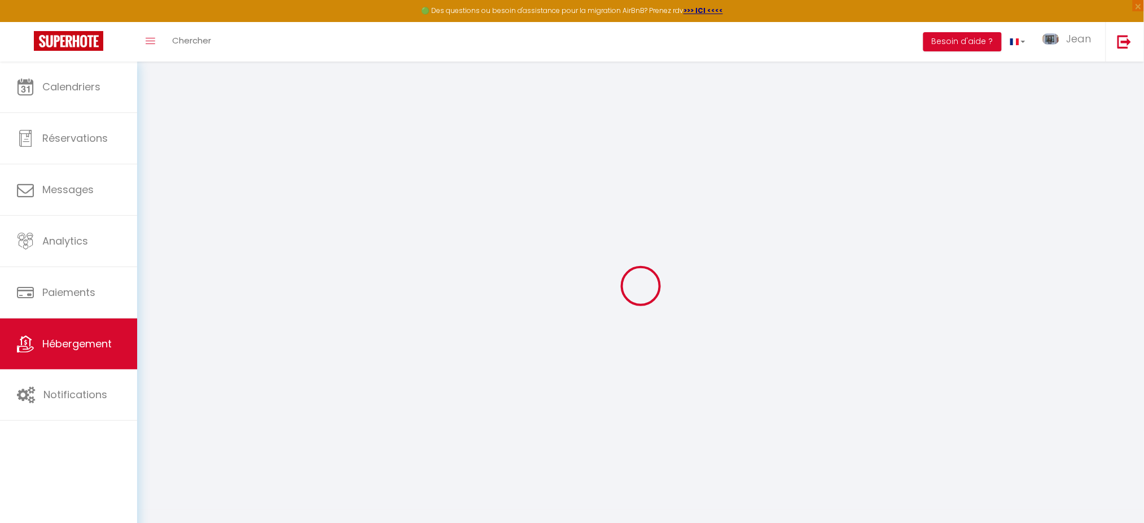
select select
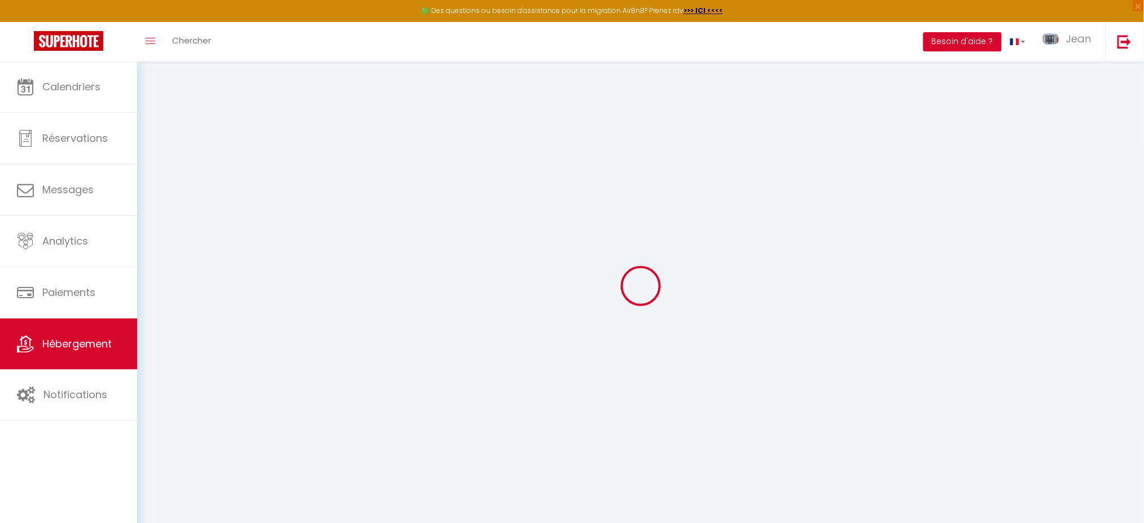
select select
checkbox input "false"
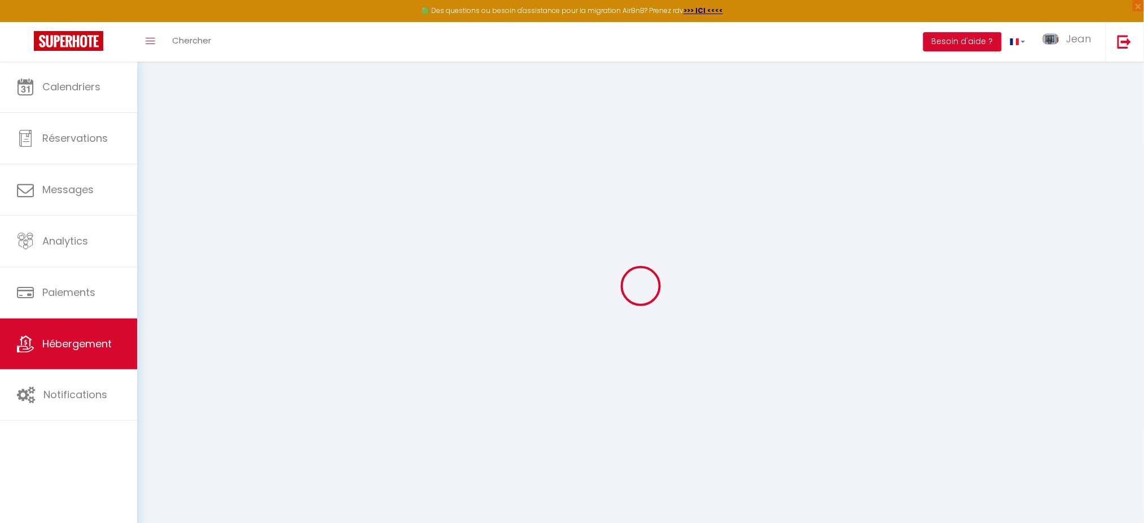
select select
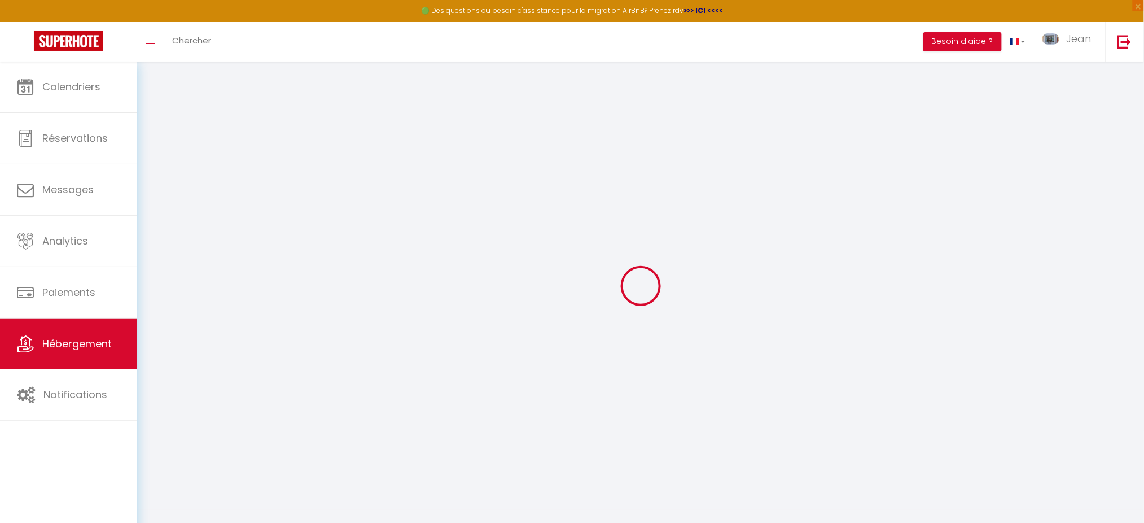
select select
checkbox input "false"
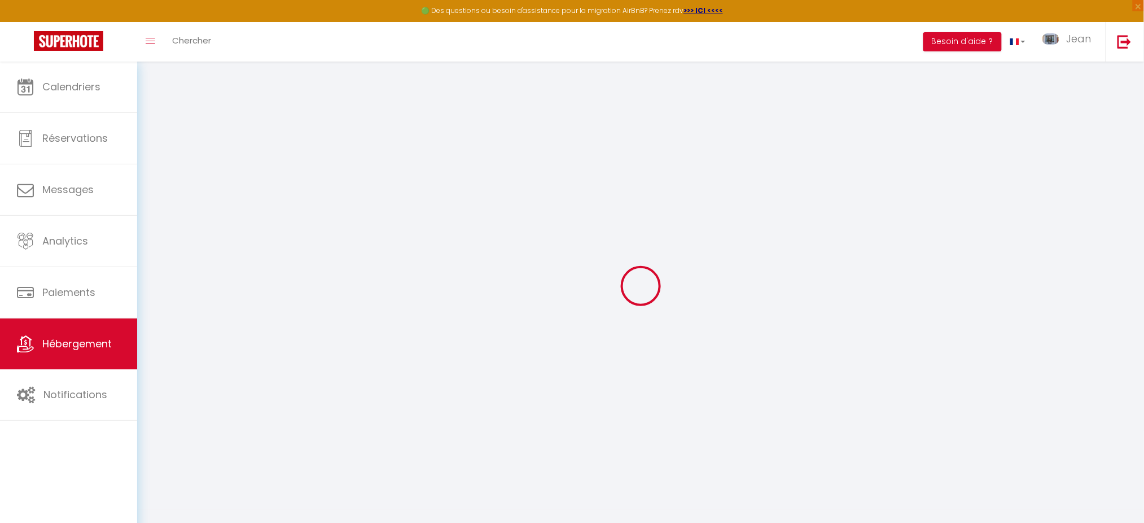
checkbox input "false"
select select
type input "LA MAISON DES AMIS - 2 CHAMBRES - REZ DE CHAUSSEE"
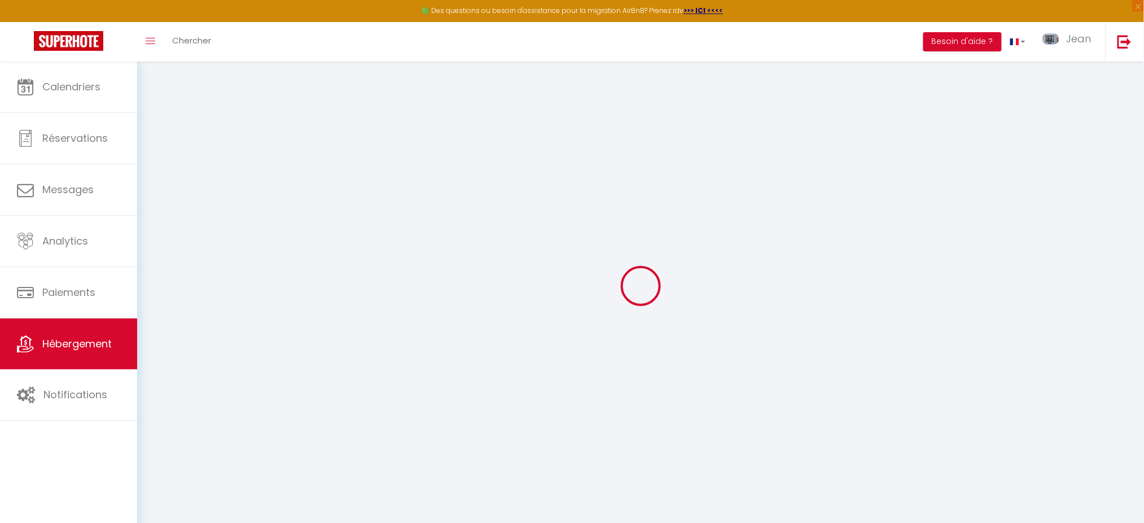
type input "Jean"
type input "Rollin"
type input "[STREET_ADDRESS]"
type input "1925"
type input "LE CHATELARD"
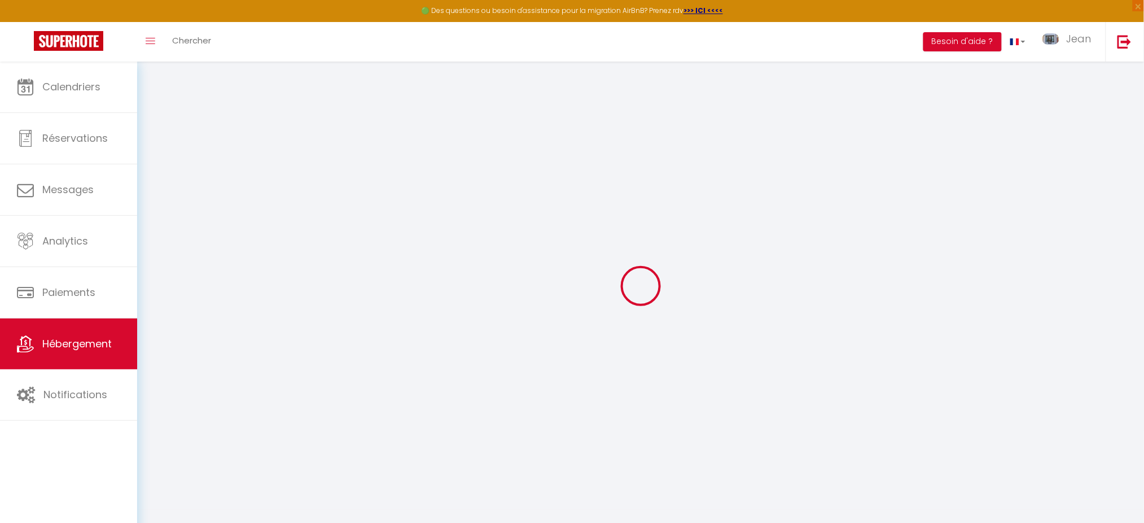
select select "houses"
select select "6"
select select "2"
type input "200"
type input "20"
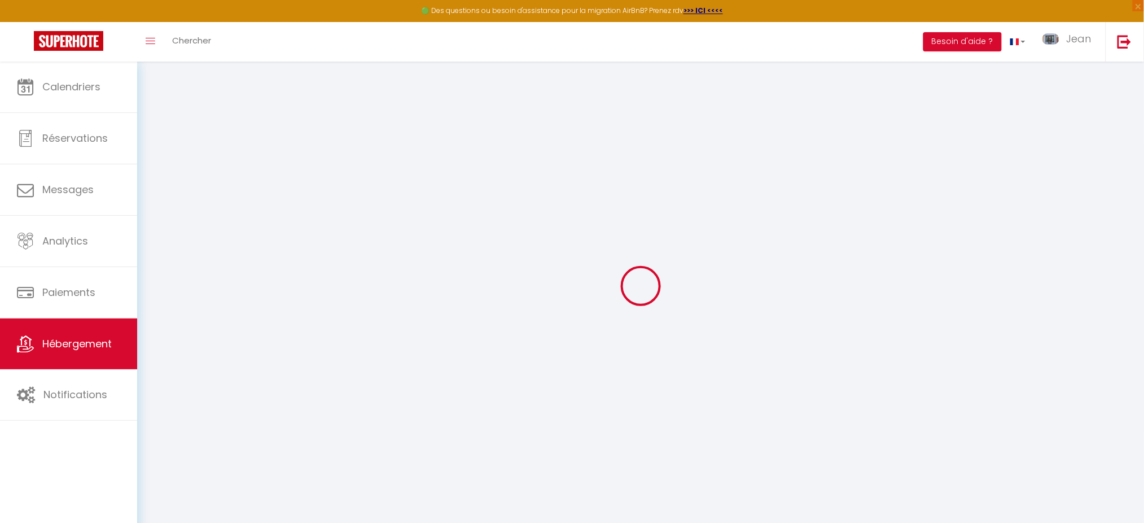
type input "50"
type input "500"
select select
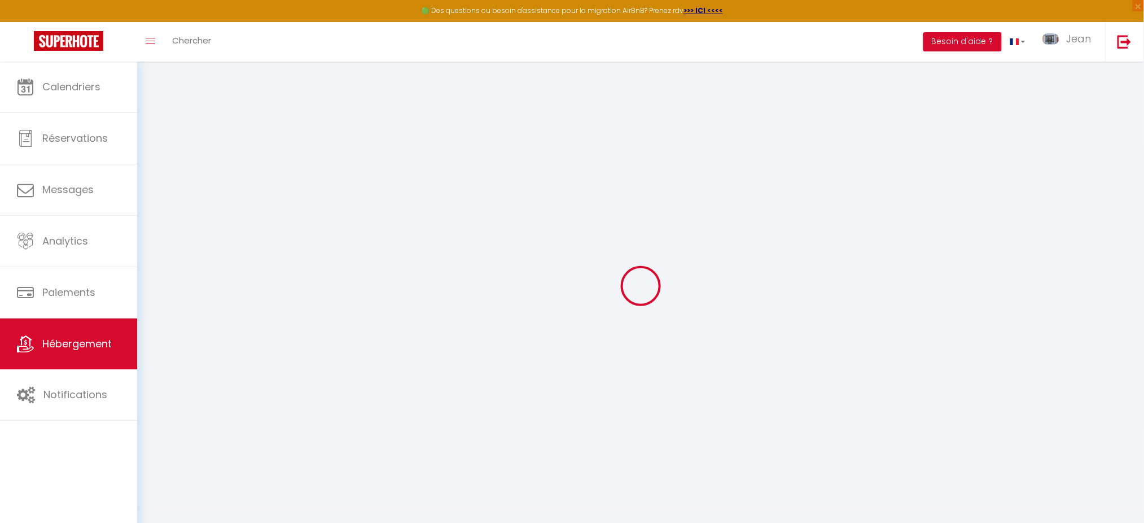
select select
type input "[STREET_ADDRESS]"
type input "1925"
type input "Le Chatelard"
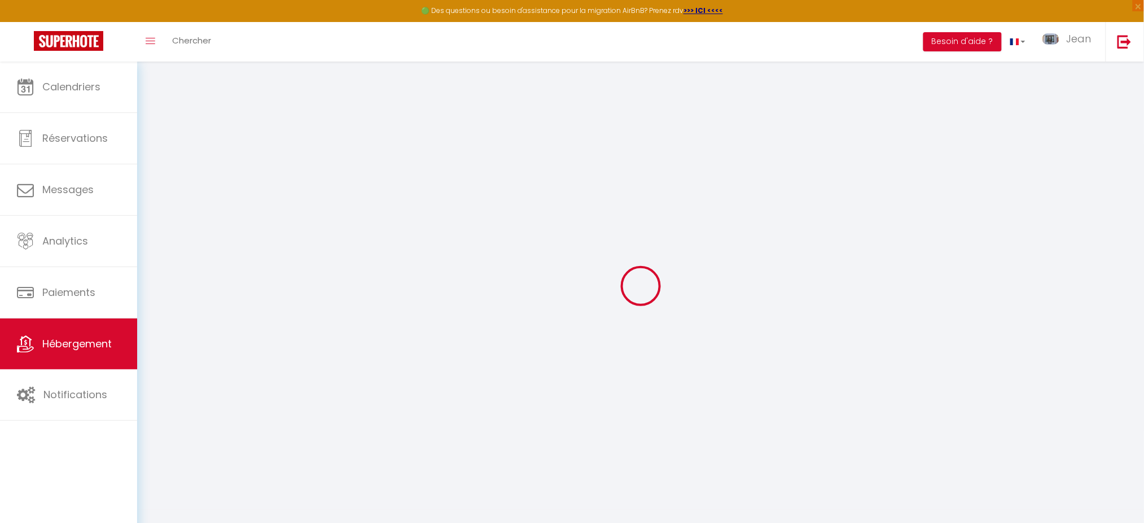
select select "208"
type input "[EMAIL_ADDRESS][DOMAIN_NAME]"
select select
checkbox input "false"
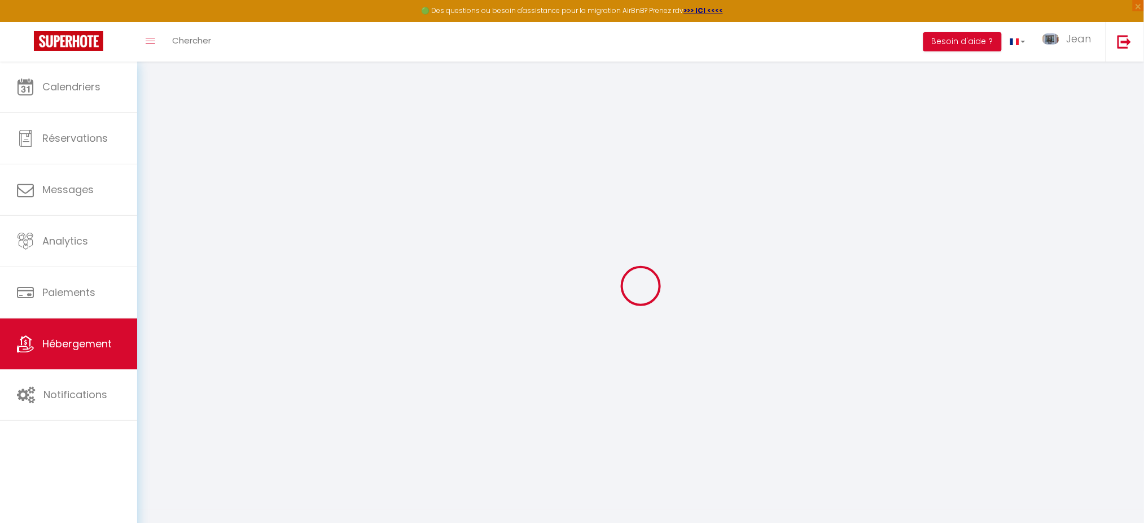
checkbox input "false"
type input "-4"
type input "0"
select select
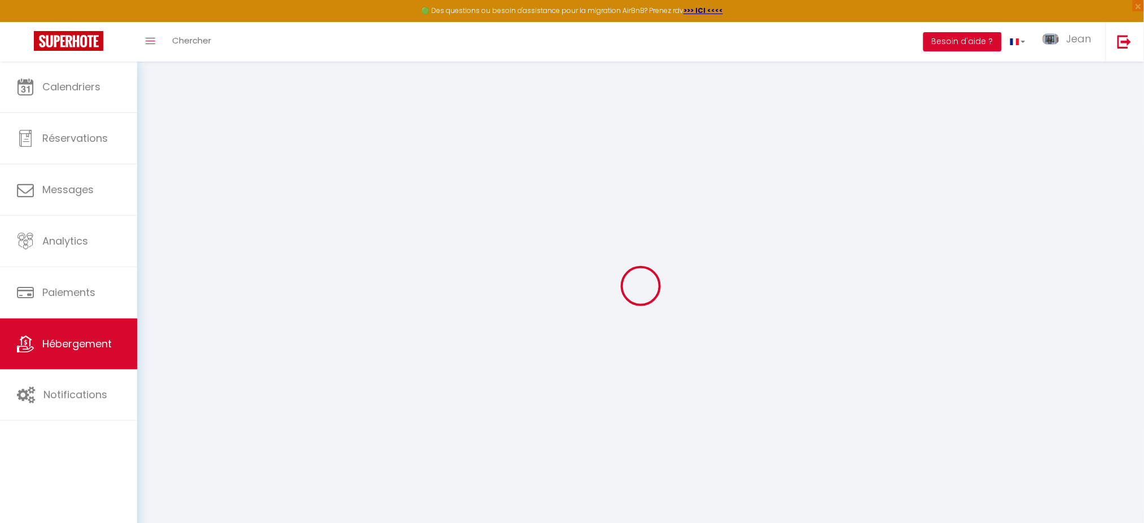
select select
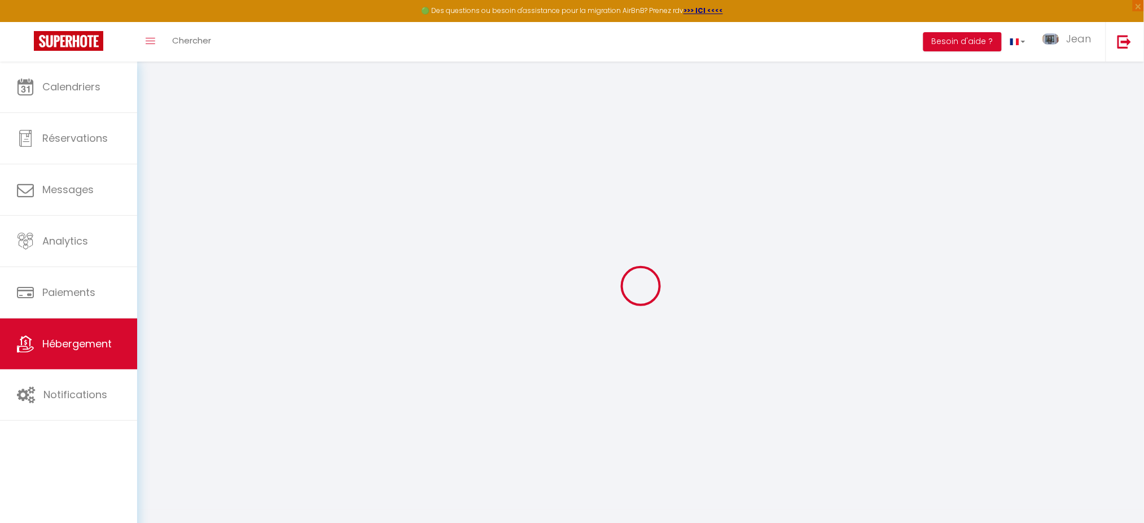
checkbox input "false"
select select
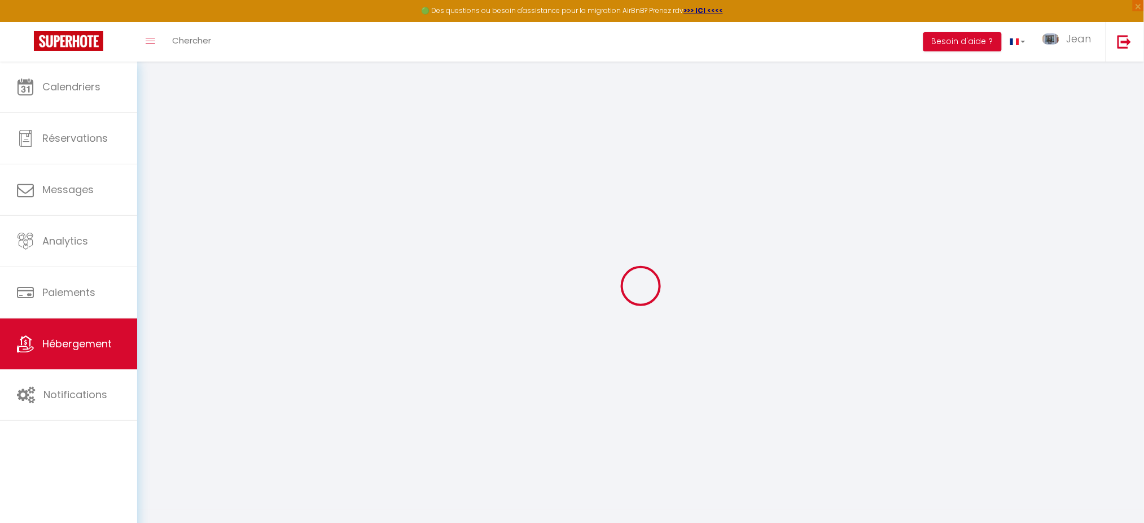
select select
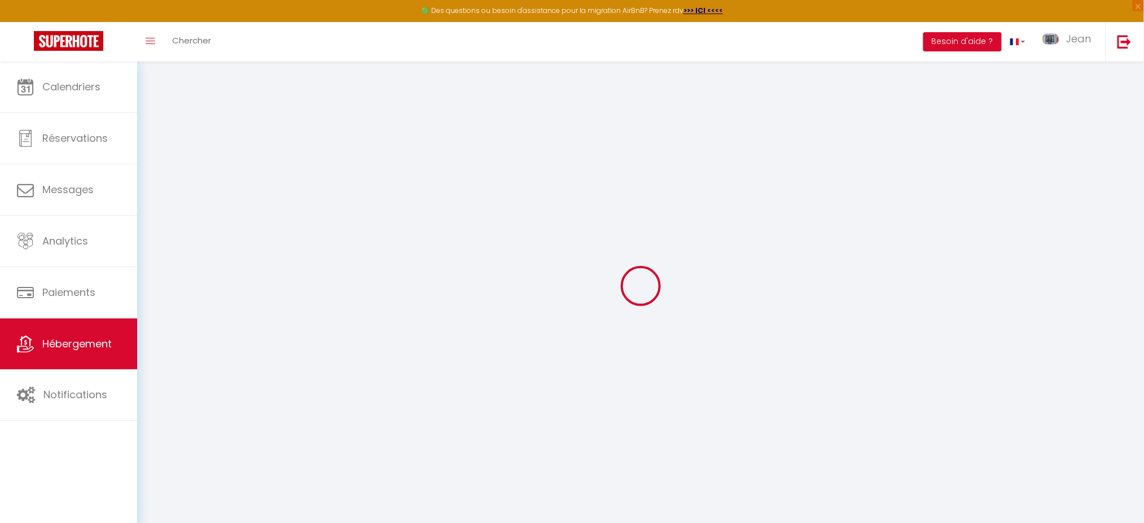
checkbox input "false"
select select
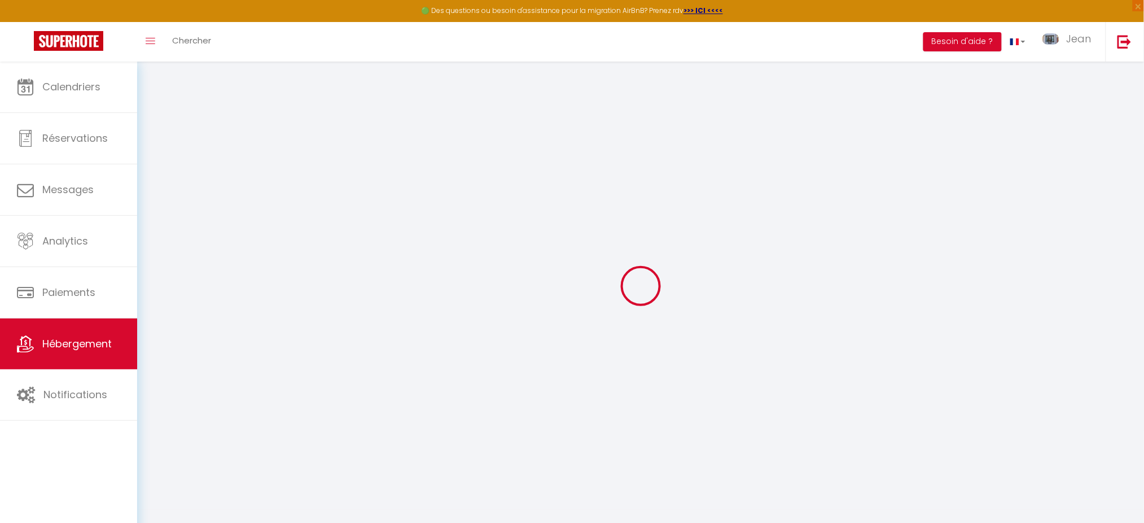
checkbox input "false"
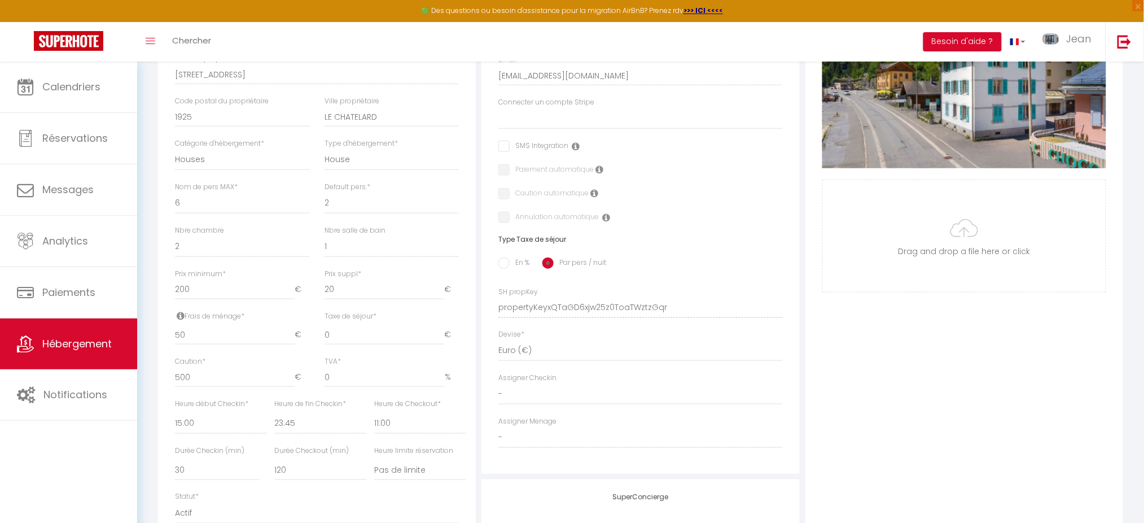
scroll to position [289, 0]
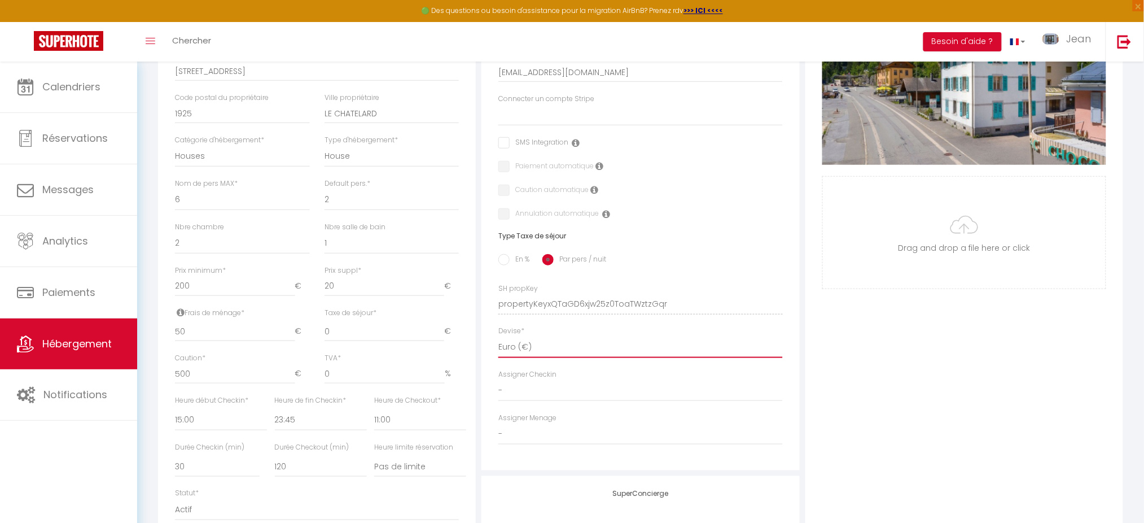
click at [504, 357] on select "United Arab Emirates dirham (د.إ) Afghan afghani (Af) Swazi lilangeni (L) Armen…" at bounding box center [640, 346] width 284 height 21
click at [498, 347] on select "United Arab Emirates dirham (د.إ) Afghan afghani (Af) Swazi lilangeni (L) Armen…" at bounding box center [640, 346] width 284 height 21
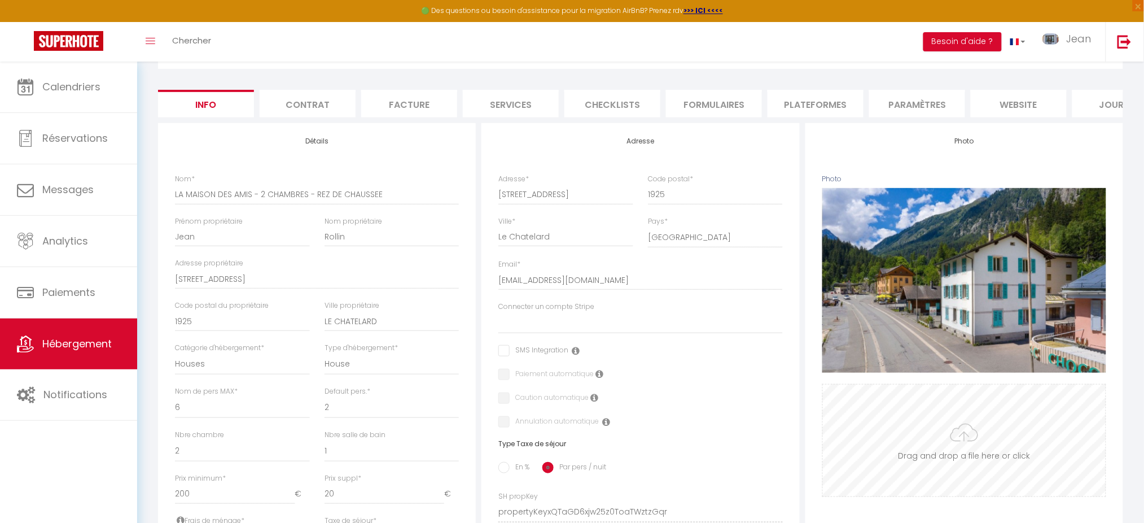
scroll to position [0, 0]
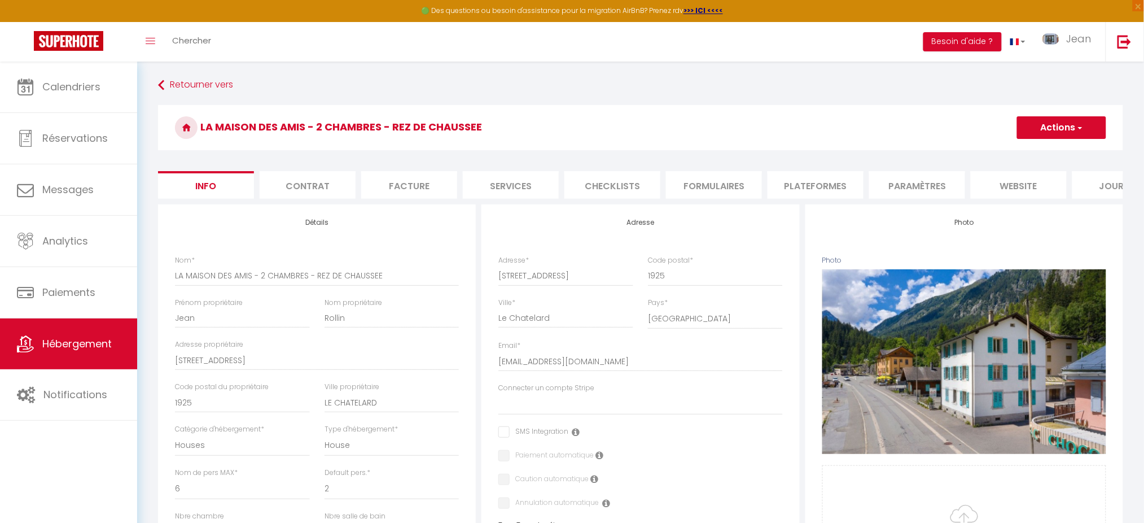
click at [1051, 133] on button "Actions" at bounding box center [1061, 127] width 89 height 23
click at [1025, 151] on input "Enregistrer" at bounding box center [1017, 152] width 42 height 11
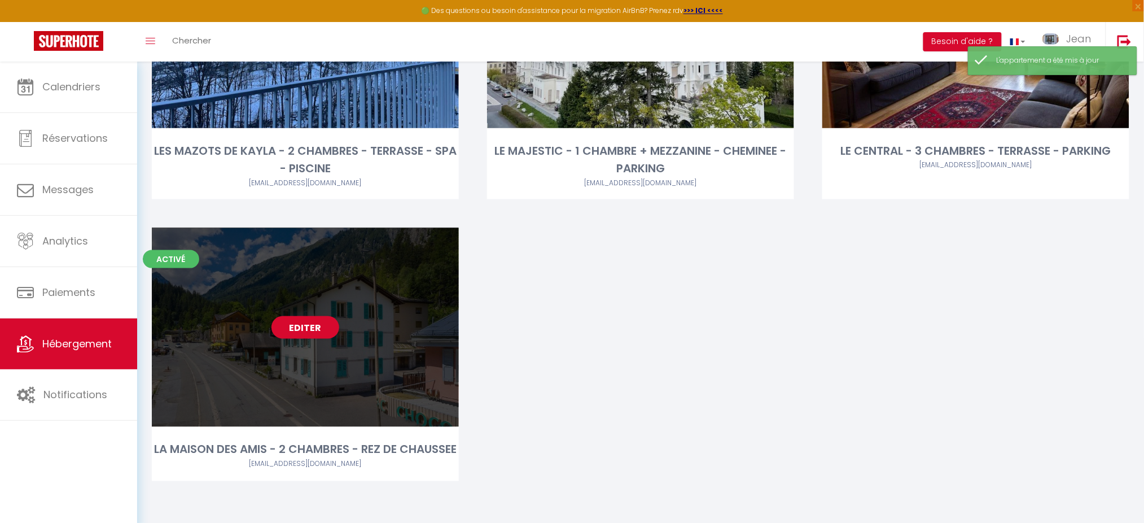
scroll to position [2008, 0]
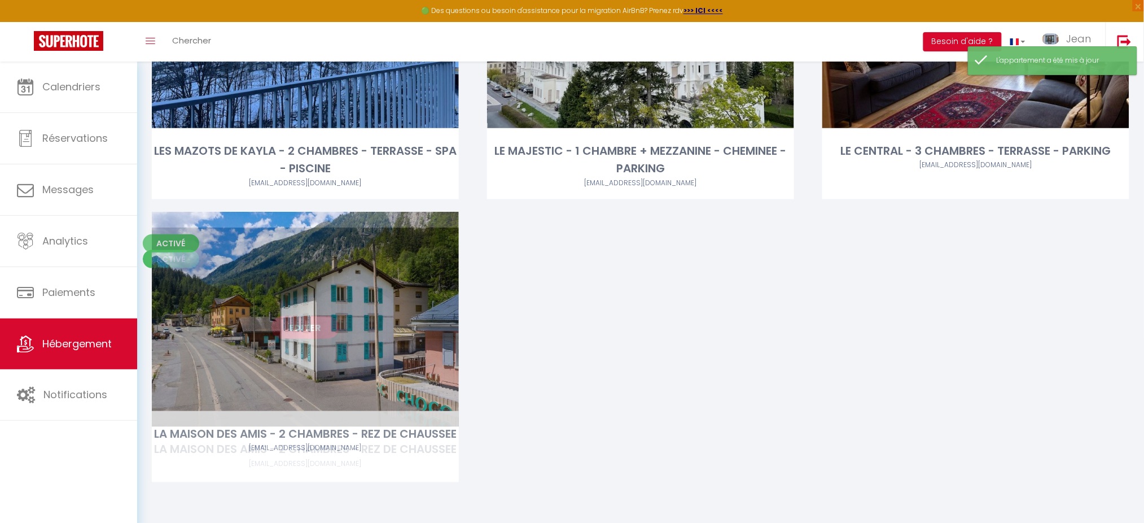
click at [314, 322] on div "Editer" at bounding box center [305, 326] width 307 height 199
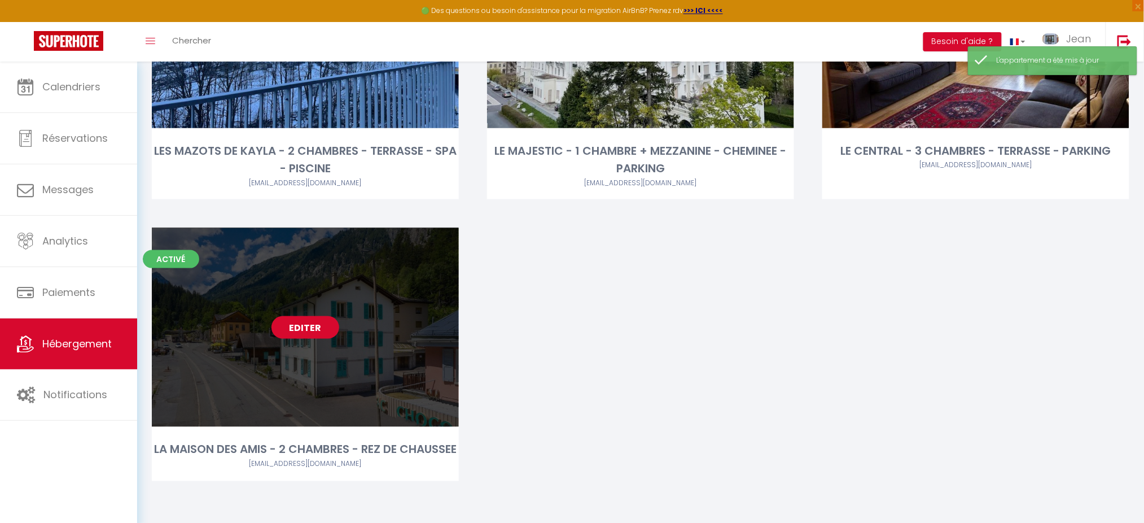
click at [308, 316] on link "Editer" at bounding box center [305, 327] width 68 height 23
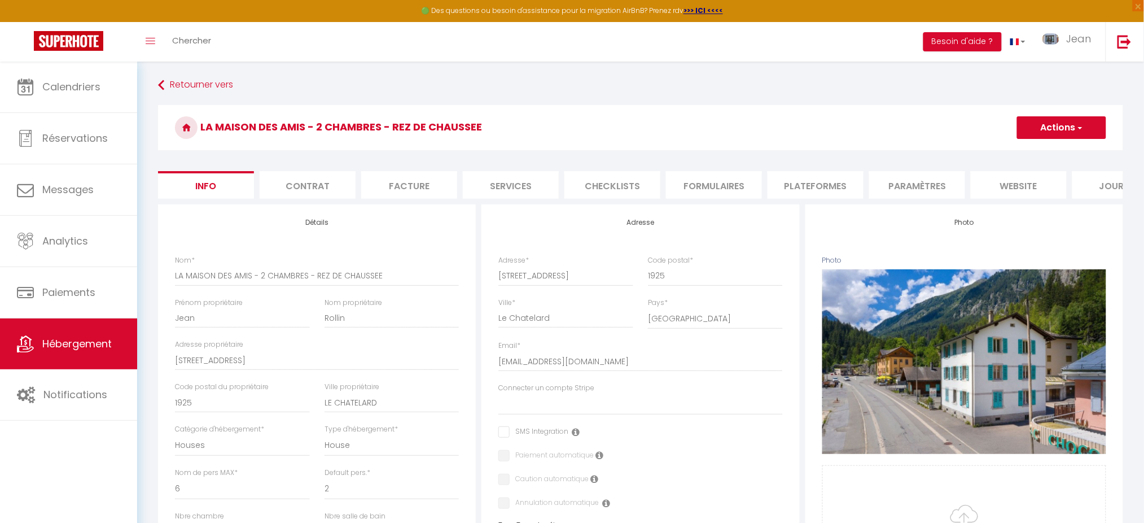
click at [799, 171] on li "Plateformes" at bounding box center [815, 185] width 96 height 28
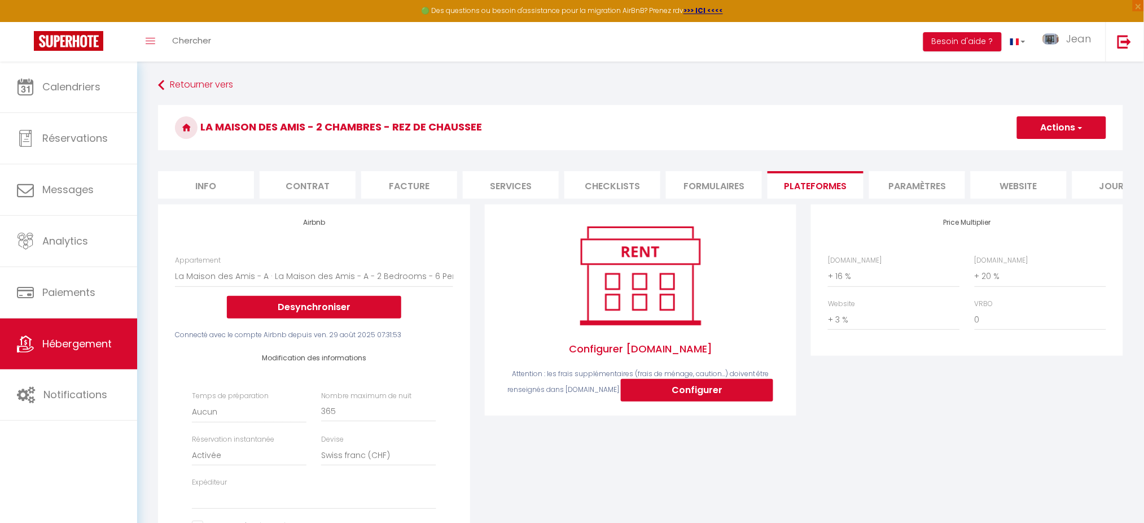
click at [636, 415] on div "Configurer Booking.com Attention : les frais supplémentaires (frais de ménage, …" at bounding box center [641, 309] width 312 height 211
click at [645, 401] on button "Configurer" at bounding box center [697, 390] width 152 height 23
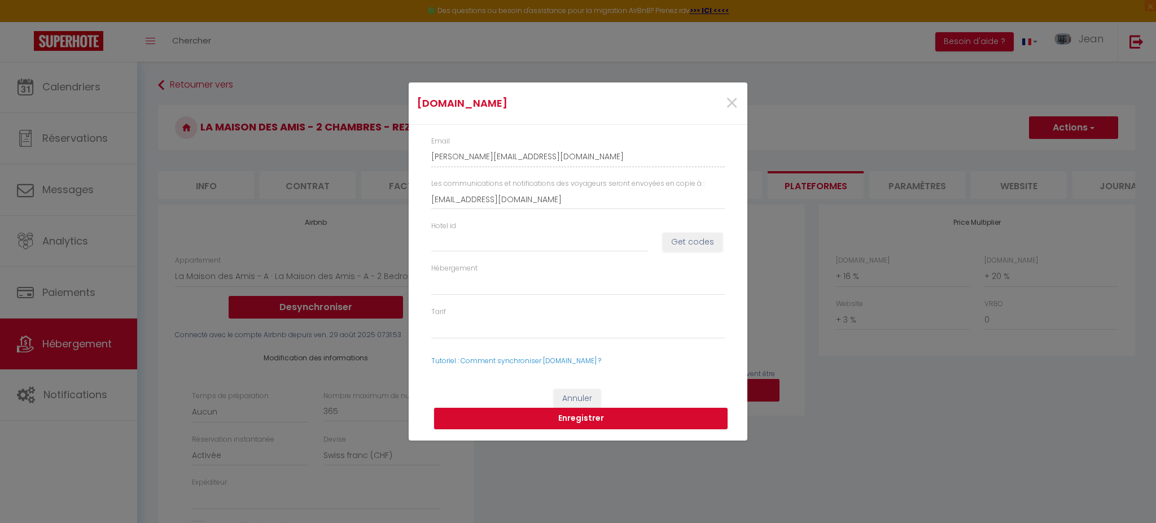
click at [503, 256] on div "Hotel id Get codes" at bounding box center [578, 242] width 308 height 42
click at [498, 250] on input "Hotel id" at bounding box center [539, 241] width 216 height 20
click at [676, 248] on button "Get codes" at bounding box center [693, 242] width 60 height 19
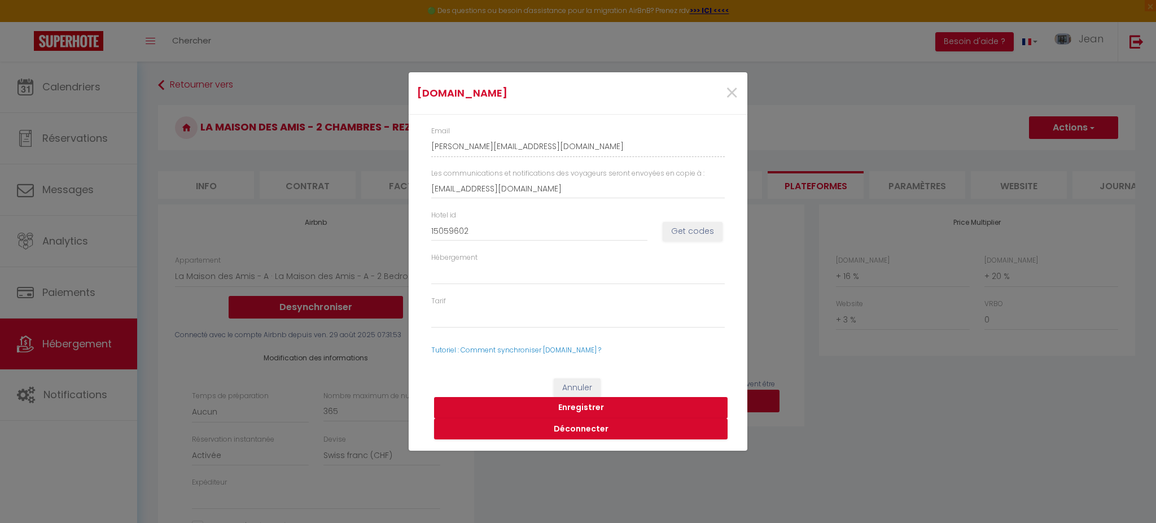
click at [535, 400] on button "Enregistrer" at bounding box center [580, 407] width 293 height 21
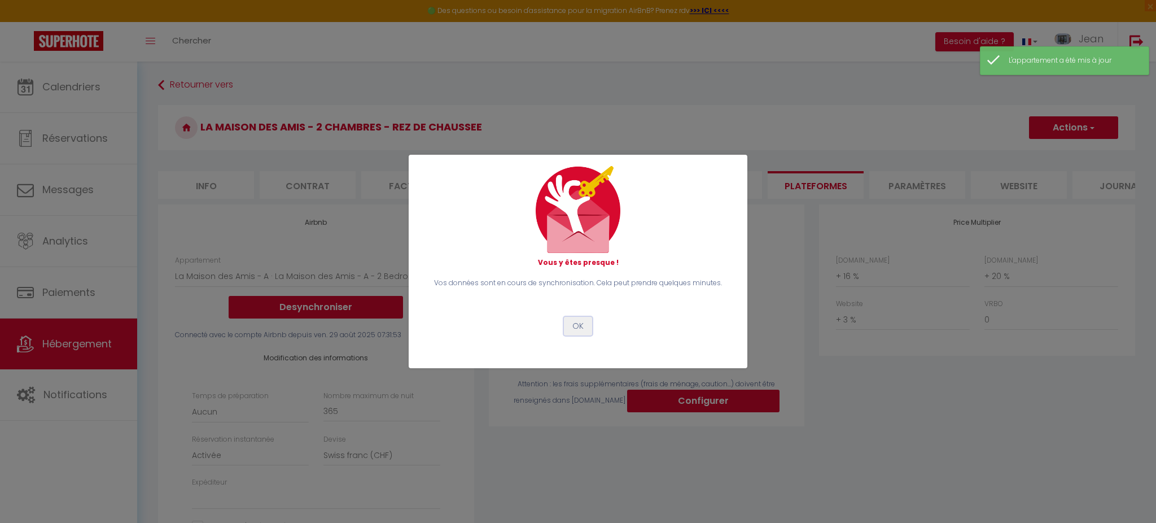
click at [587, 323] on button "OK" at bounding box center [578, 326] width 28 height 19
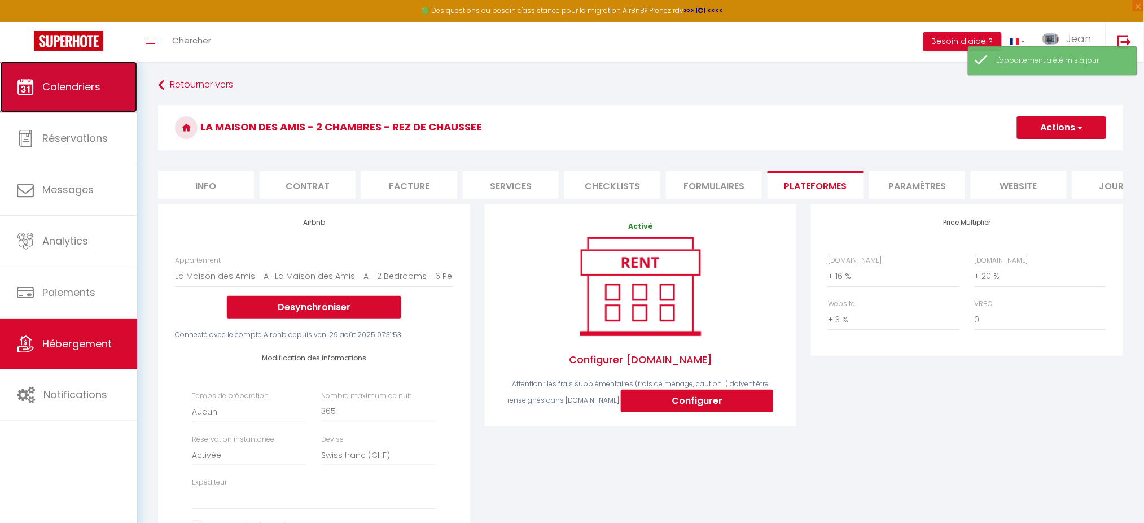
click at [74, 78] on link "Calendriers" at bounding box center [68, 87] width 137 height 51
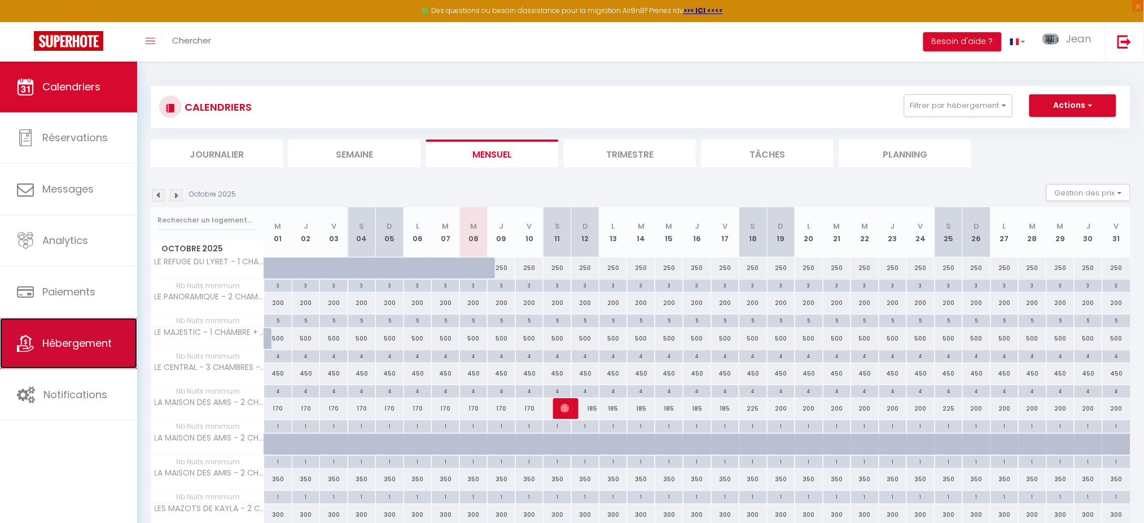
click at [56, 352] on link "Hébergement" at bounding box center [68, 343] width 137 height 51
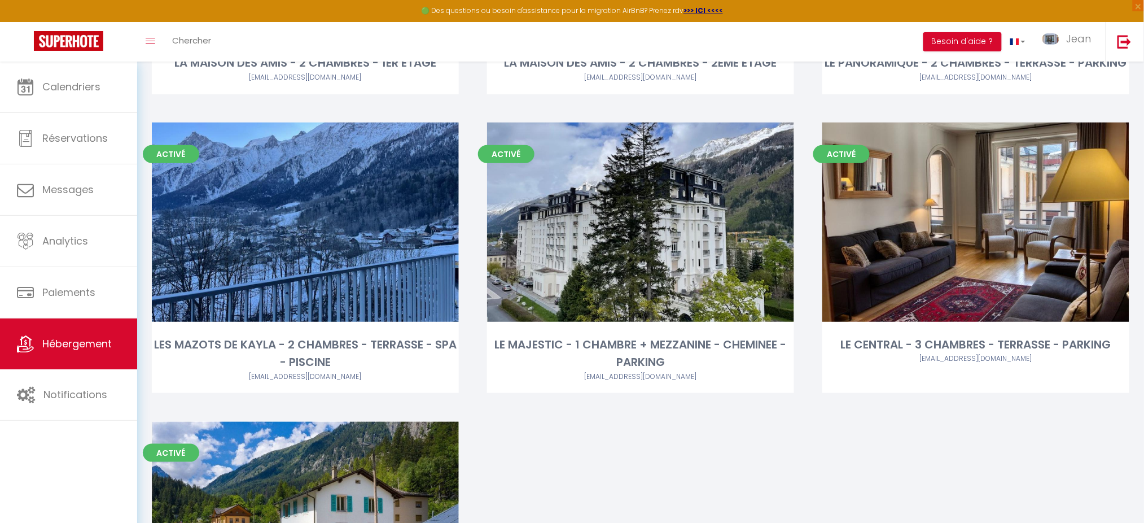
scroll to position [2008, 0]
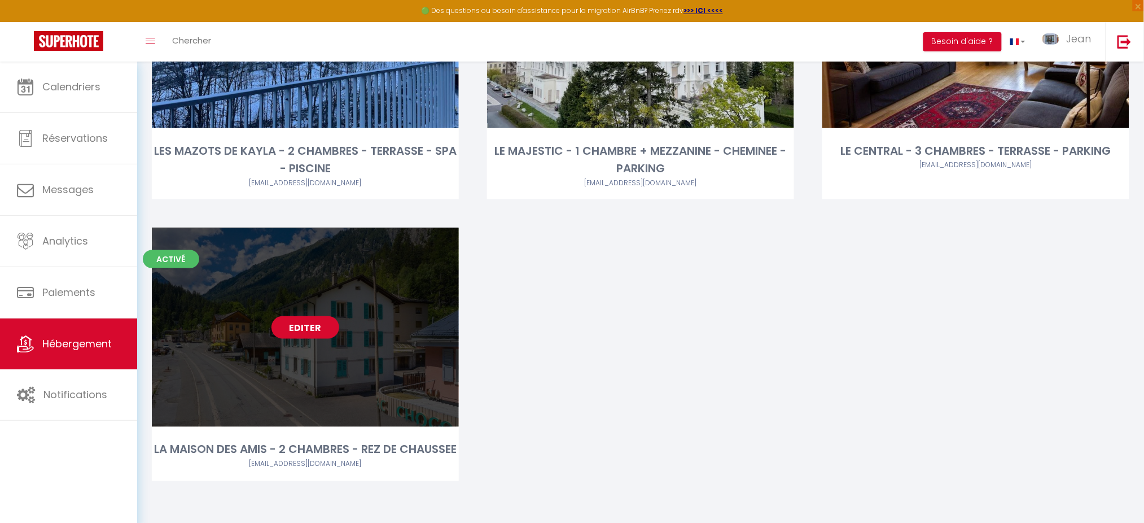
click at [303, 316] on link "Editer" at bounding box center [305, 327] width 68 height 23
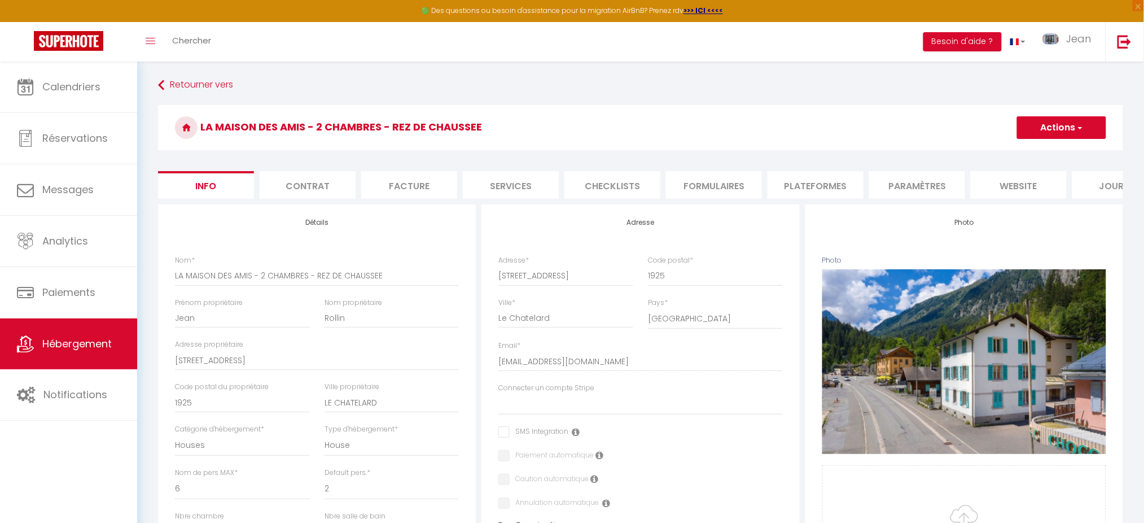
click at [905, 186] on li "Paramètres" at bounding box center [917, 185] width 96 height 28
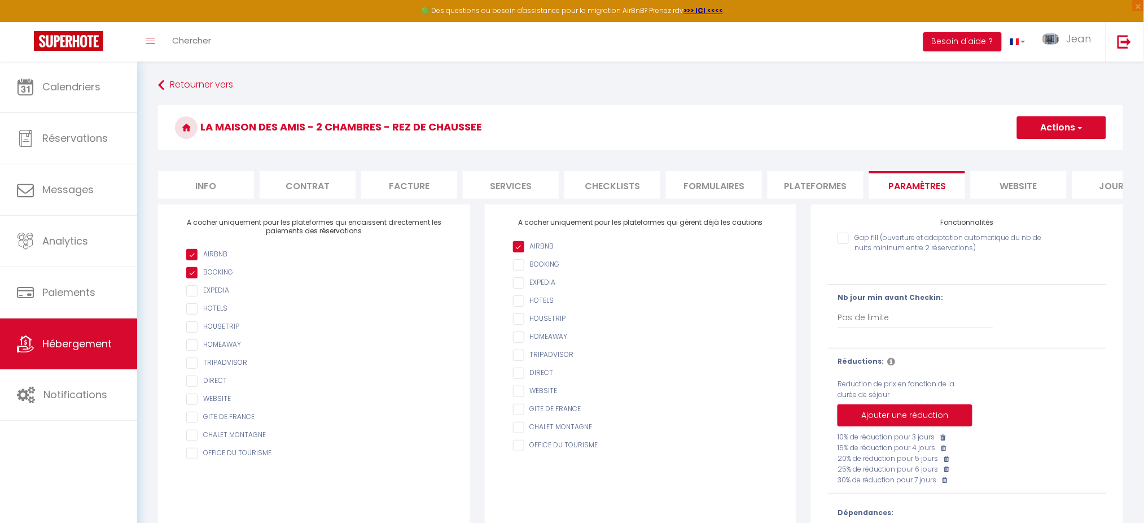
click at [814, 179] on li "Plateformes" at bounding box center [815, 185] width 96 height 28
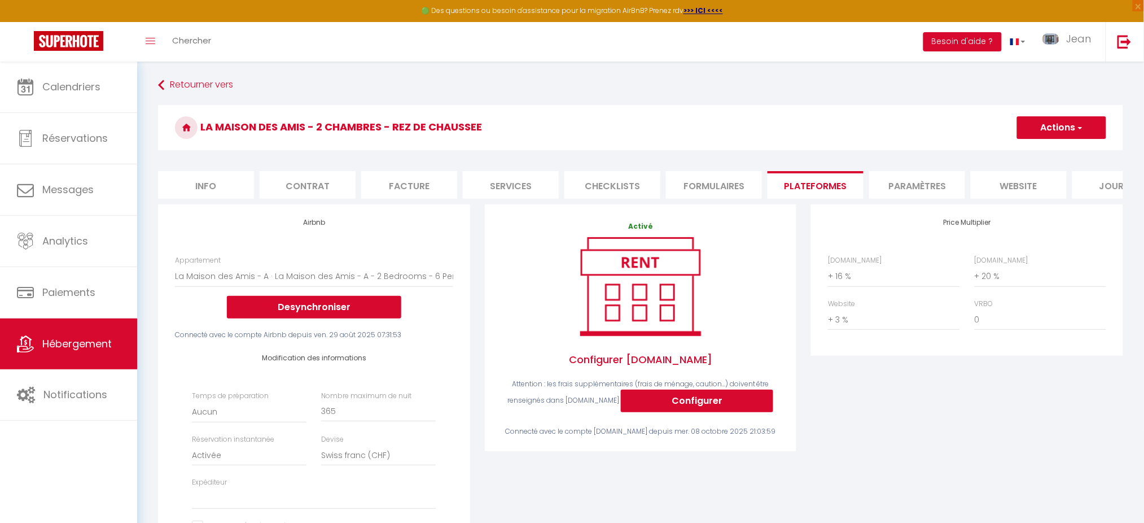
click at [691, 193] on li "Formulaires" at bounding box center [714, 185] width 96 height 28
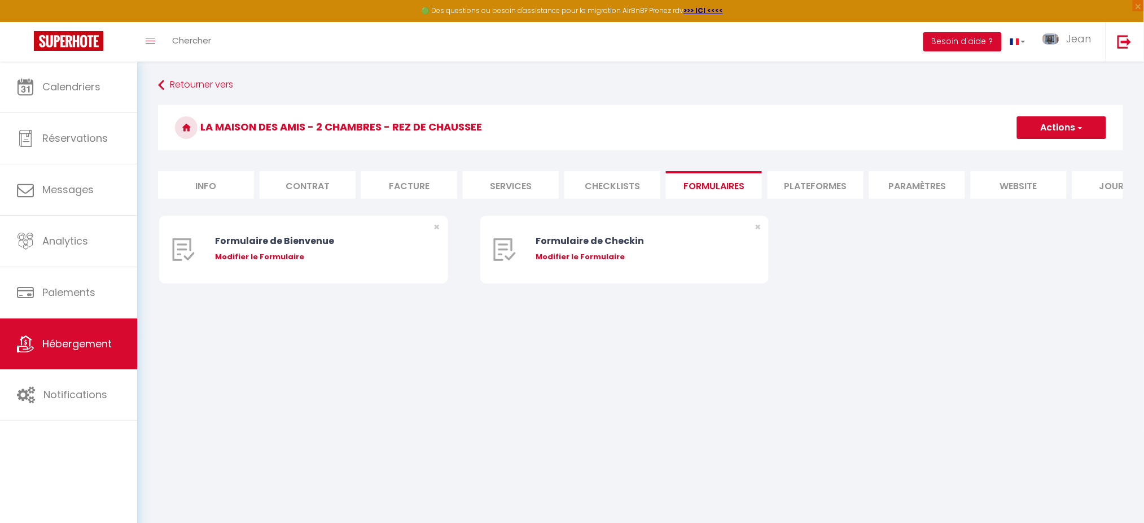
click at [273, 194] on li "Contrat" at bounding box center [308, 185] width 96 height 28
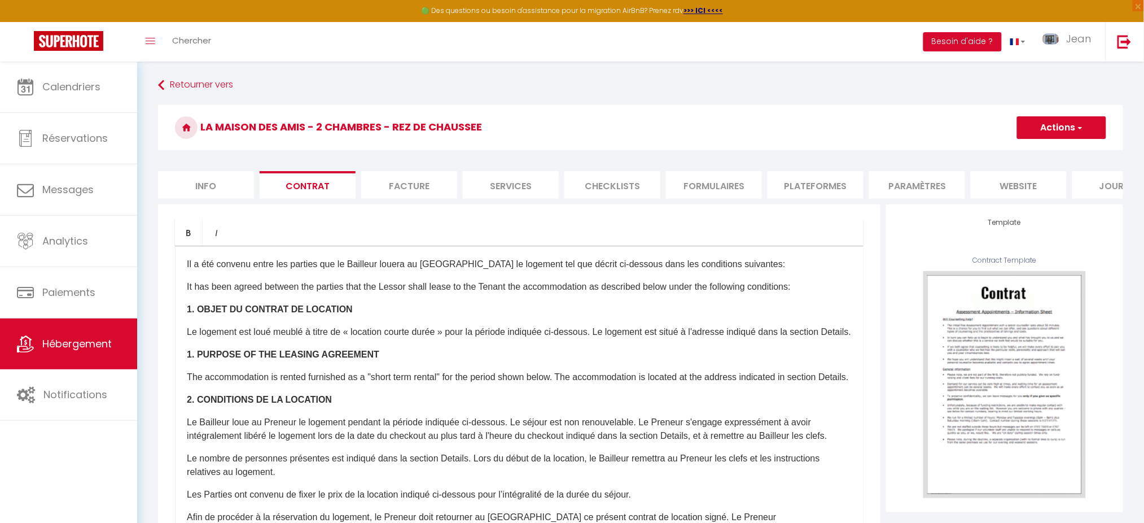
click at [176, 185] on li "Info" at bounding box center [206, 185] width 96 height 28
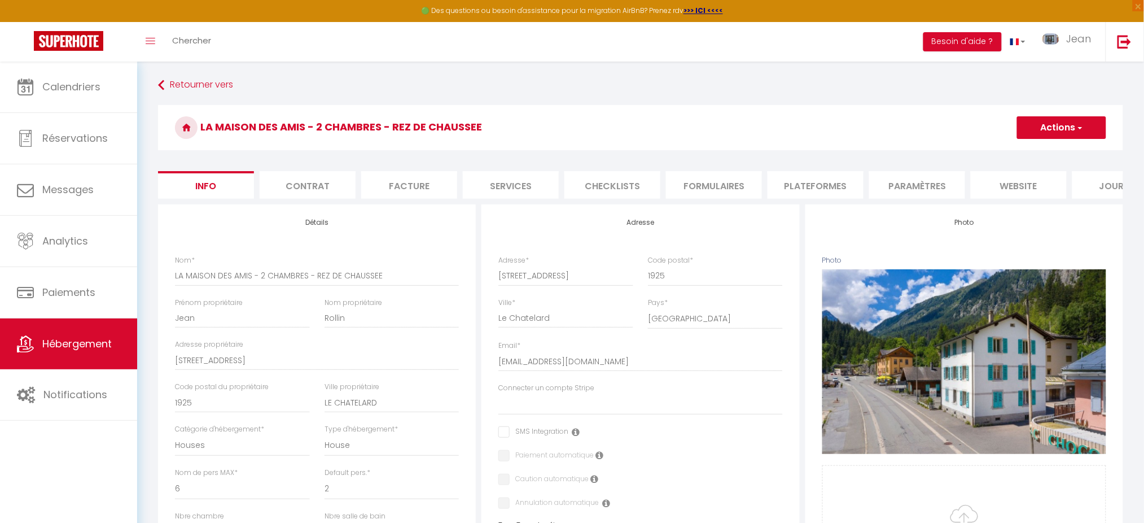
click at [337, 194] on li "Contrat" at bounding box center [308, 185] width 96 height 28
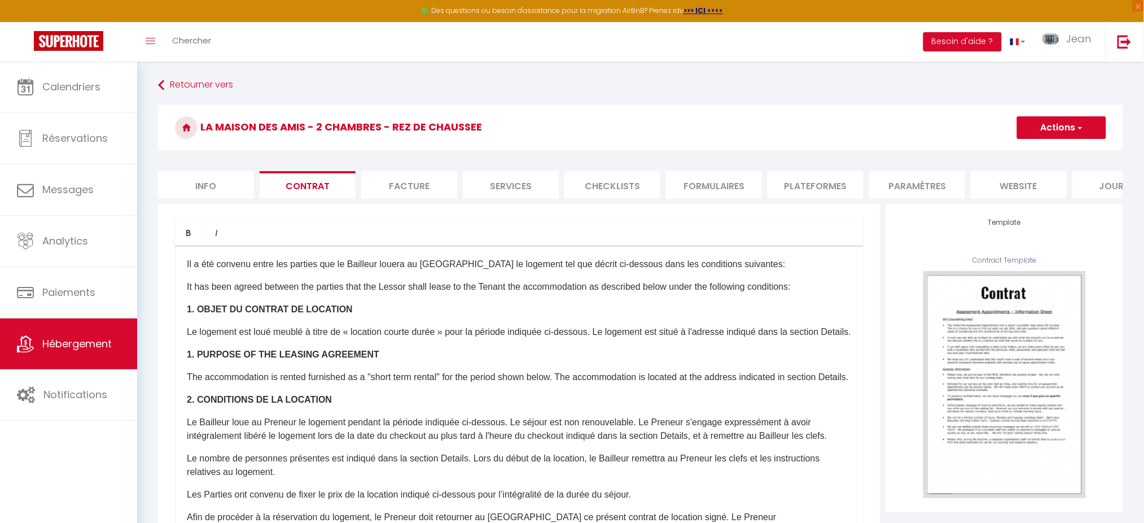
click at [409, 185] on li "Facture" at bounding box center [409, 185] width 96 height 28
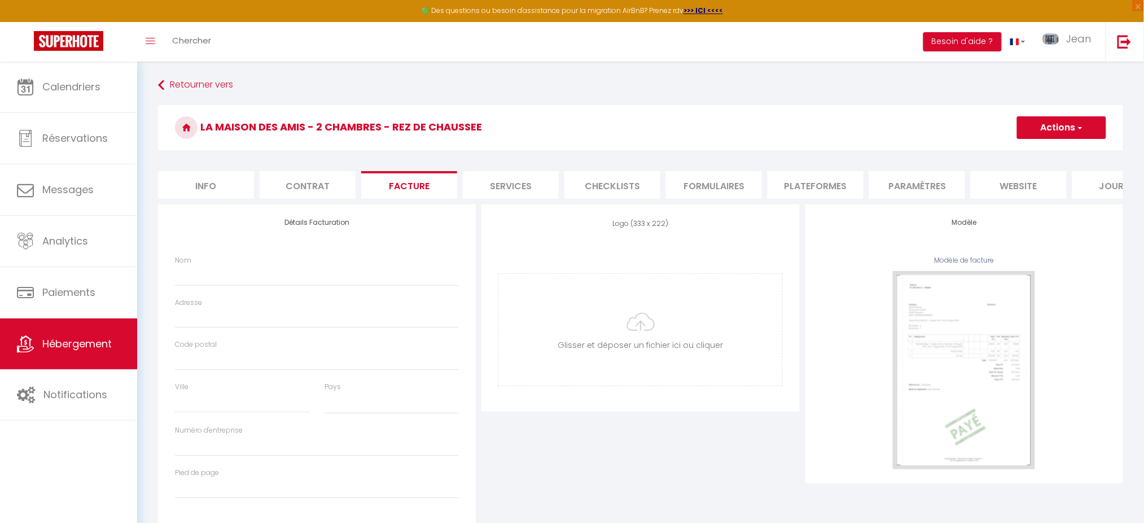
click at [502, 176] on li "Services" at bounding box center [511, 185] width 96 height 28
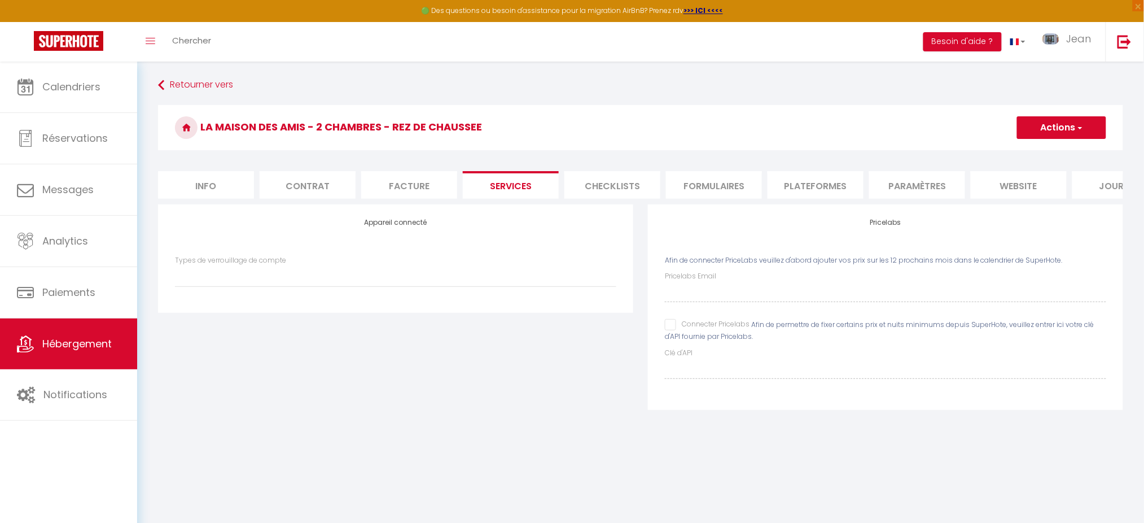
click at [609, 182] on li "Checklists" at bounding box center [612, 185] width 96 height 28
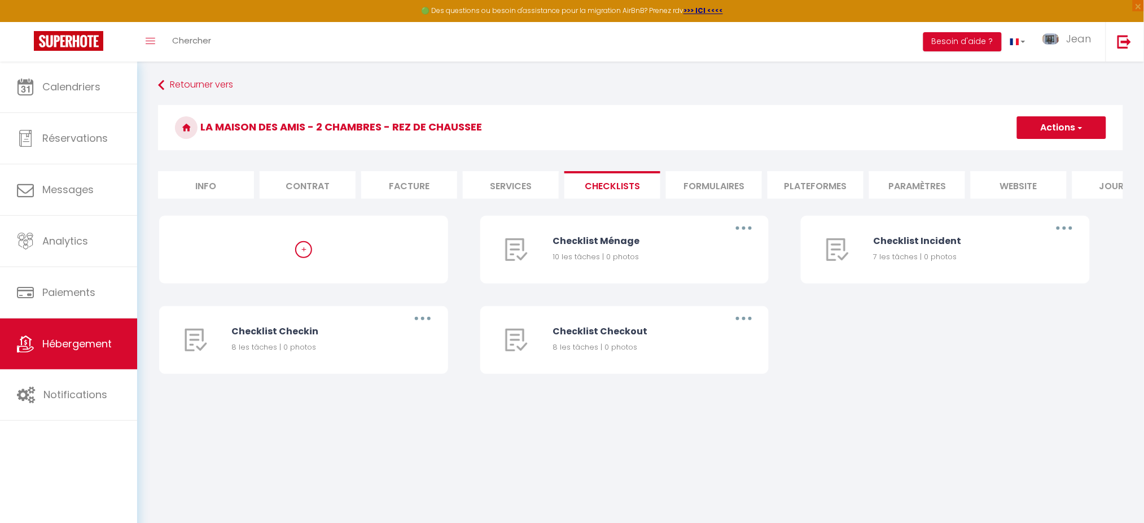
click at [716, 188] on li "Formulaires" at bounding box center [714, 185] width 96 height 28
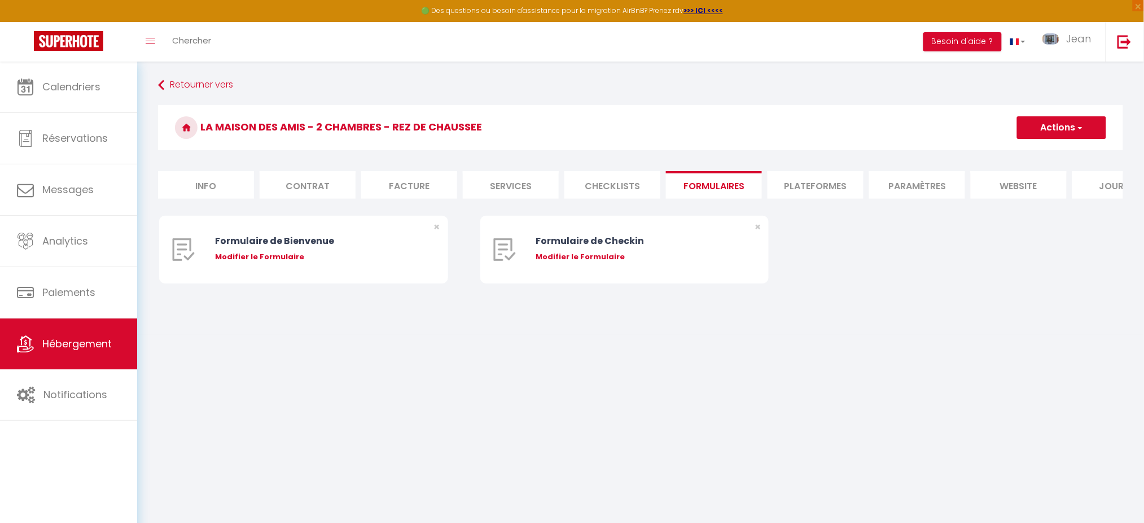
click at [830, 183] on li "Plateformes" at bounding box center [815, 185] width 96 height 28
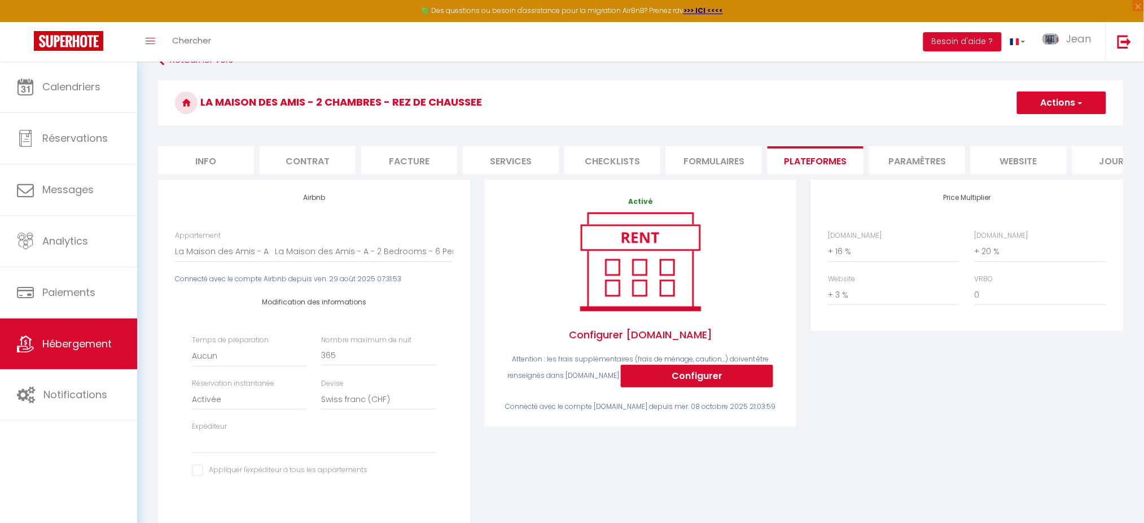
scroll to position [21, 0]
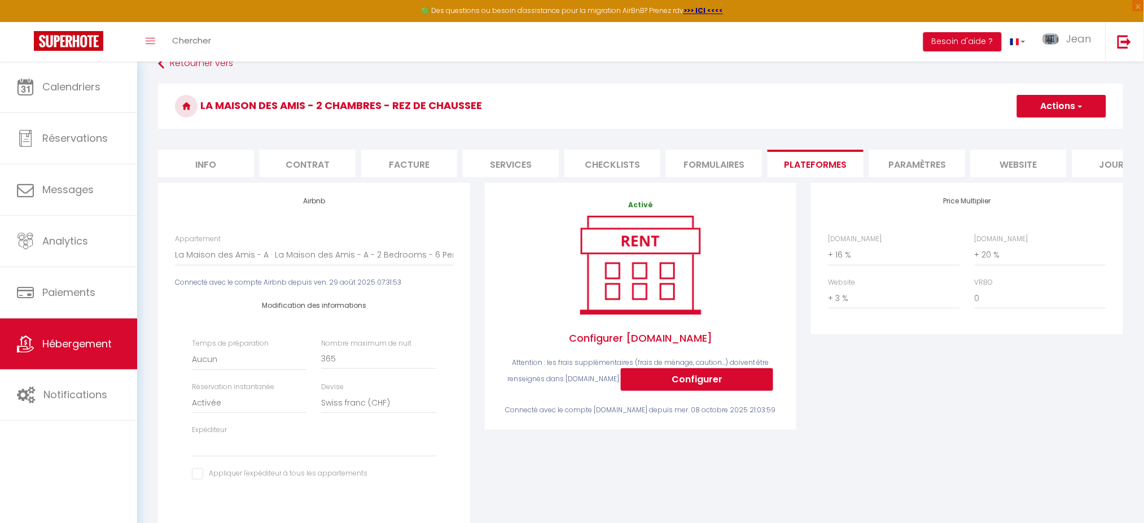
click at [896, 163] on li "Paramètres" at bounding box center [917, 164] width 96 height 28
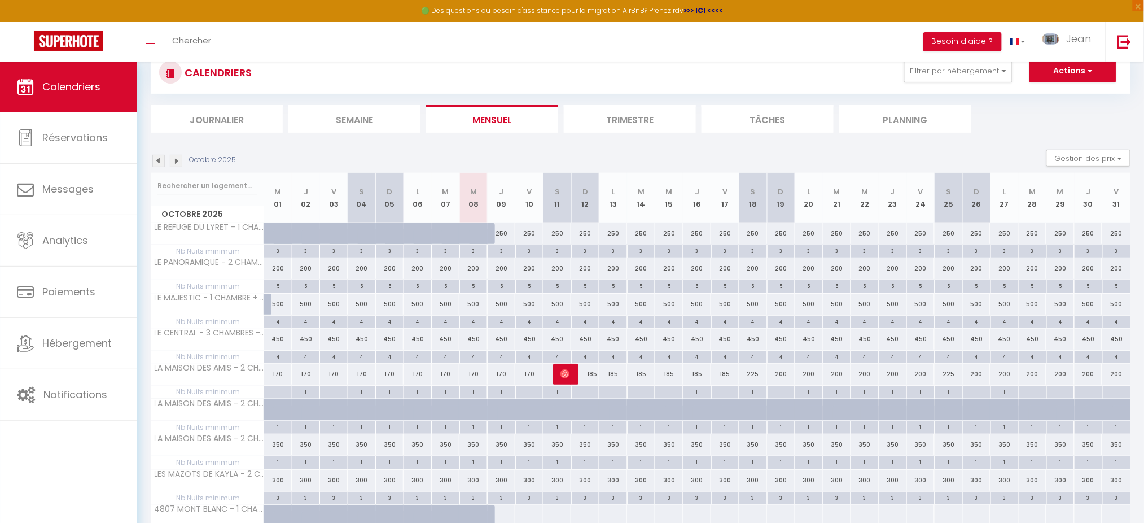
scroll to position [37, 0]
click at [178, 156] on img at bounding box center [176, 158] width 12 height 12
